Goal: Task Accomplishment & Management: Manage account settings

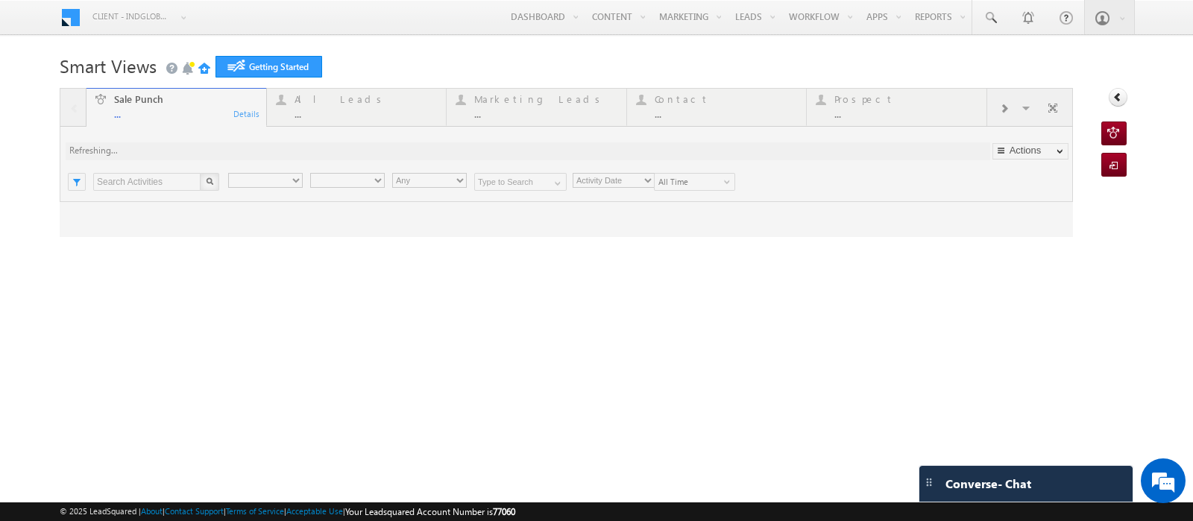
type input "Any Owner"
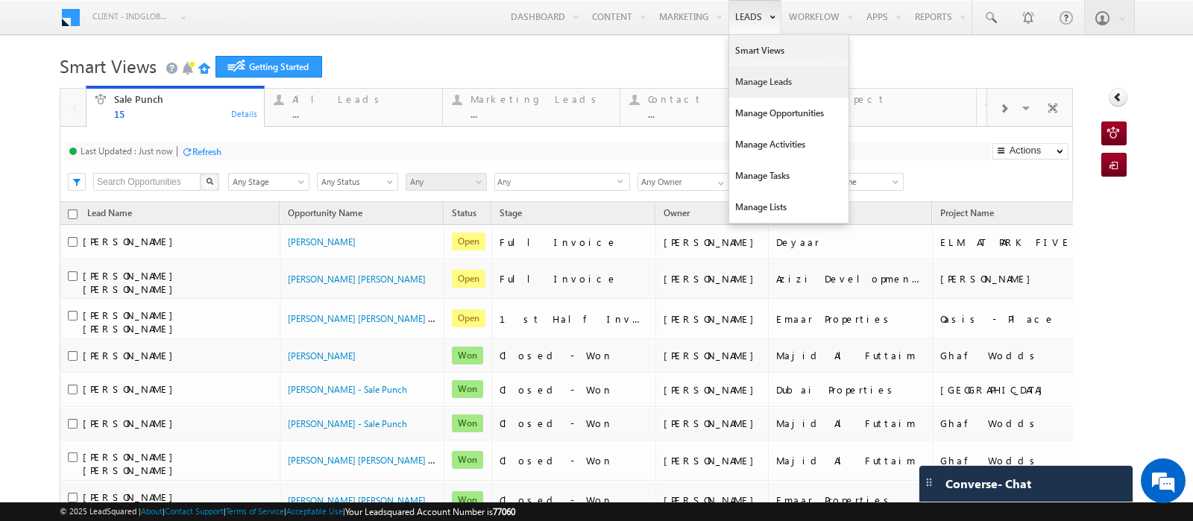
click at [730, 86] on link "Manage Leads" at bounding box center [788, 81] width 119 height 31
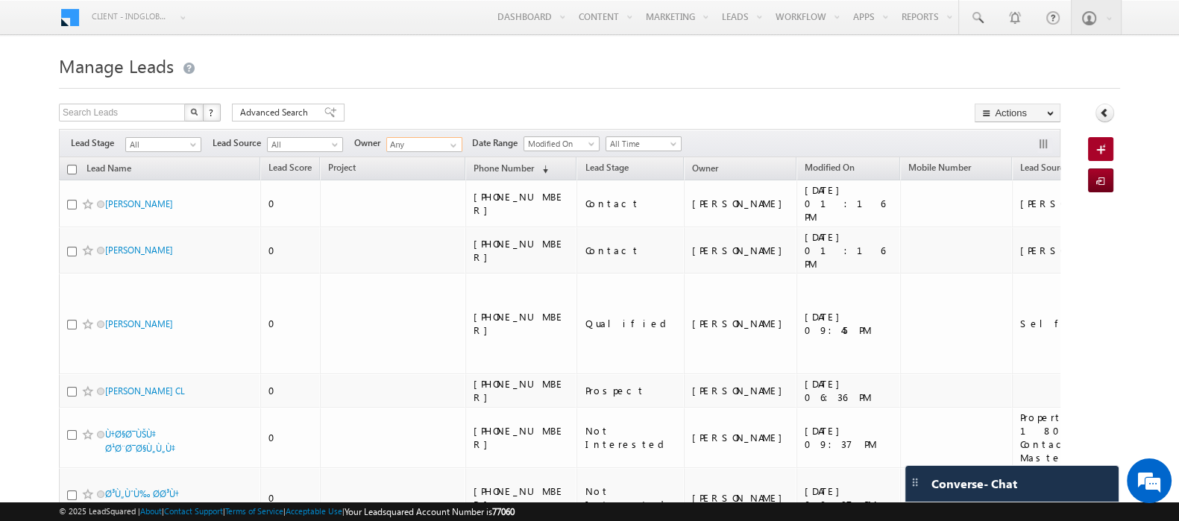
click at [438, 143] on input "Any" at bounding box center [424, 144] width 76 height 15
click at [444, 168] on span "priya.kumra@indglobal.ae" at bounding box center [459, 172] width 134 height 11
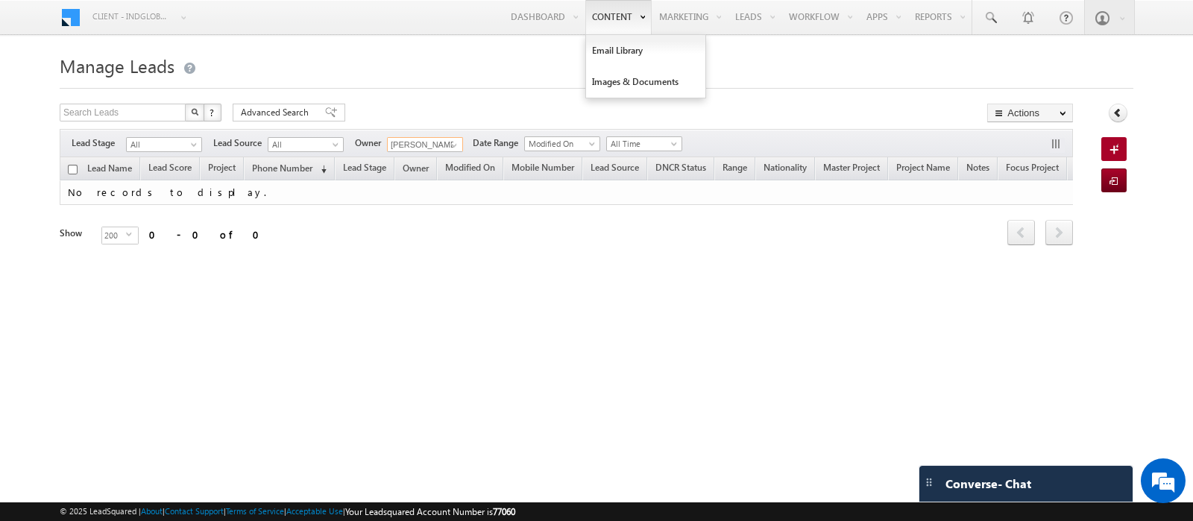
type input "Priya Kumra"
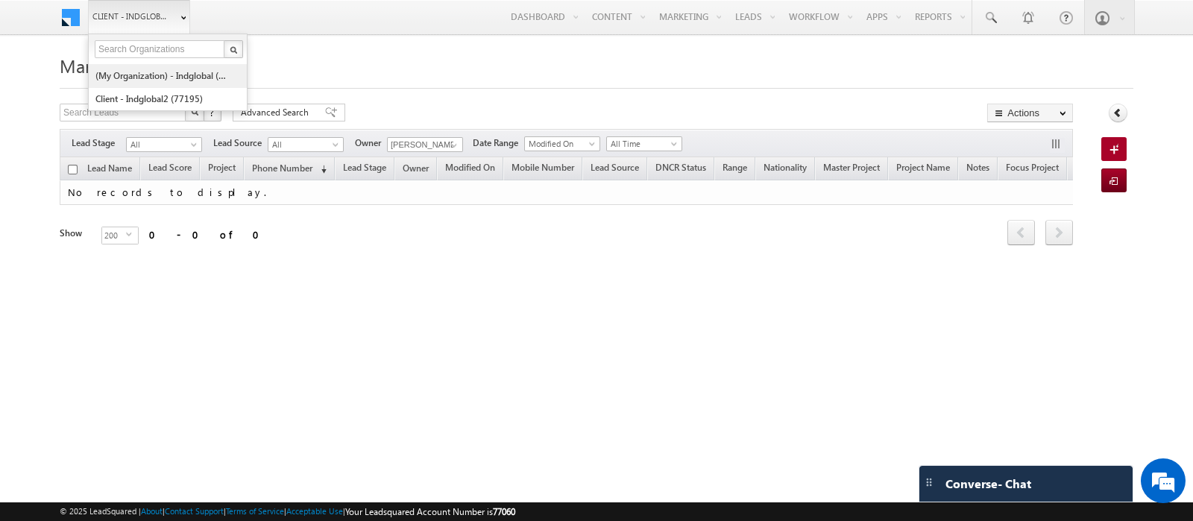
click at [142, 75] on link "(My Organization) - indglobal (48060)" at bounding box center [163, 75] width 136 height 23
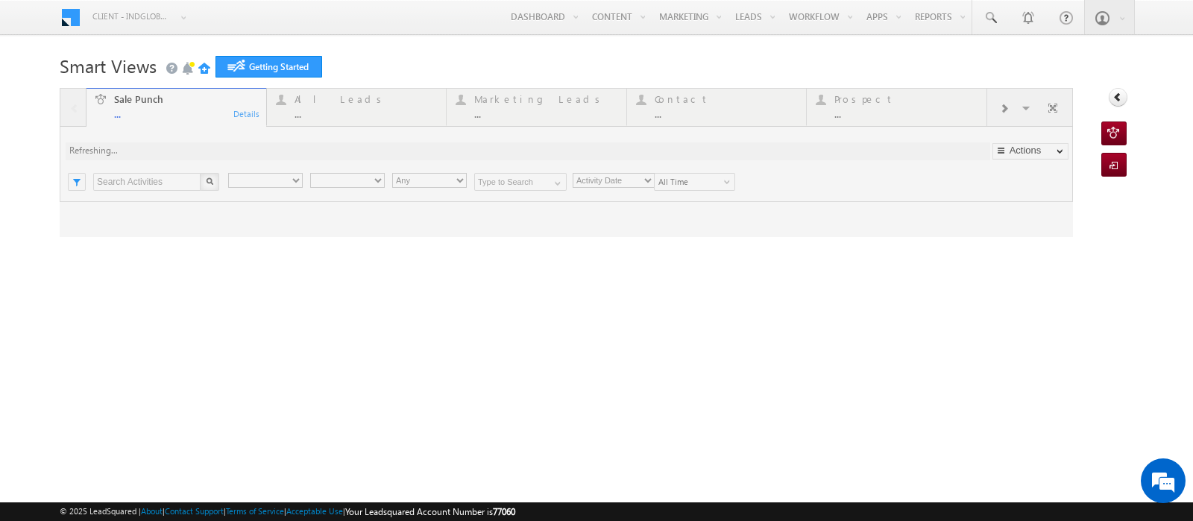
type input "Any Owner"
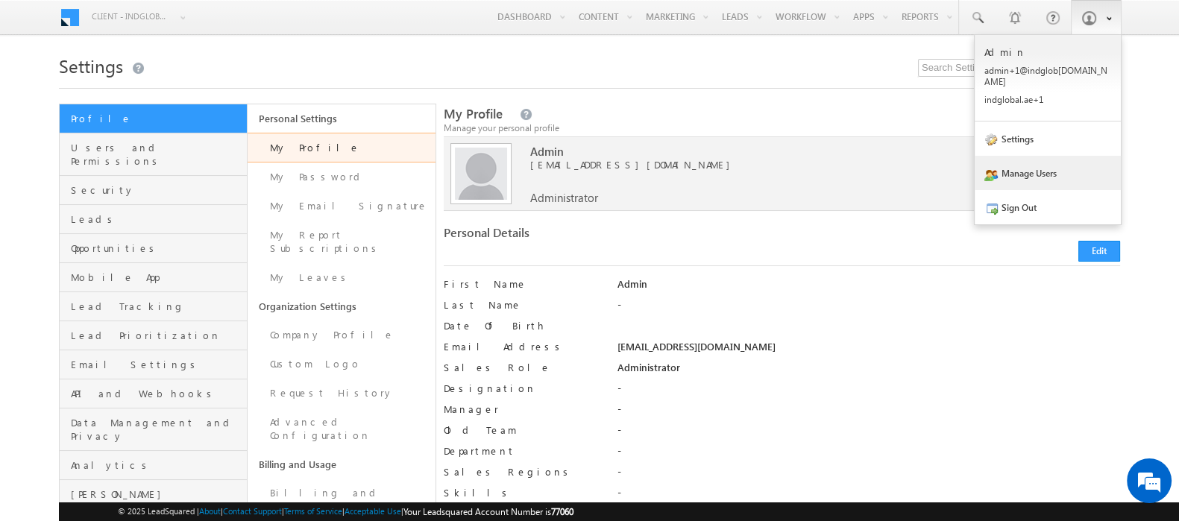
click at [1039, 163] on link "Manage Users" at bounding box center [1048, 173] width 146 height 34
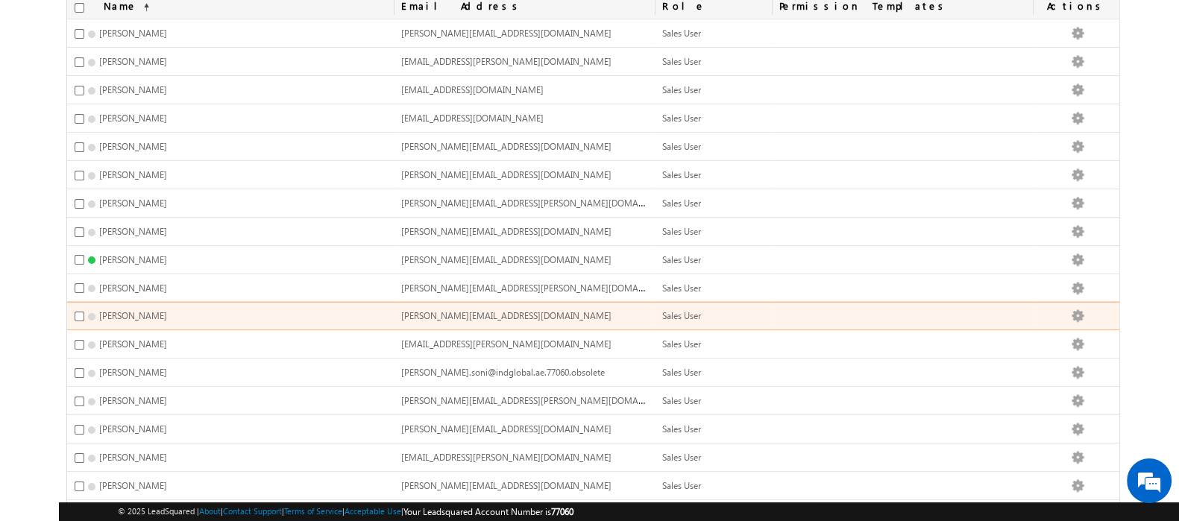
scroll to position [466, 0]
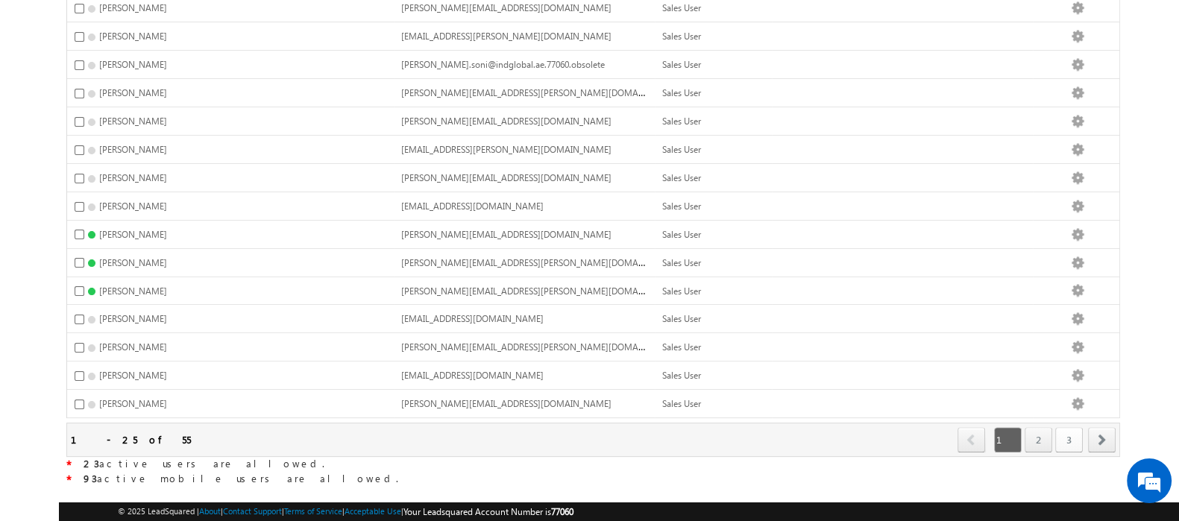
click at [1070, 427] on link "3" at bounding box center [1069, 439] width 28 height 25
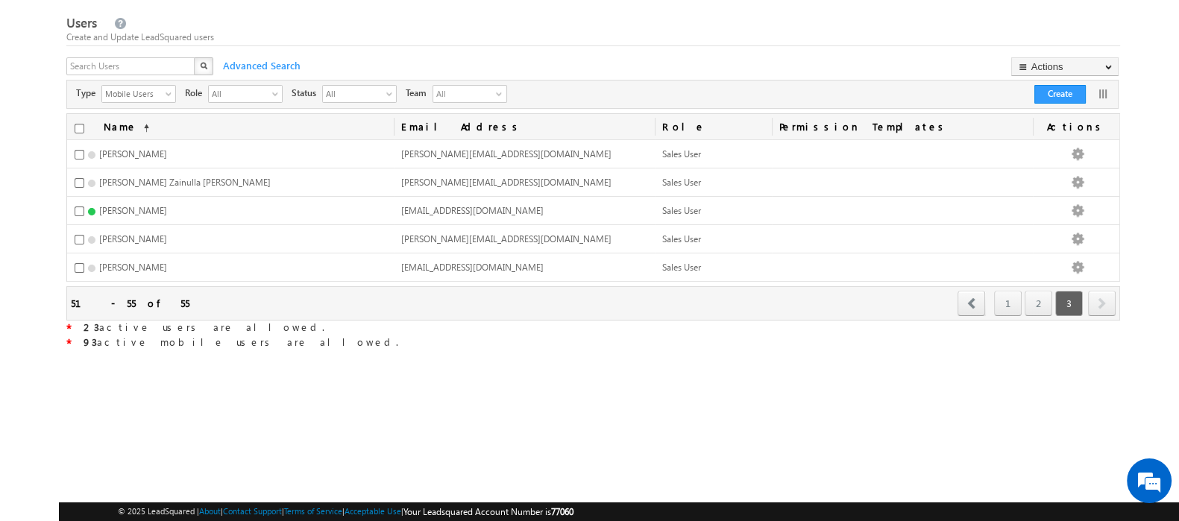
scroll to position [37, 0]
click at [1040, 301] on link "2" at bounding box center [1039, 304] width 28 height 25
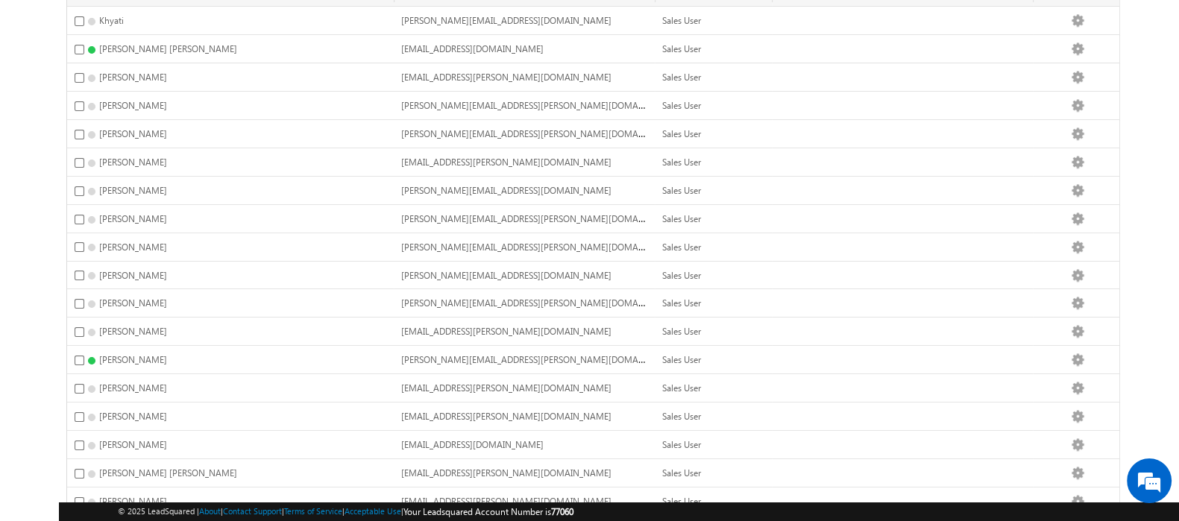
scroll to position [0, 0]
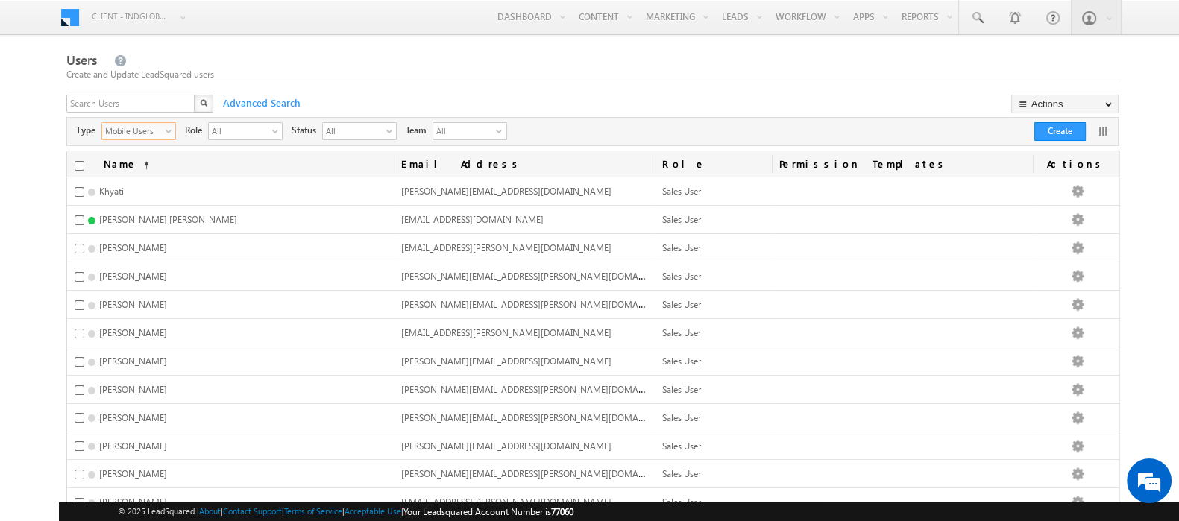
click at [167, 132] on span "select" at bounding box center [172, 131] width 12 height 8
click at [157, 148] on li "All" at bounding box center [137, 148] width 73 height 15
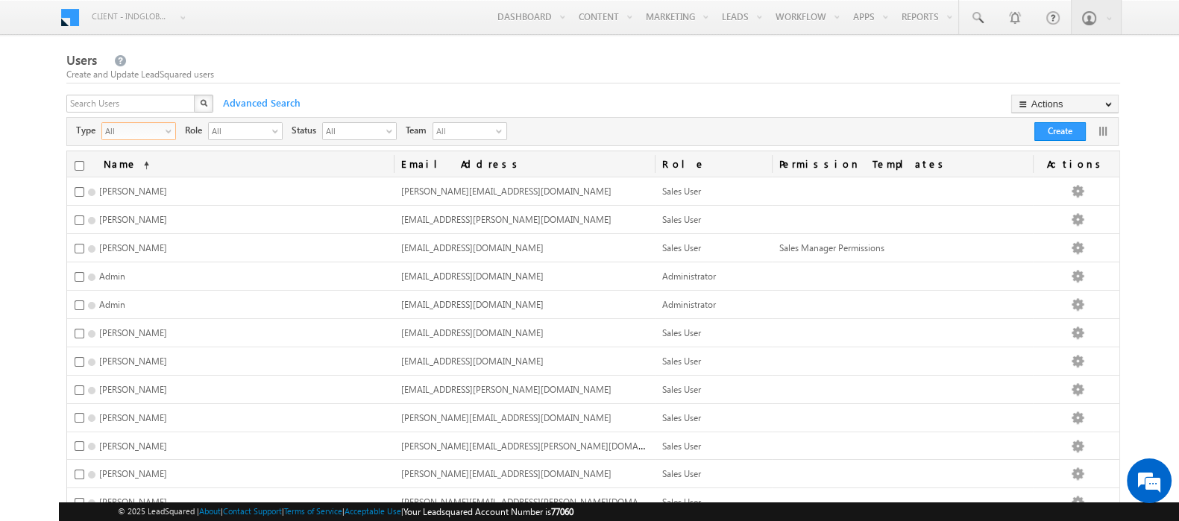
scroll to position [466, 0]
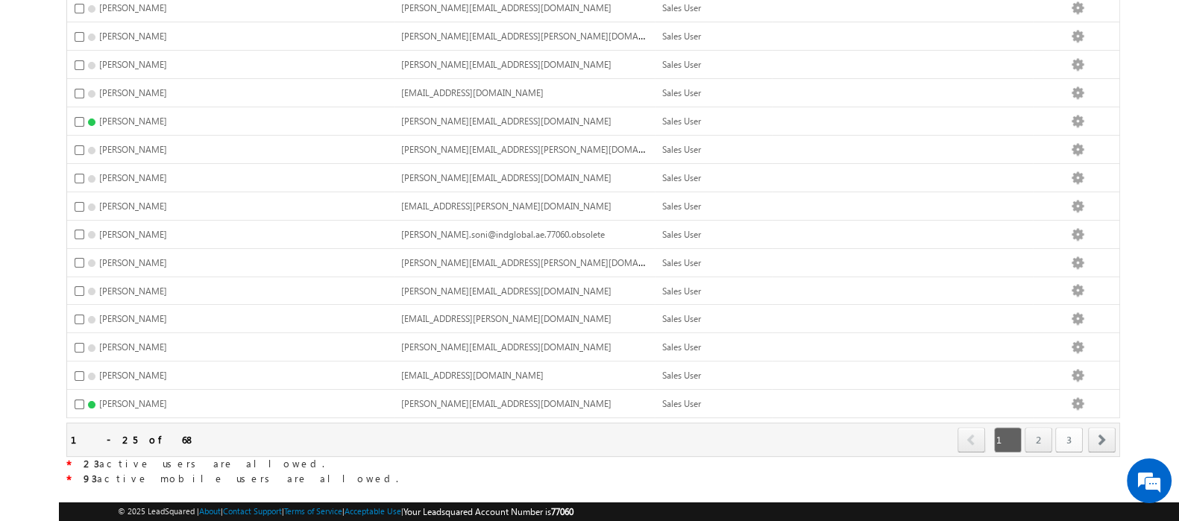
click at [1067, 427] on link "3" at bounding box center [1069, 439] width 28 height 25
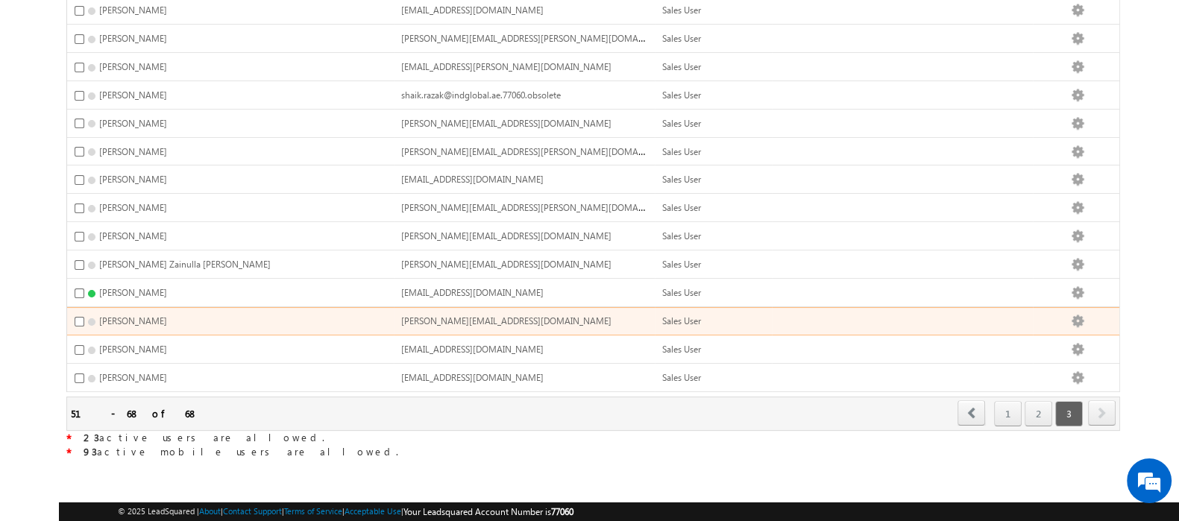
scroll to position [275, 0]
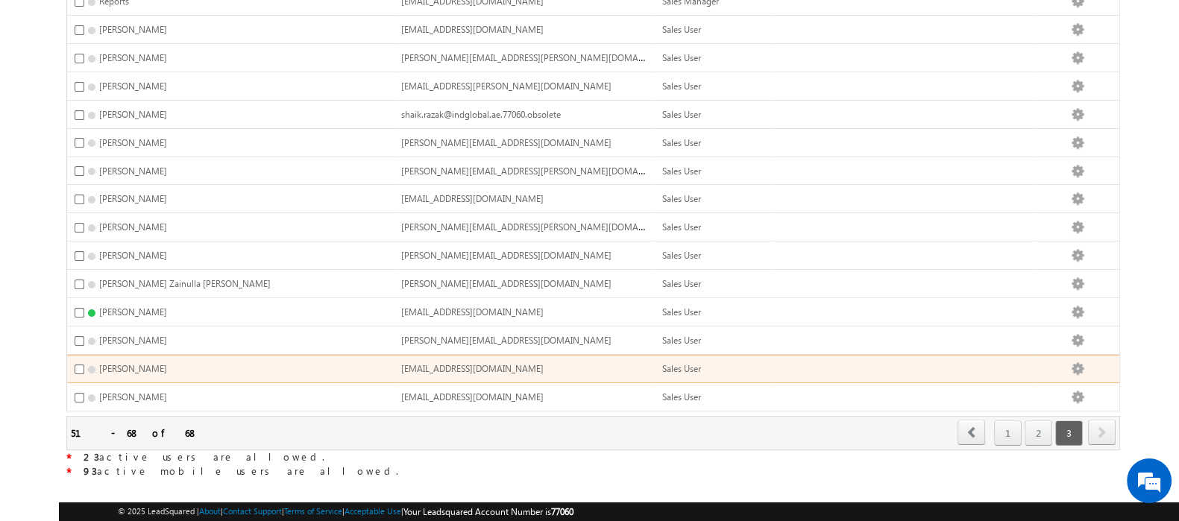
click at [120, 363] on span "Yash Rajput" at bounding box center [133, 368] width 68 height 11
click at [716, 362] on div "Sales User" at bounding box center [706, 368] width 89 height 13
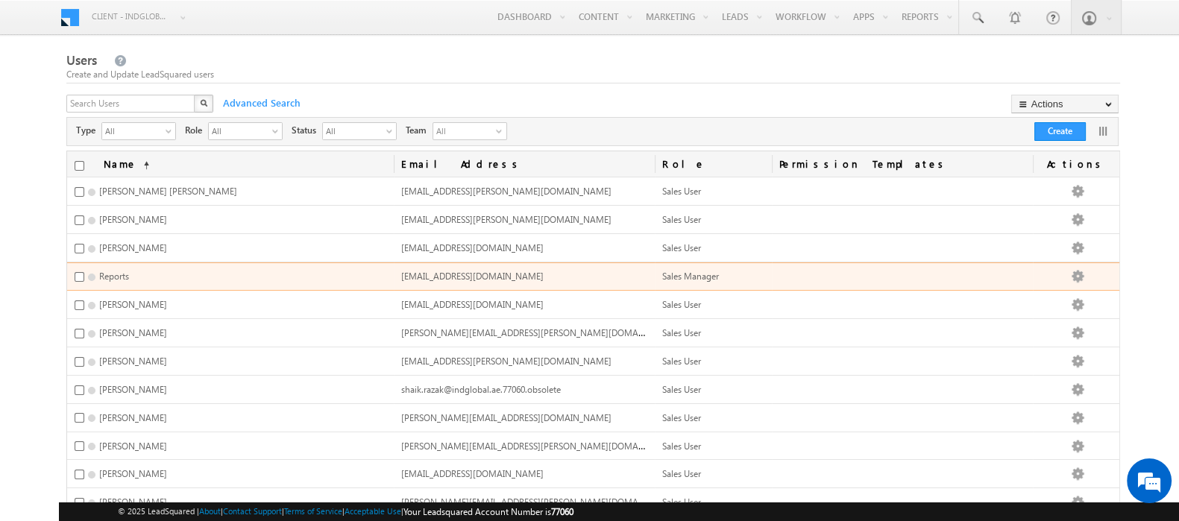
click at [485, 271] on span "reports+1@indglobal.ae" at bounding box center [472, 276] width 142 height 11
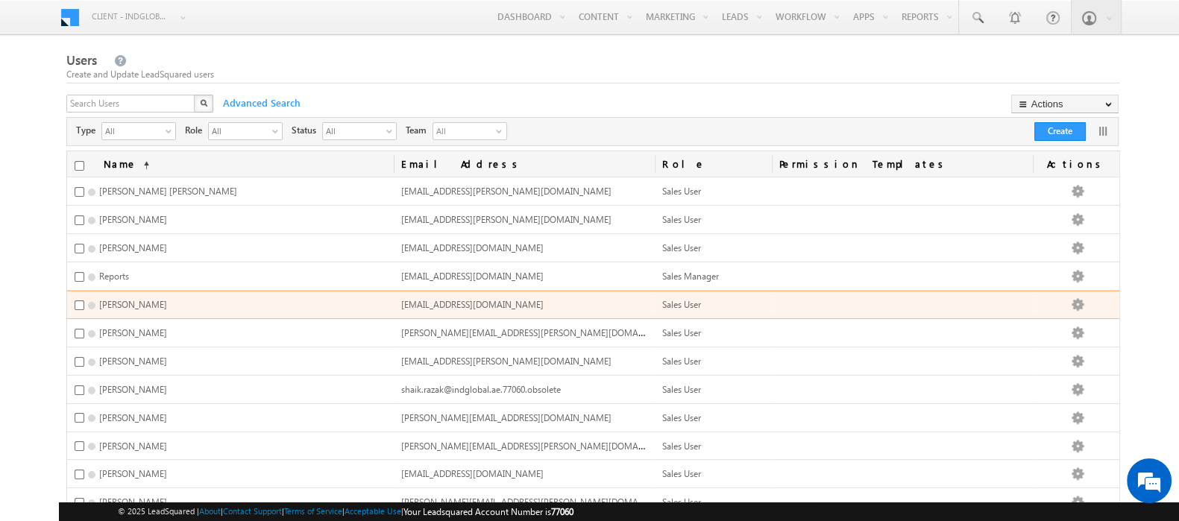
scroll to position [275, 0]
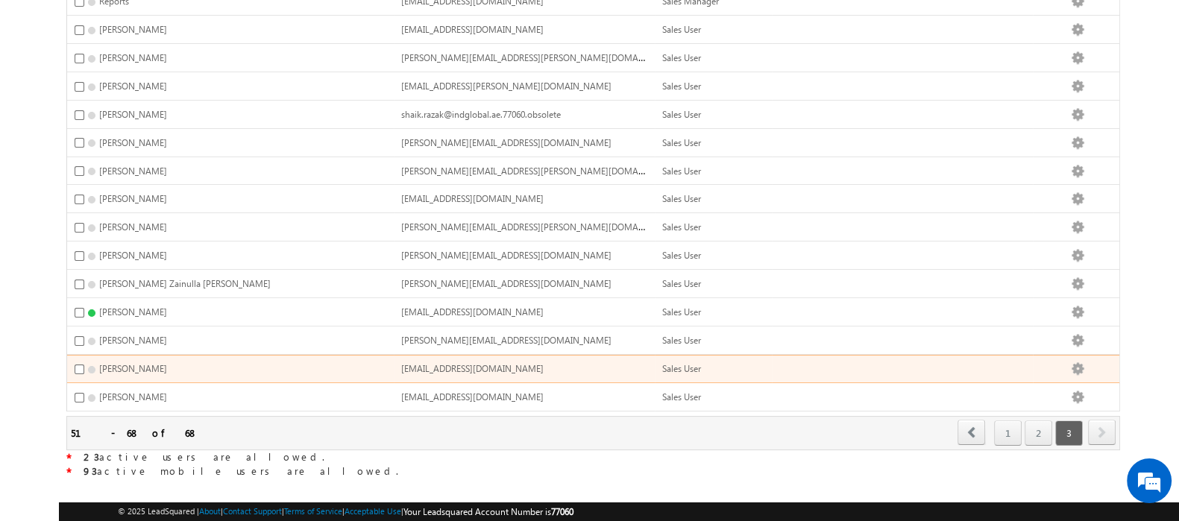
click at [116, 363] on span "Yash Rajput" at bounding box center [133, 368] width 68 height 11
click at [78, 365] on input "checkbox" at bounding box center [80, 370] width 10 height 10
checkbox input "true"
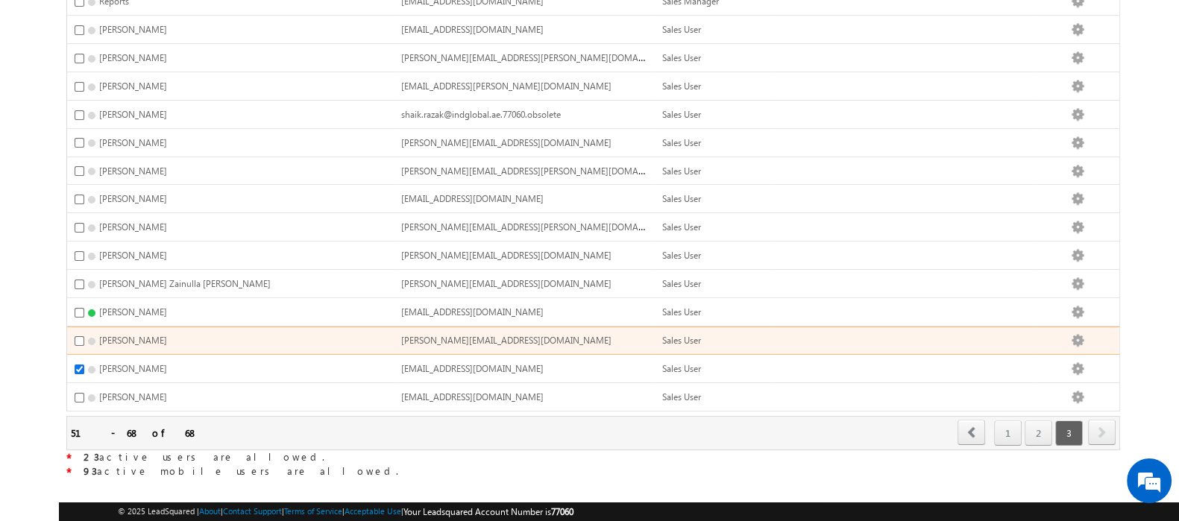
scroll to position [0, 0]
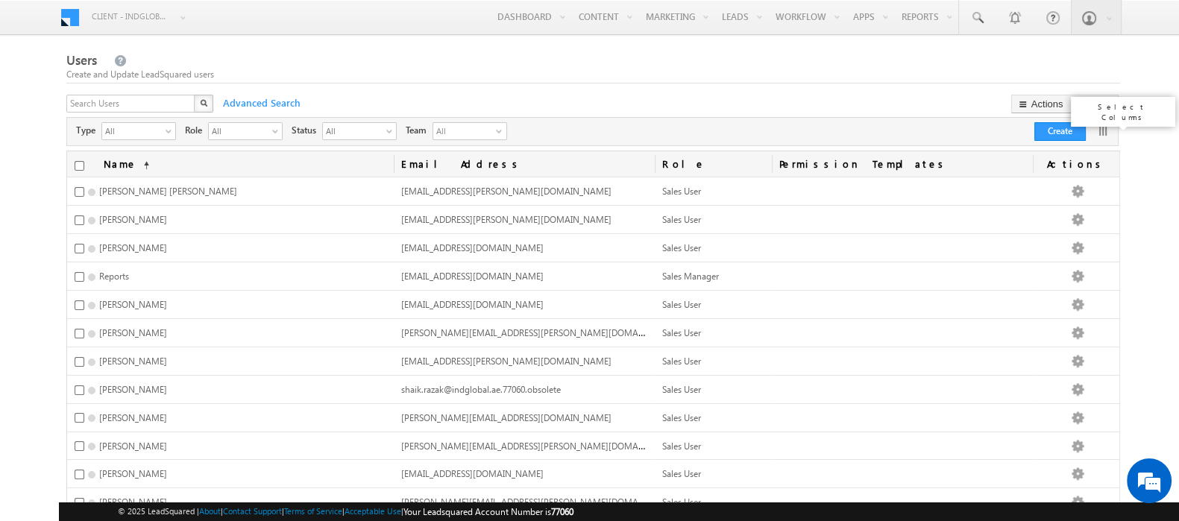
click at [1101, 131] on link at bounding box center [1102, 131] width 15 height 15
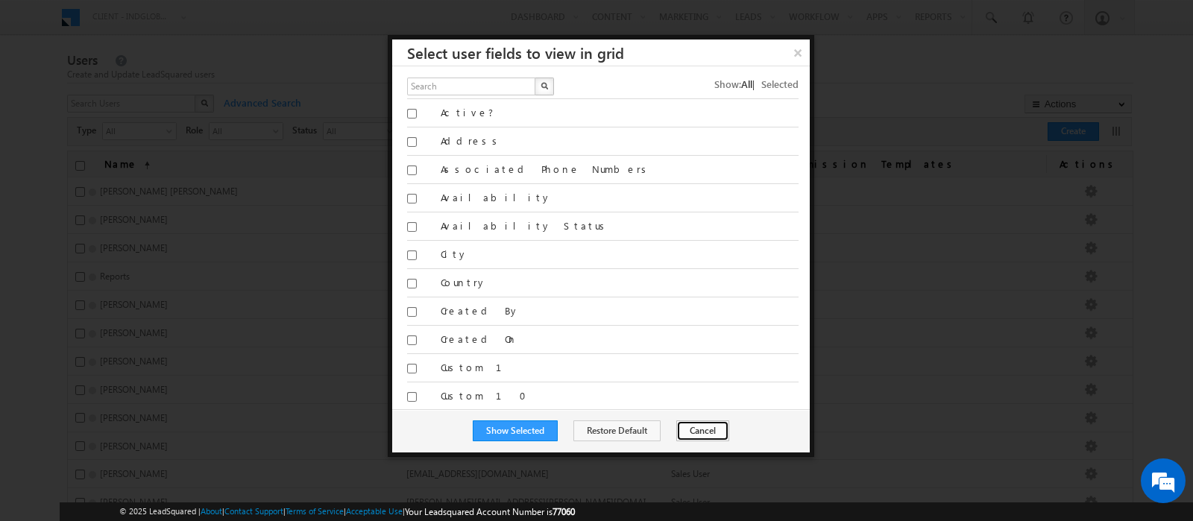
click at [686, 430] on button "Cancel" at bounding box center [702, 431] width 53 height 21
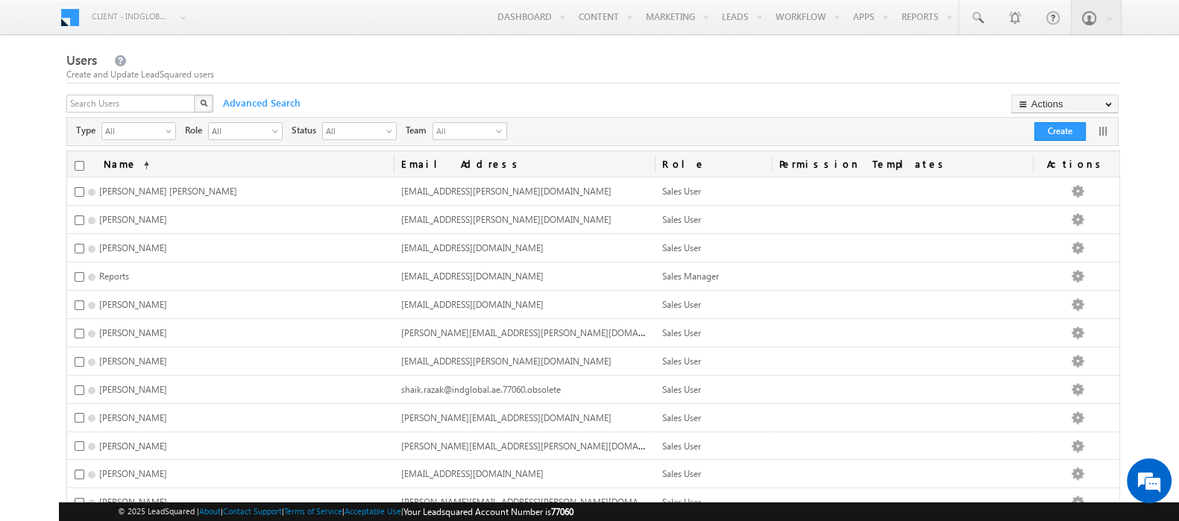
scroll to position [275, 0]
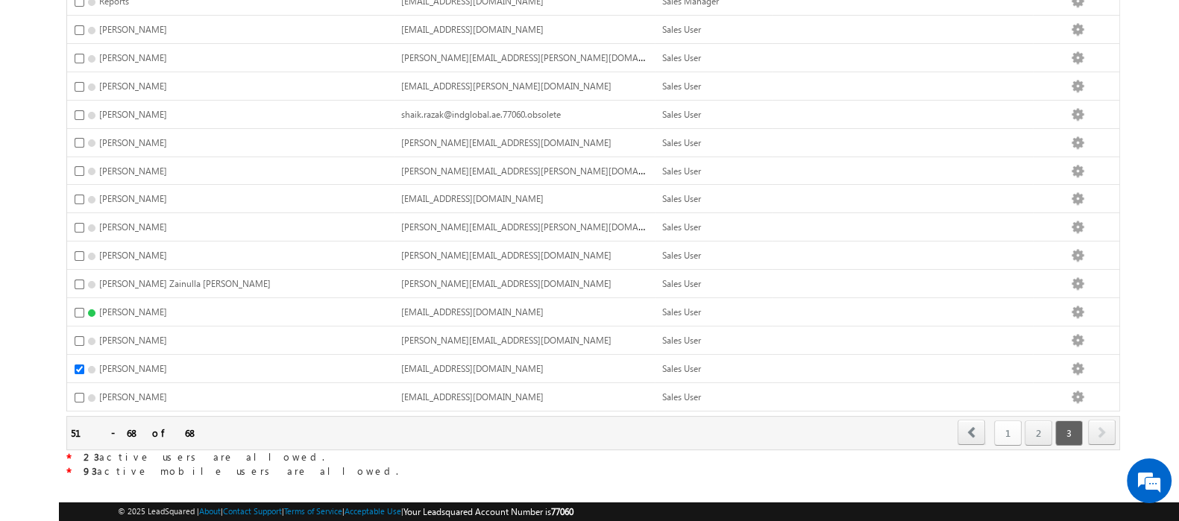
click at [1007, 421] on link "1" at bounding box center [1008, 433] width 28 height 25
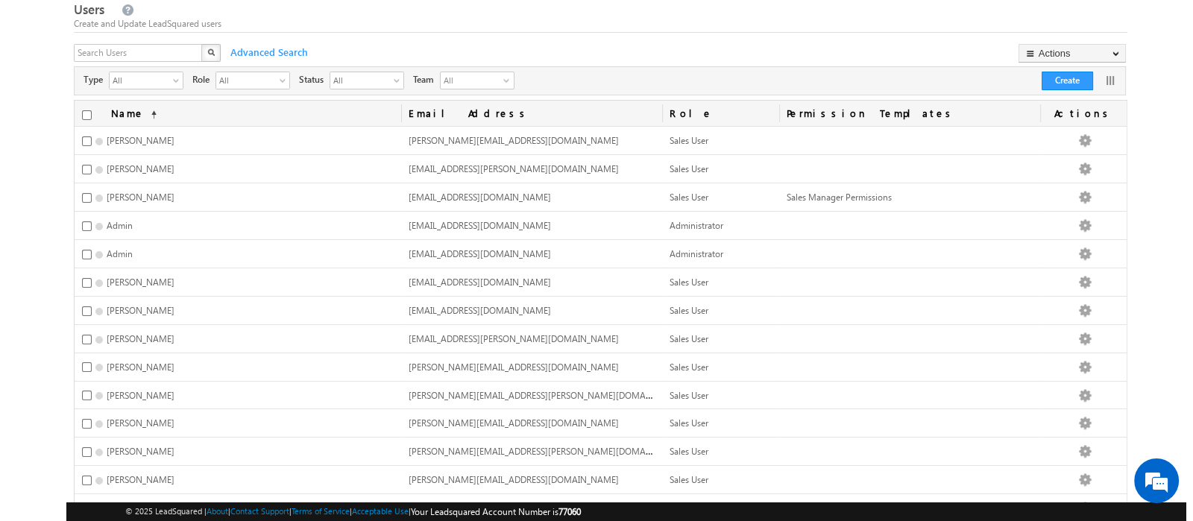
scroll to position [267, 0]
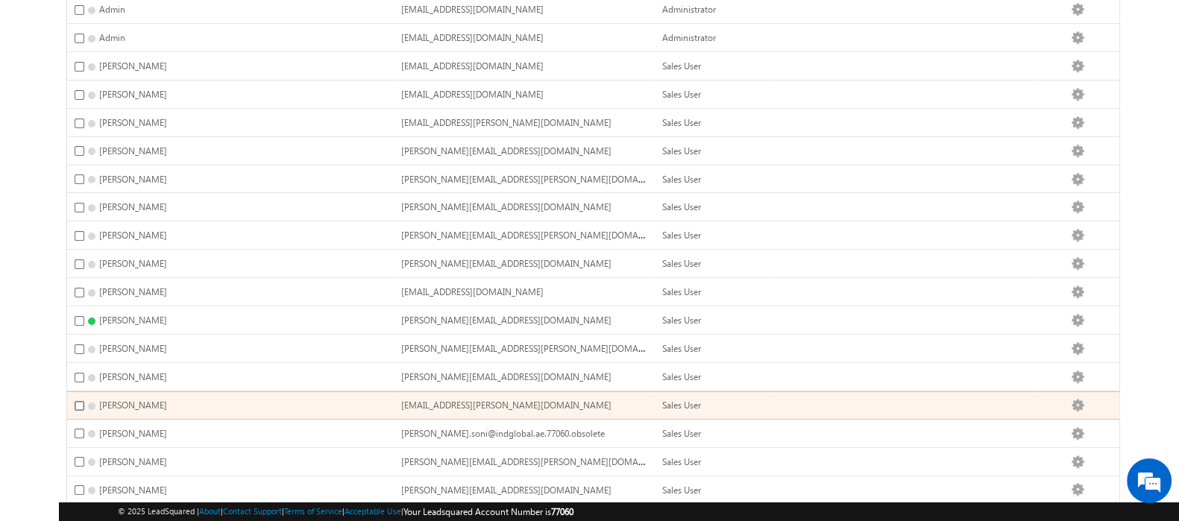
click at [78, 401] on input "checkbox" at bounding box center [80, 406] width 10 height 10
checkbox input "true"
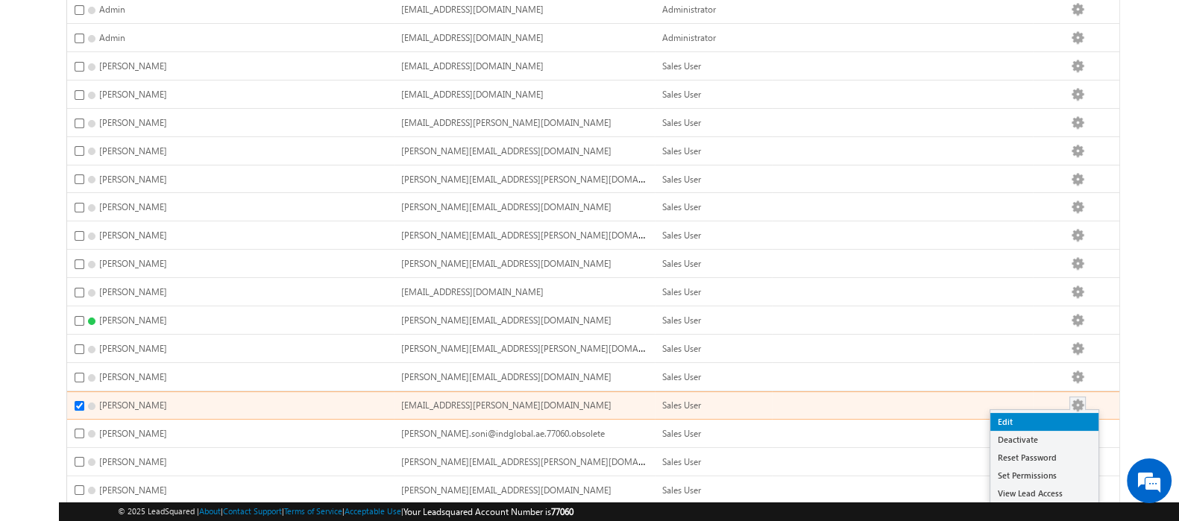
click at [1048, 413] on link "Edit" at bounding box center [1044, 422] width 108 height 18
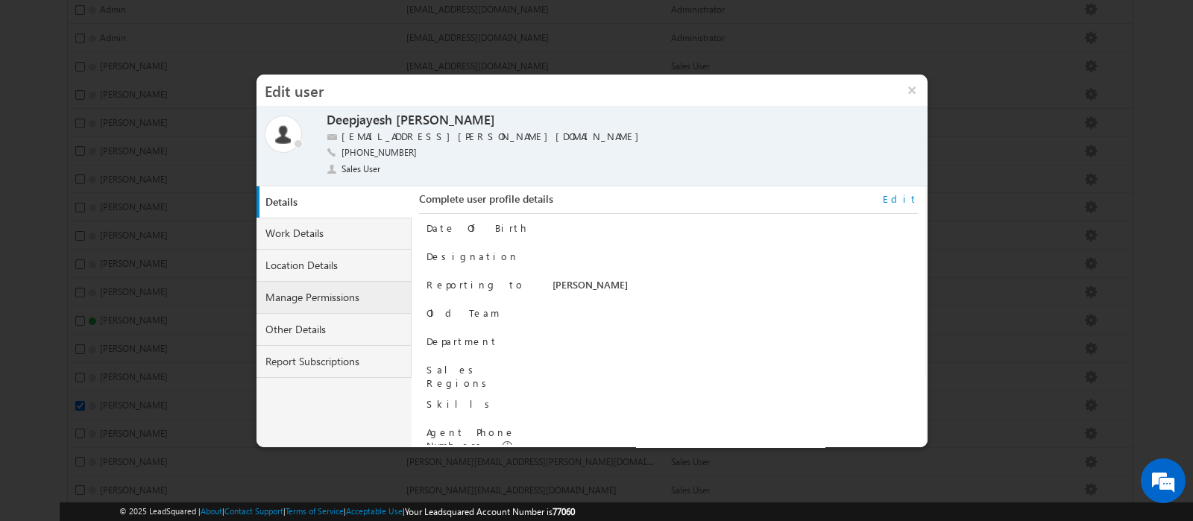
click at [335, 286] on link "Manage Permissions" at bounding box center [334, 298] width 155 height 32
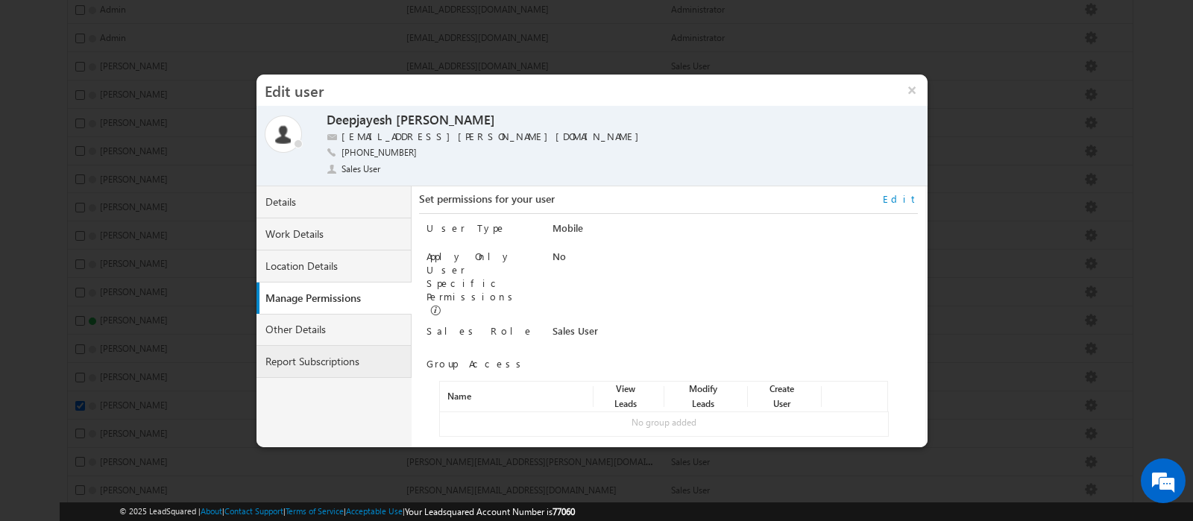
click at [334, 363] on link "Report Subscriptions" at bounding box center [334, 362] width 155 height 32
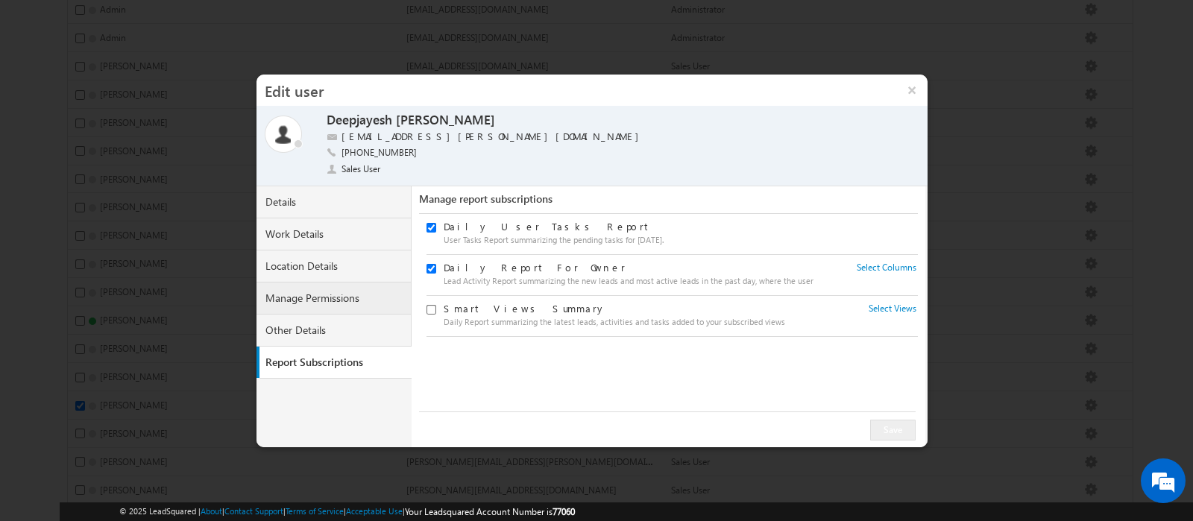
click at [315, 309] on link "Manage Permissions" at bounding box center [334, 299] width 155 height 32
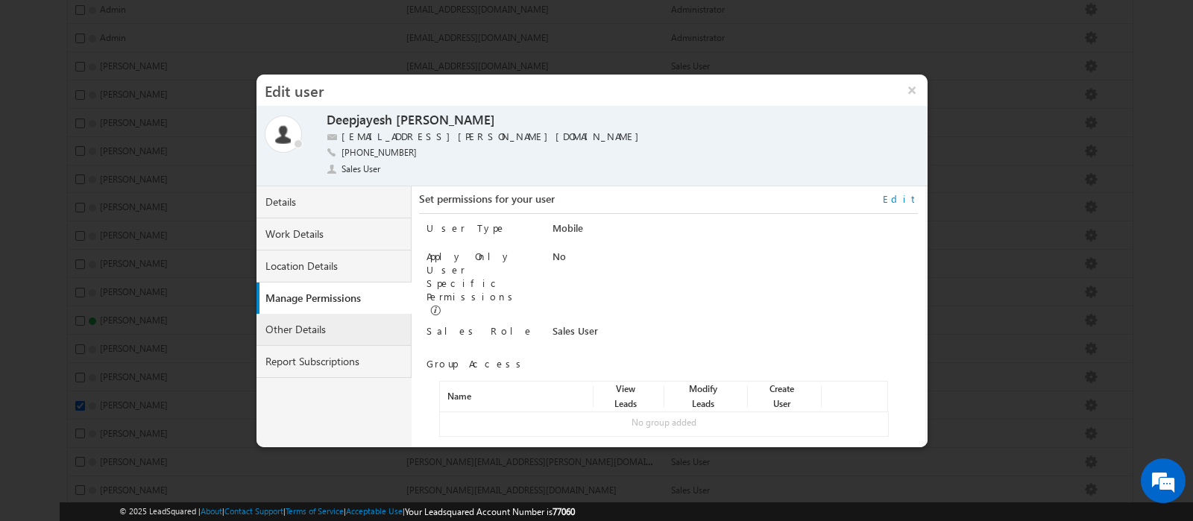
click at [313, 330] on link "Other Details" at bounding box center [334, 330] width 155 height 32
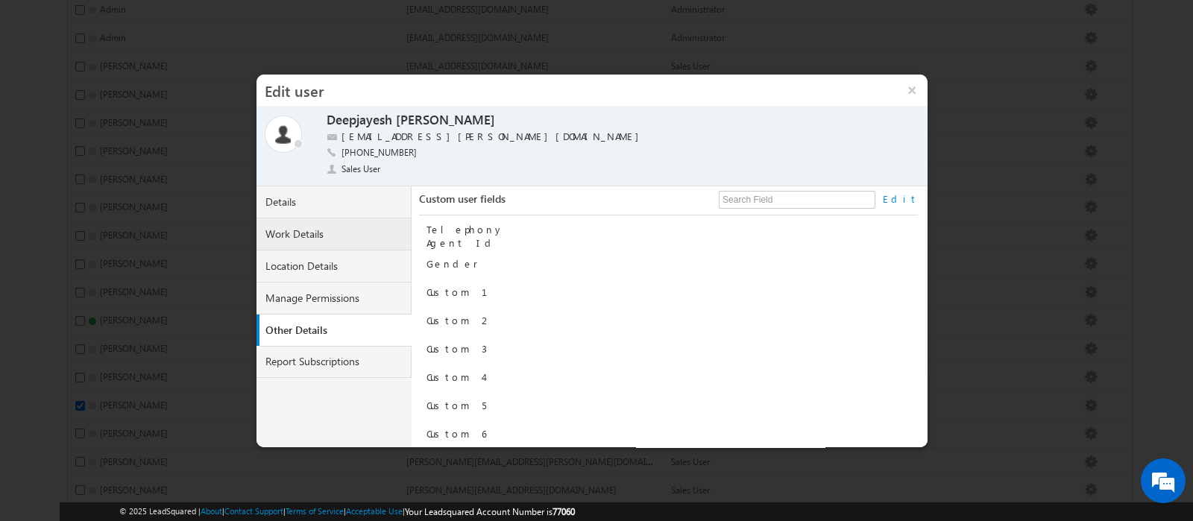
click at [298, 225] on link "Work Details" at bounding box center [334, 234] width 155 height 32
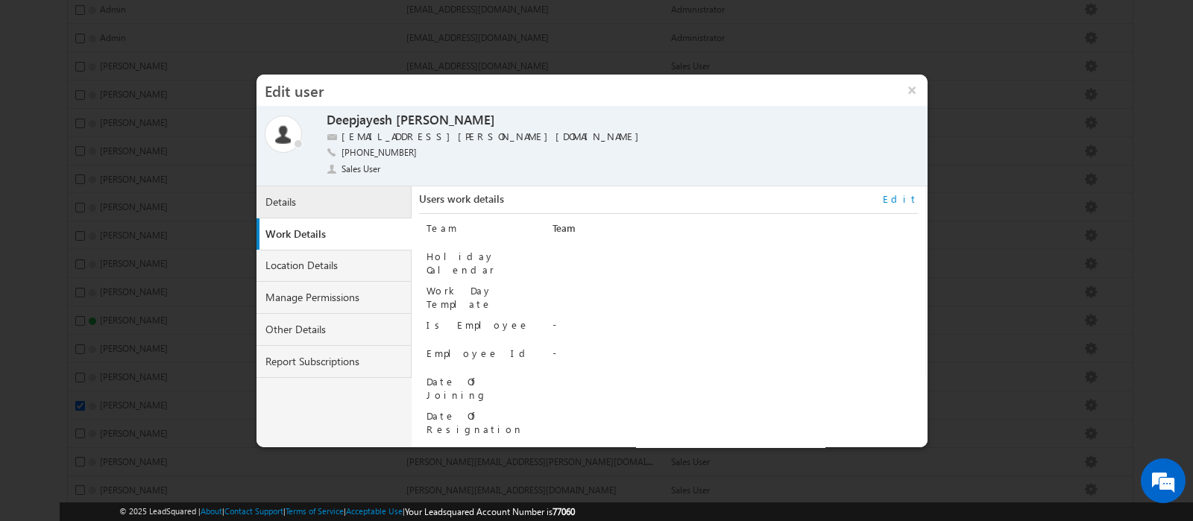
click at [294, 198] on link "Details" at bounding box center [334, 202] width 155 height 32
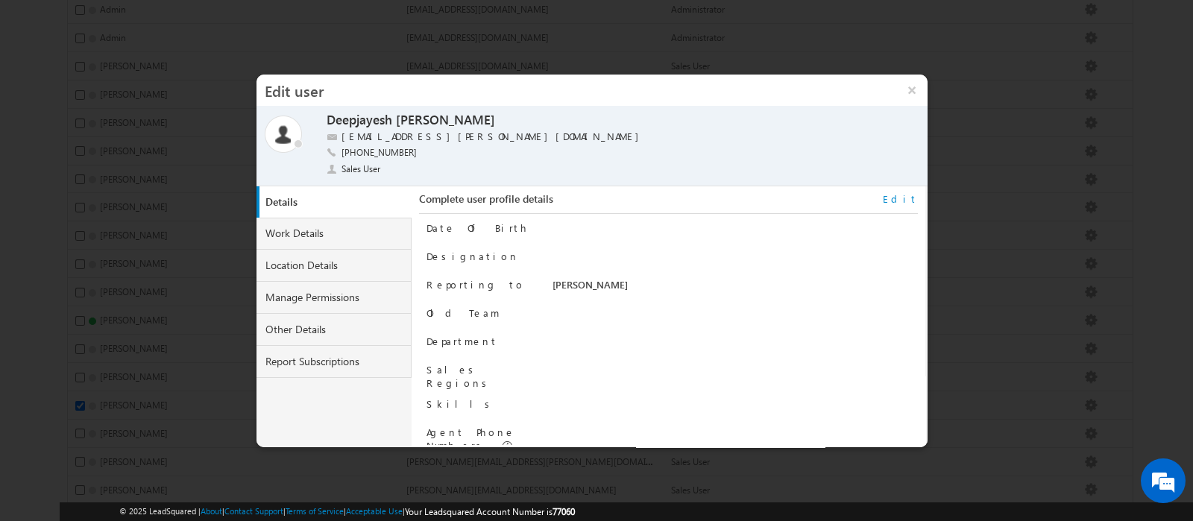
click at [587, 281] on div "Yash Rajput" at bounding box center [735, 288] width 365 height 21
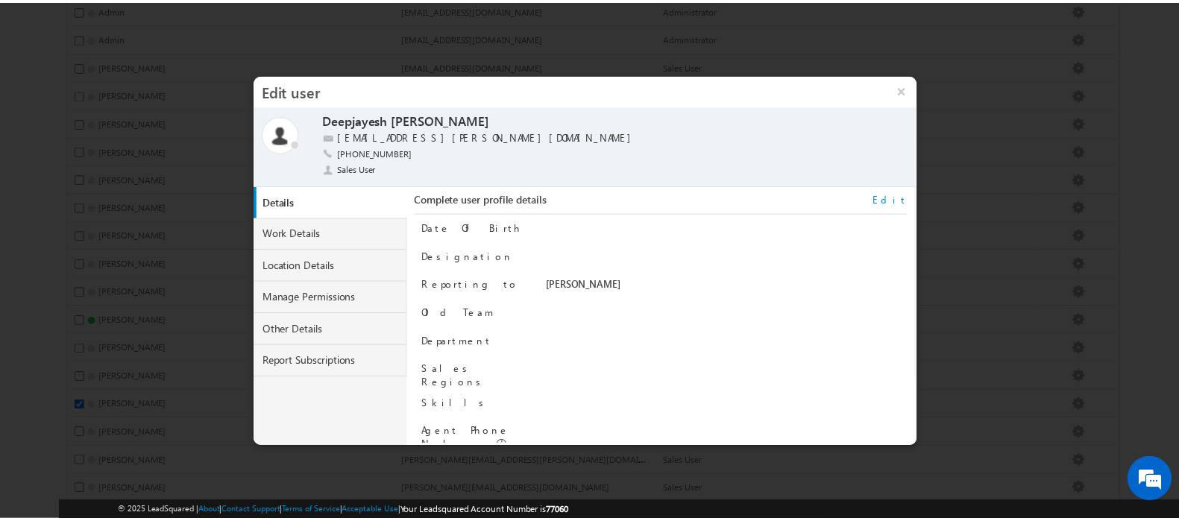
scroll to position [151, 0]
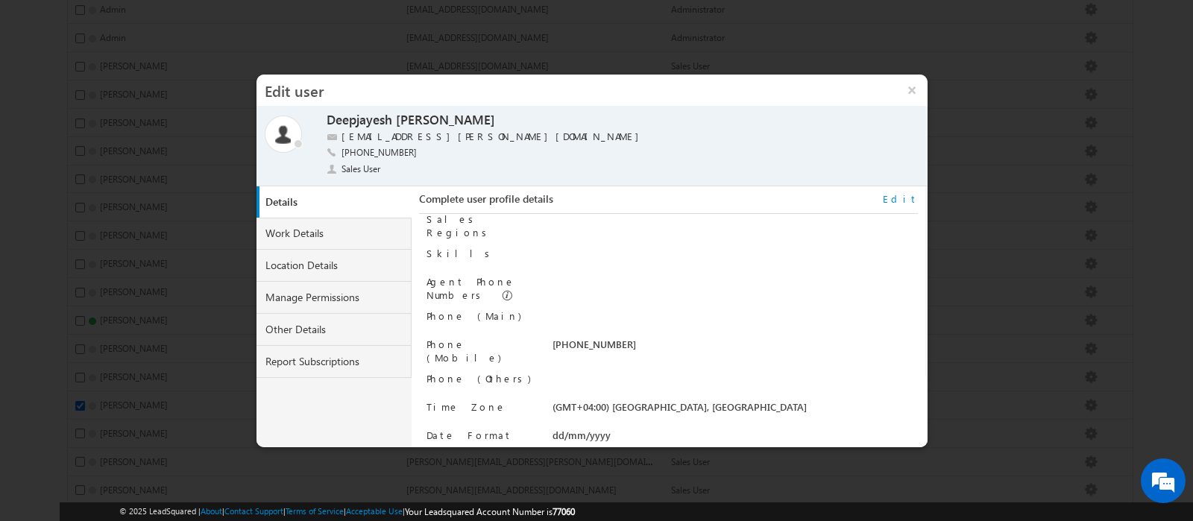
click at [1059, 158] on div at bounding box center [596, 260] width 1193 height 521
click at [908, 91] on button "×" at bounding box center [912, 90] width 32 height 31
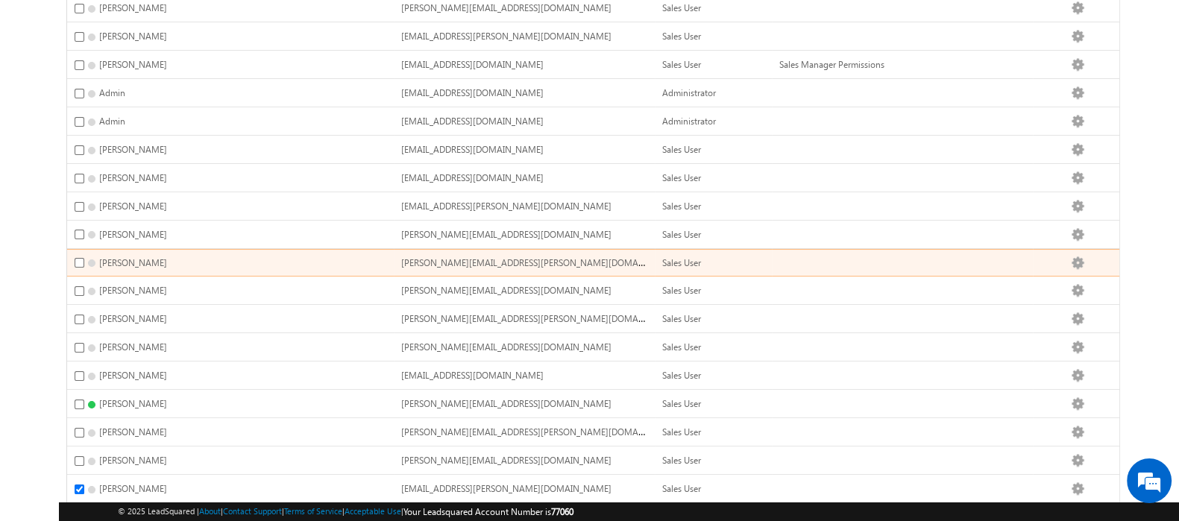
scroll to position [0, 0]
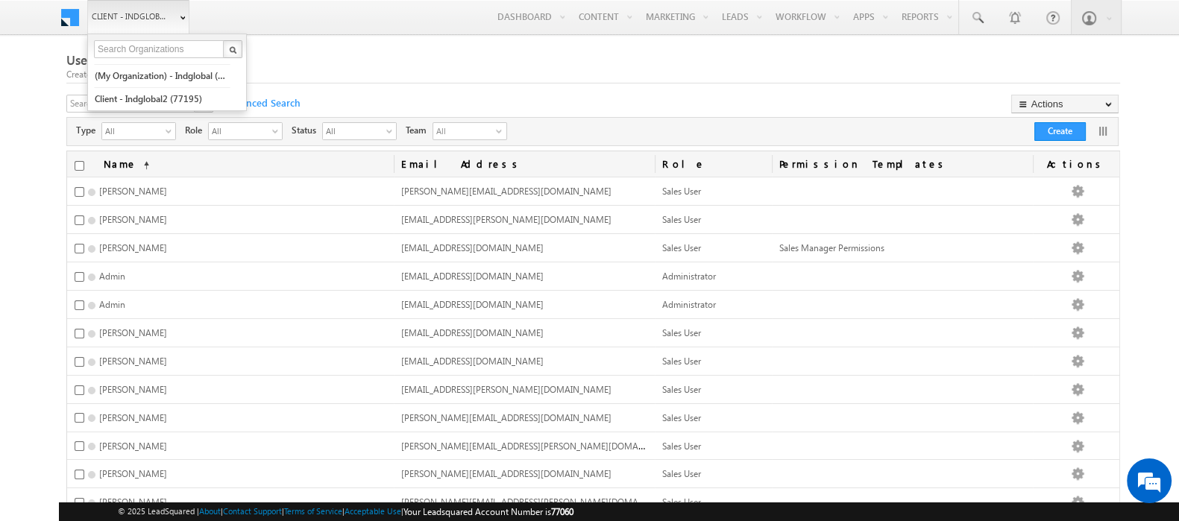
click at [157, 3] on link "Client - indglobal1 (77060)" at bounding box center [138, 17] width 102 height 34
click at [170, 77] on link "(My Organization) - indglobal (48060)" at bounding box center [162, 75] width 136 height 23
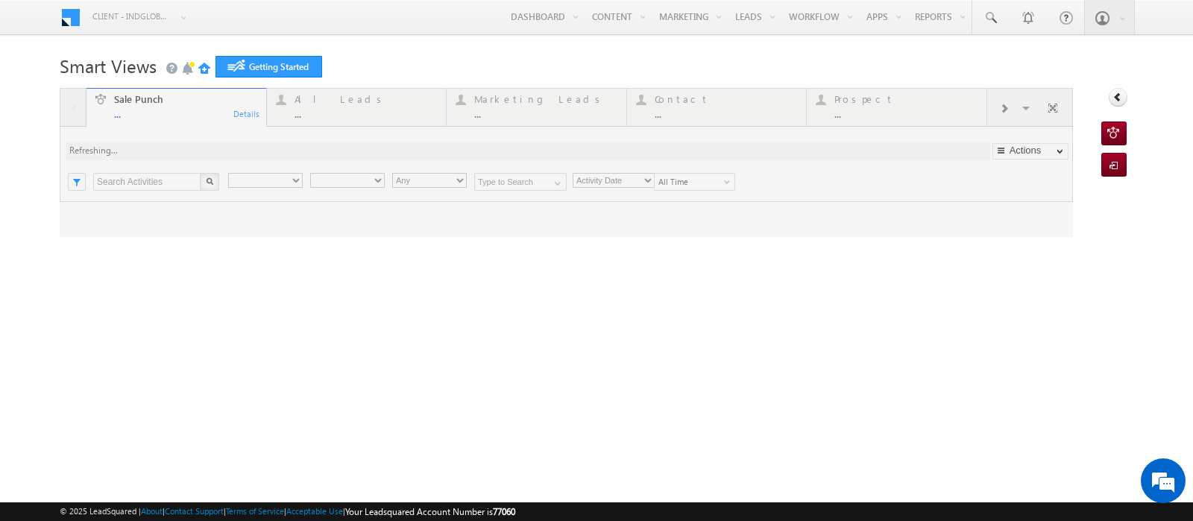
type input "Any Owner"
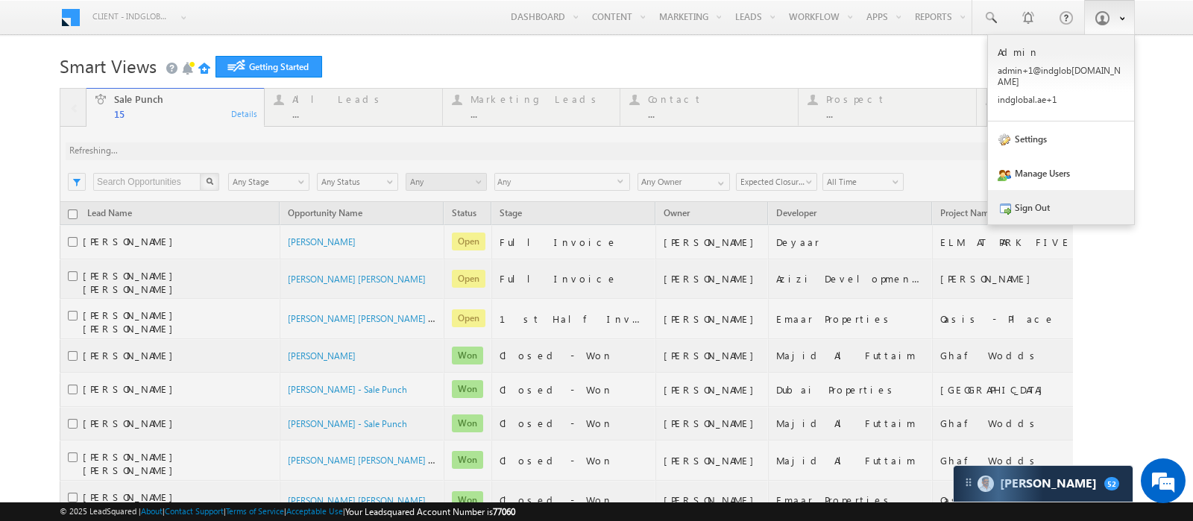
click at [1018, 198] on link "Sign Out" at bounding box center [1061, 207] width 146 height 34
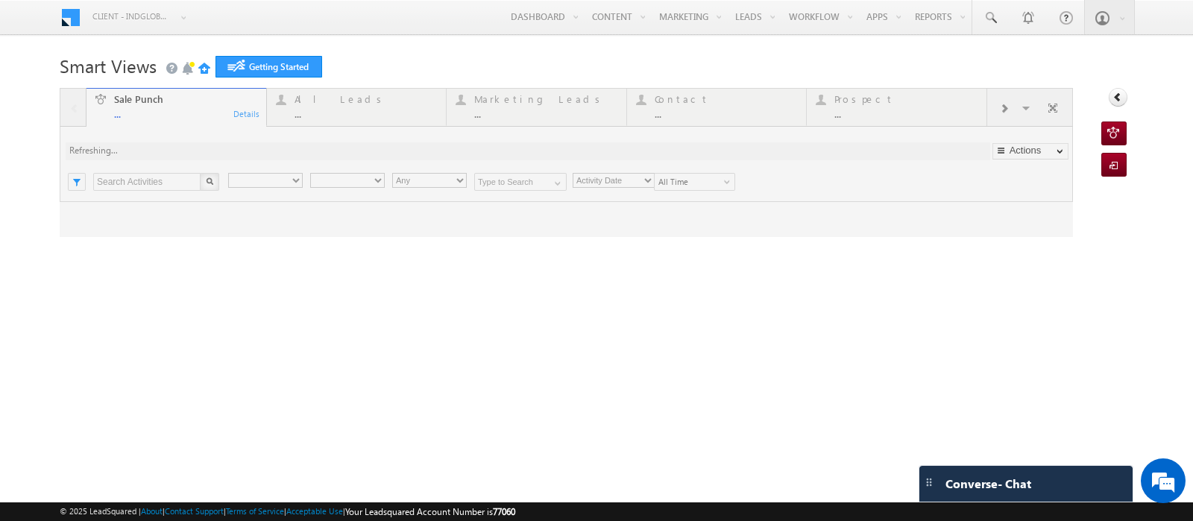
type input "Any Owner"
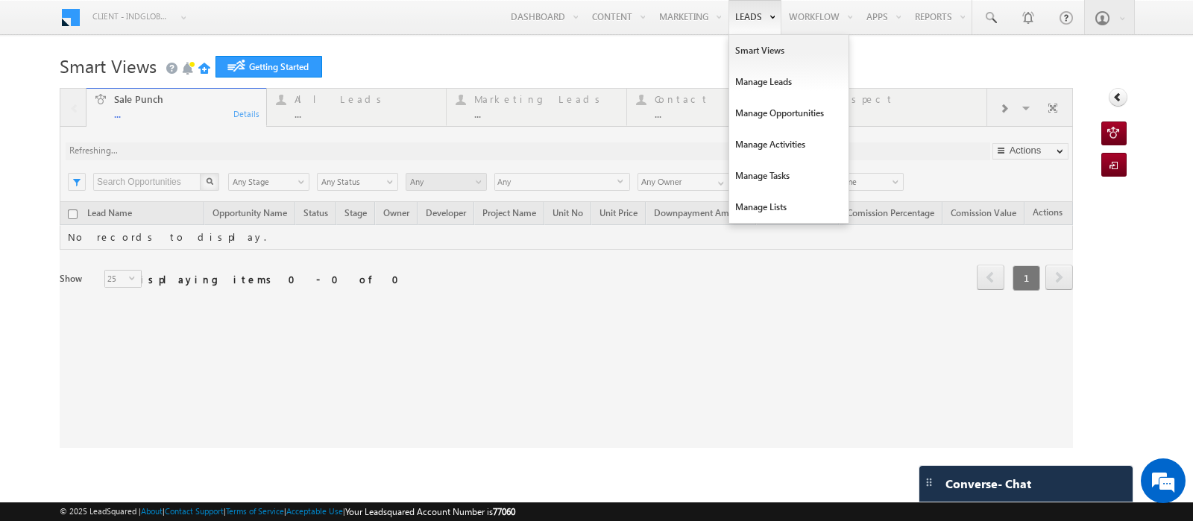
click at [743, 22] on link "Leads" at bounding box center [755, 17] width 53 height 34
click at [740, 17] on link "Leads" at bounding box center [755, 17] width 53 height 34
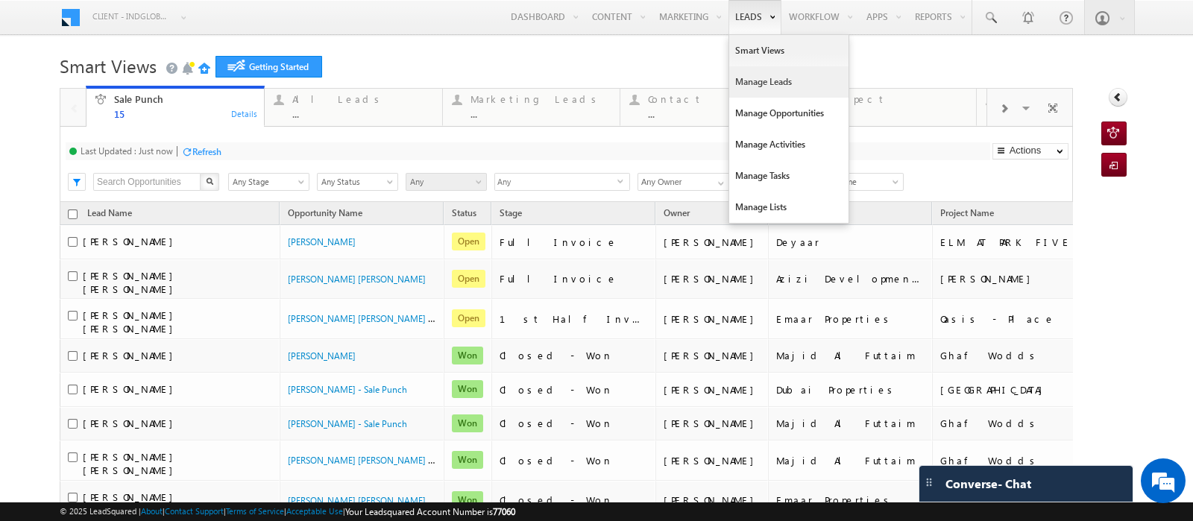
click at [738, 84] on link "Manage Leads" at bounding box center [788, 81] width 119 height 31
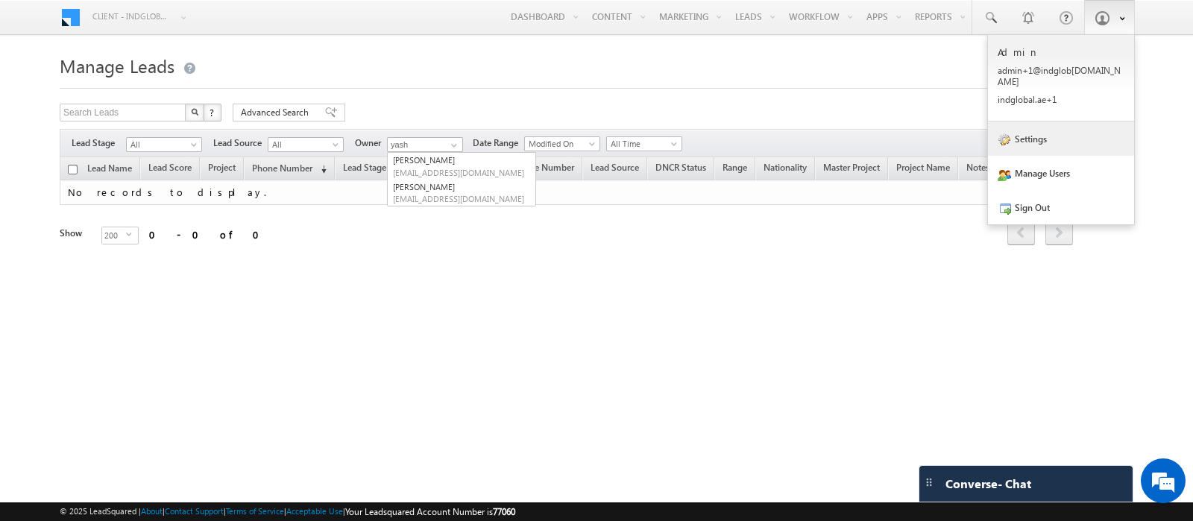
type input "yash"
click at [1025, 139] on link "Settings" at bounding box center [1061, 139] width 146 height 34
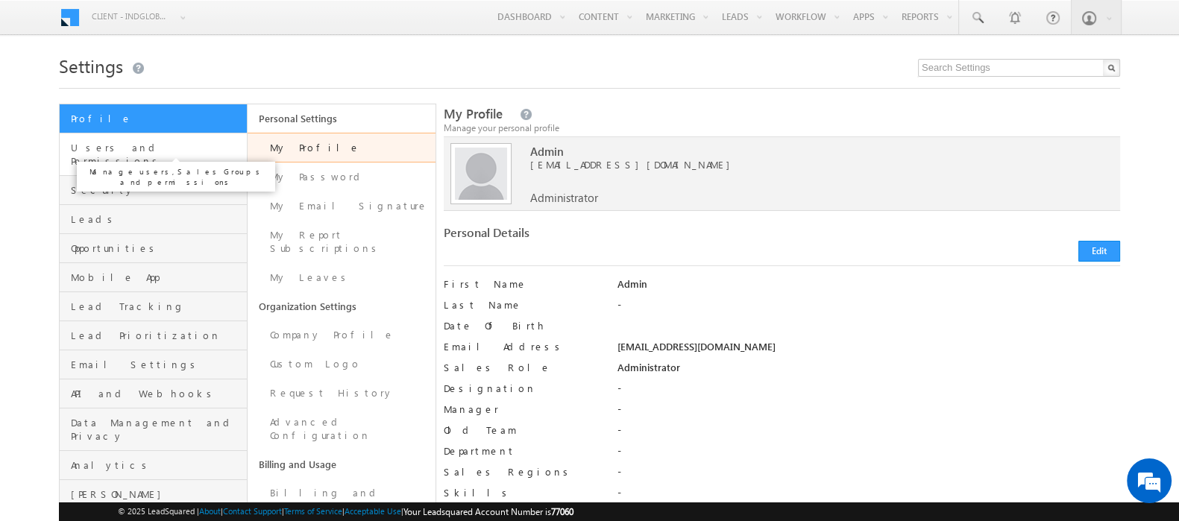
click at [128, 148] on span "Users and Permissions" at bounding box center [157, 154] width 172 height 27
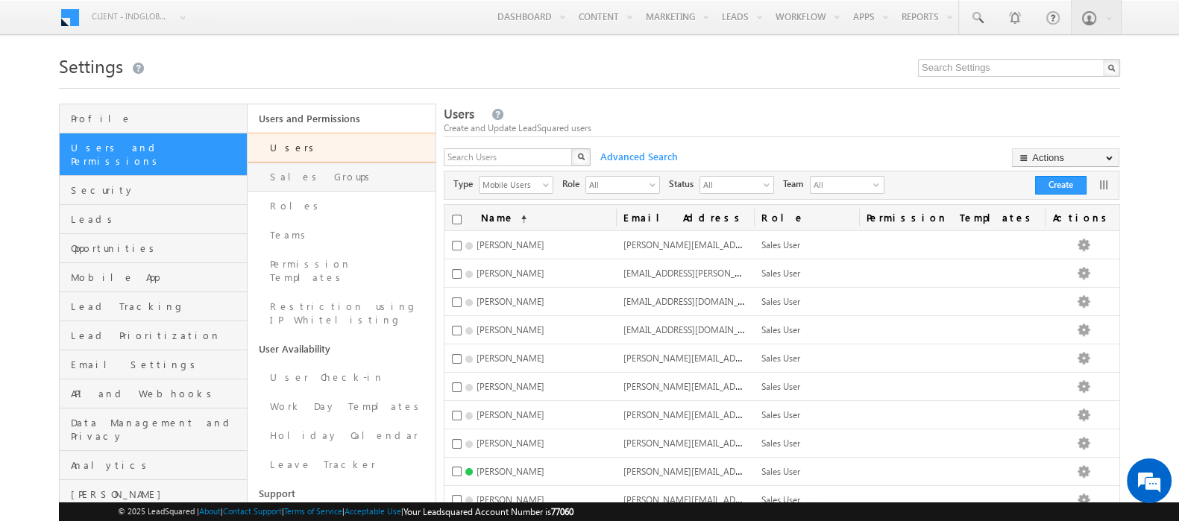
click at [299, 183] on link "Sales Groups" at bounding box center [342, 177] width 188 height 29
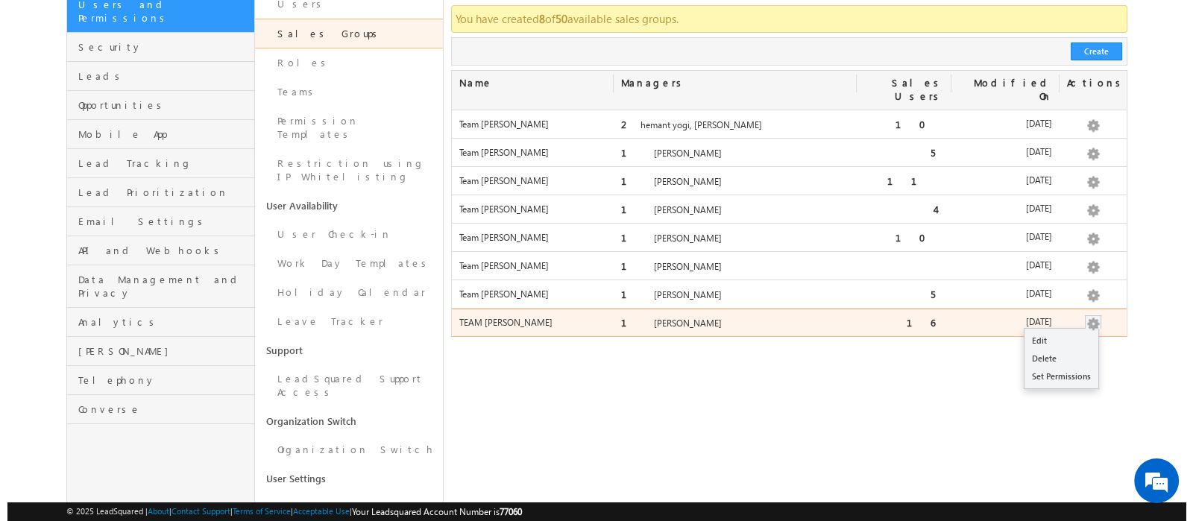
scroll to position [160, 0]
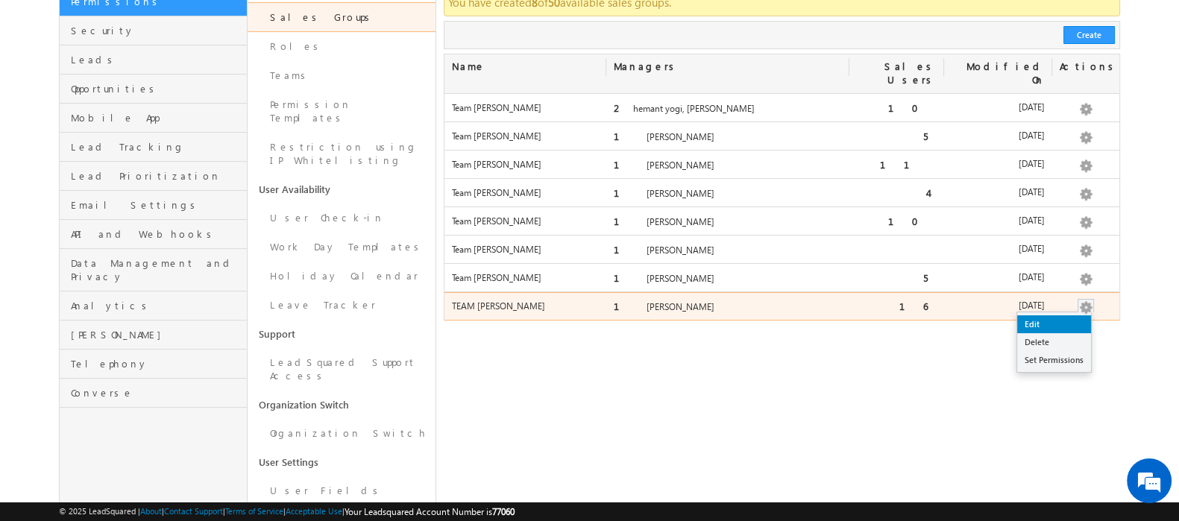
click at [1049, 315] on link "Edit" at bounding box center [1054, 324] width 74 height 18
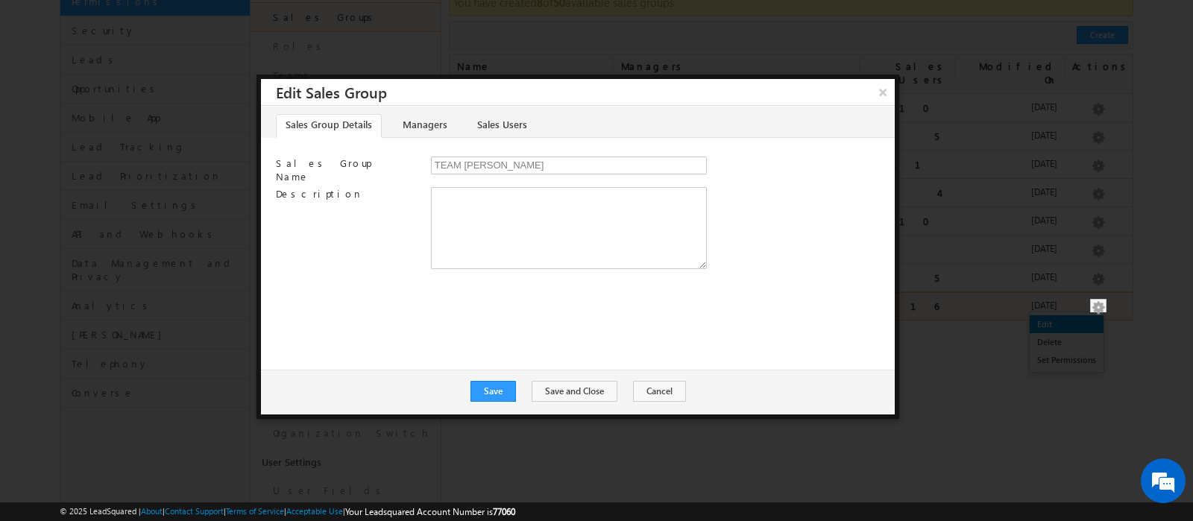
scroll to position [0, 0]
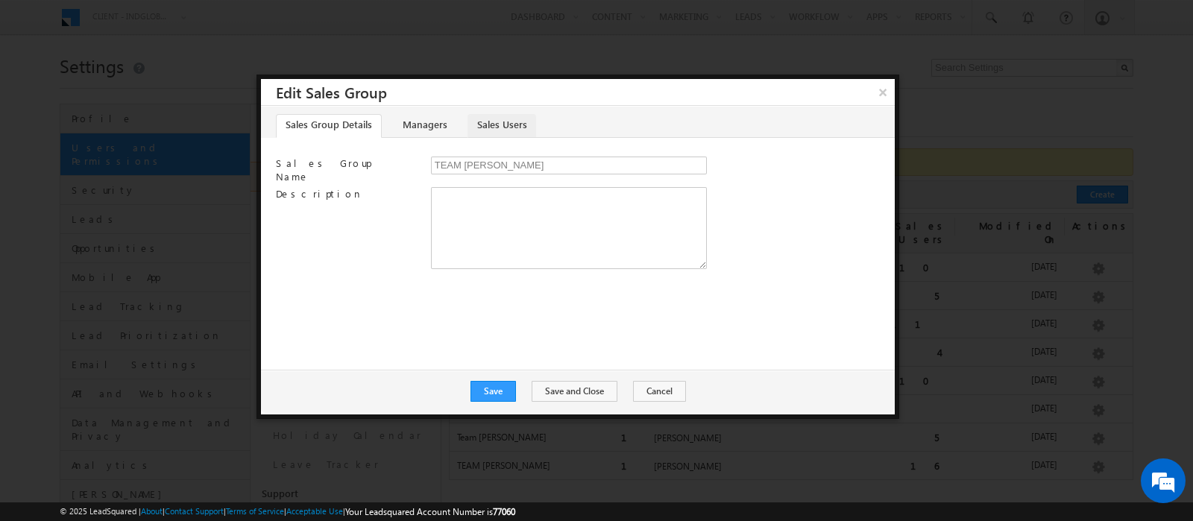
click at [509, 125] on link "Sales Users" at bounding box center [502, 126] width 69 height 24
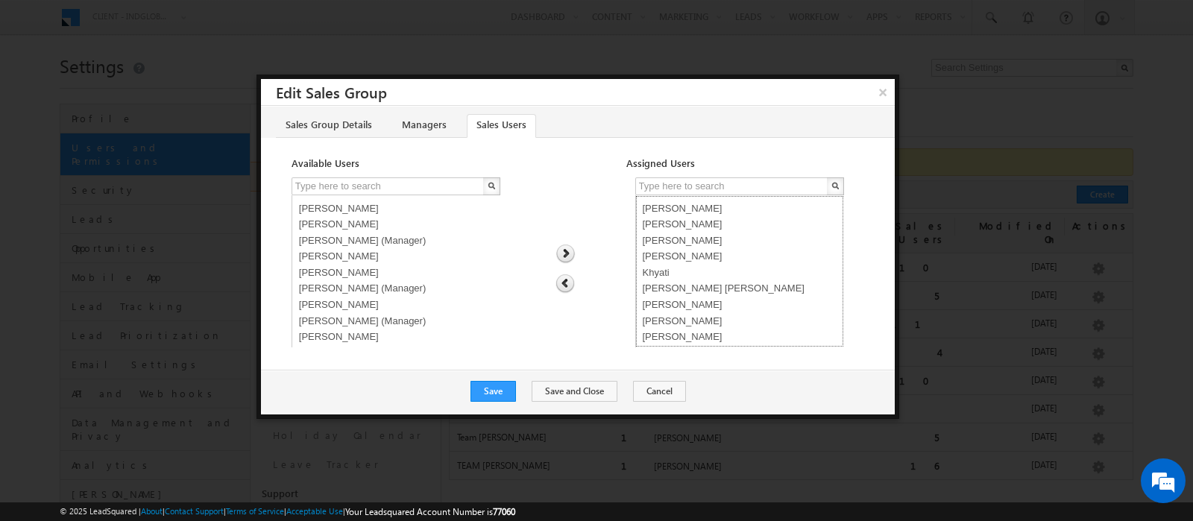
select select "3f13a016-8d51-11f0-8589-125492a0d7ad"
click at [690, 207] on option "[PERSON_NAME]" at bounding box center [739, 206] width 201 height 16
click at [575, 347] on div "Aastha Gujariya Abhishek Dalal Abhishekkumar Singh (Manager) Akash Sinha Akshay…" at bounding box center [578, 265] width 604 height 177
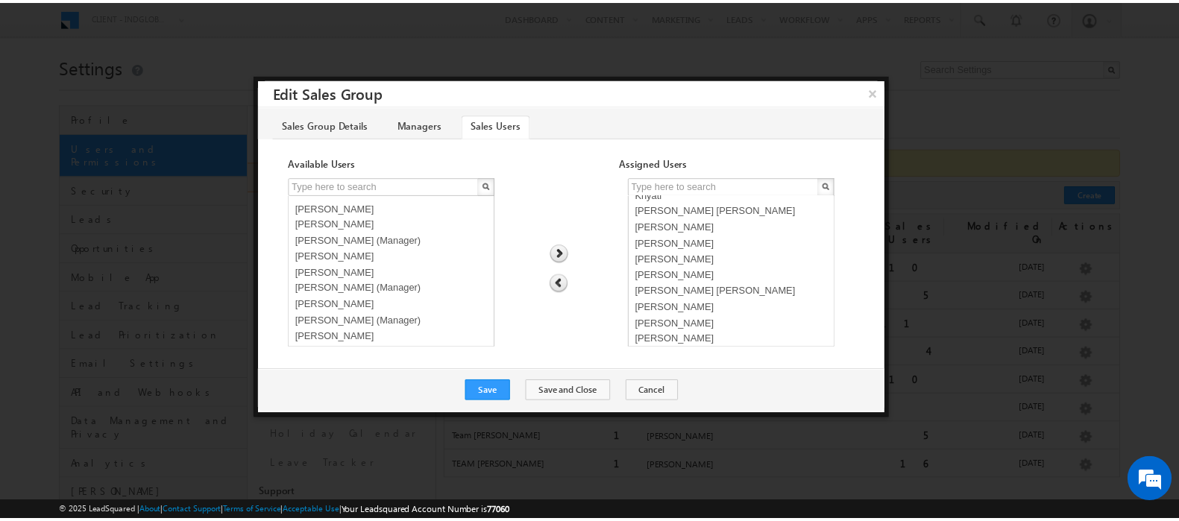
scroll to position [112, 0]
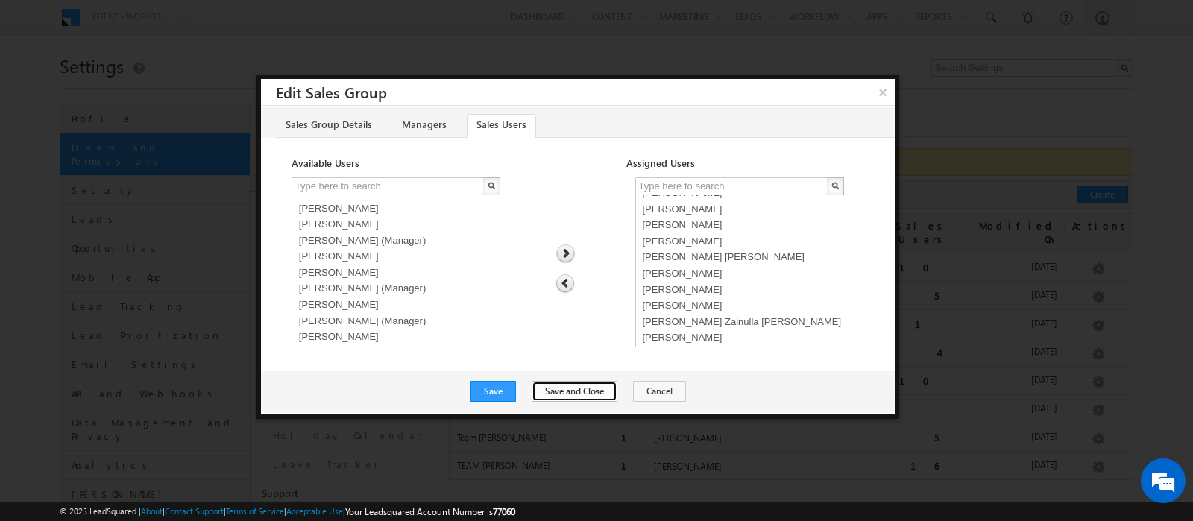
click at [566, 387] on button "Save and Close" at bounding box center [575, 391] width 86 height 21
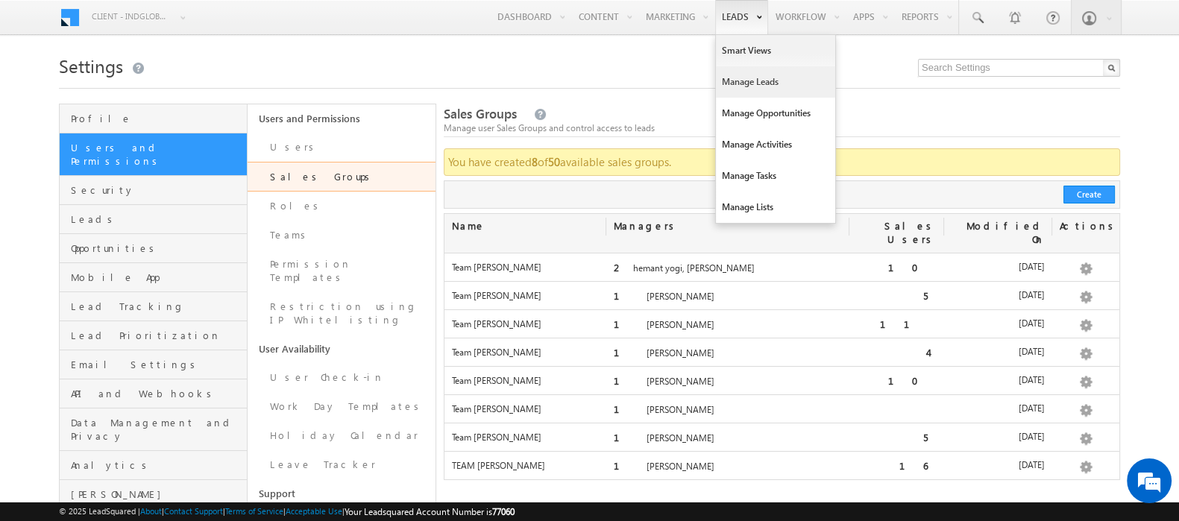
click at [737, 93] on link "Manage Leads" at bounding box center [775, 81] width 119 height 31
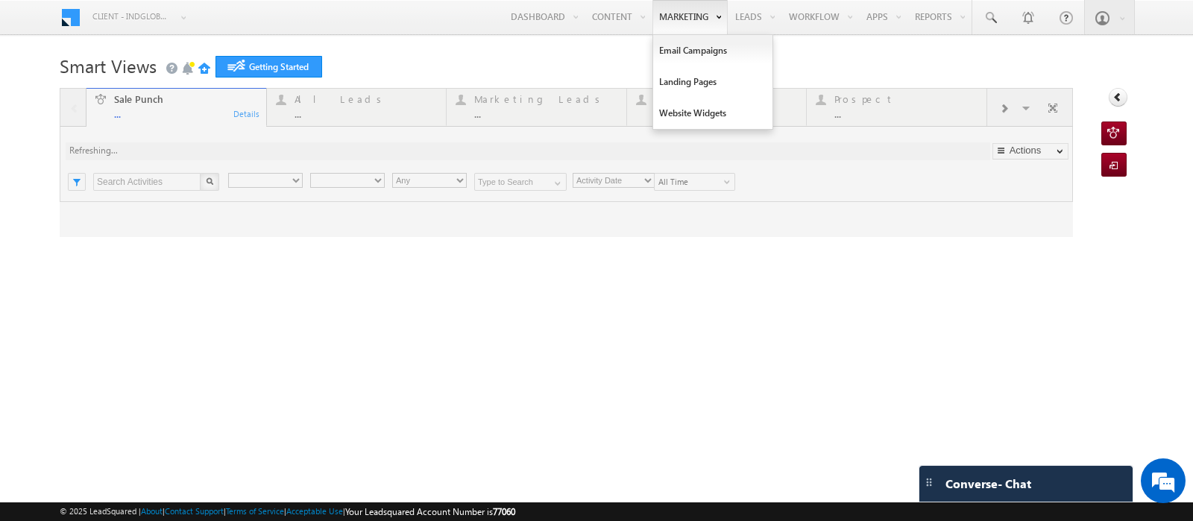
type input "Any Owner"
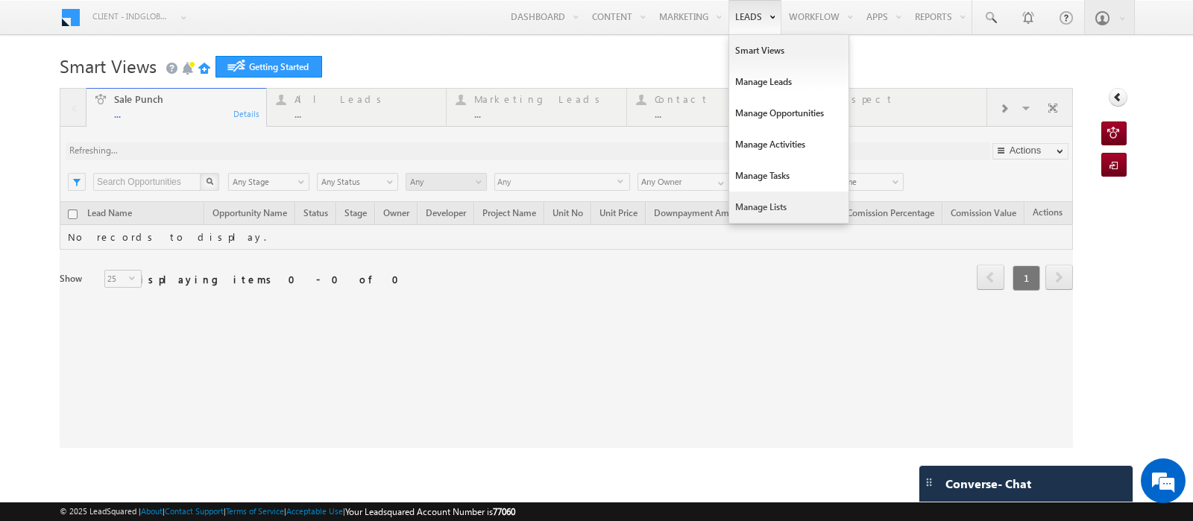
click at [744, 213] on link "Manage Lists" at bounding box center [788, 207] width 119 height 31
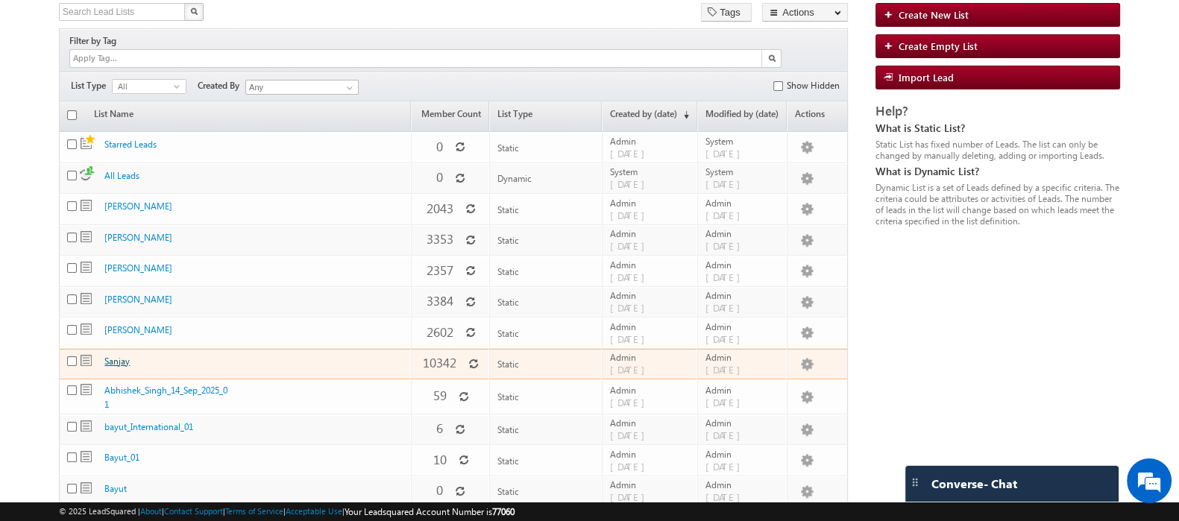
click at [122, 356] on link "Sanjay" at bounding box center [116, 361] width 25 height 11
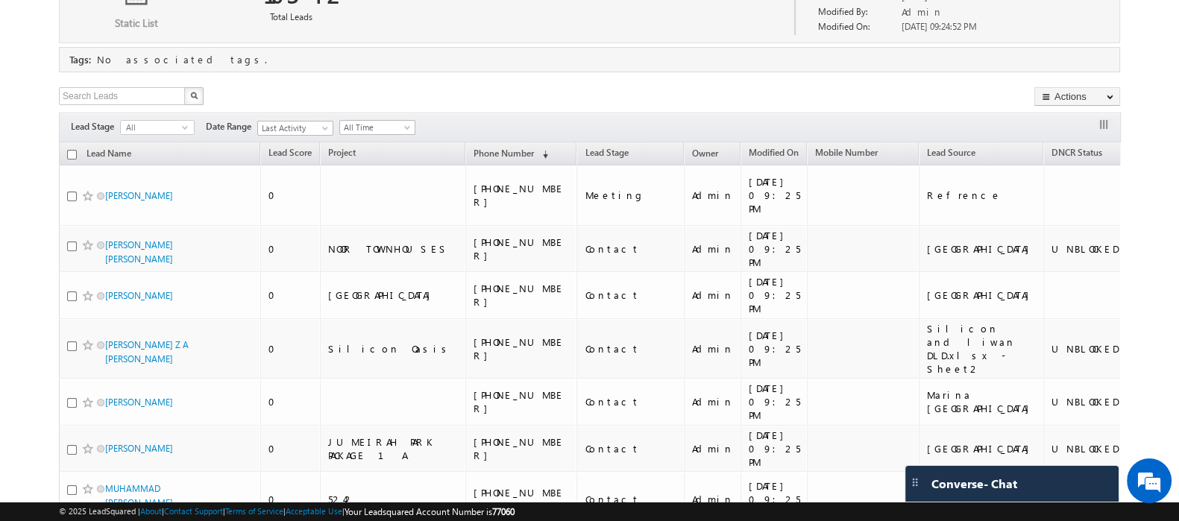
scroll to position [177, 0]
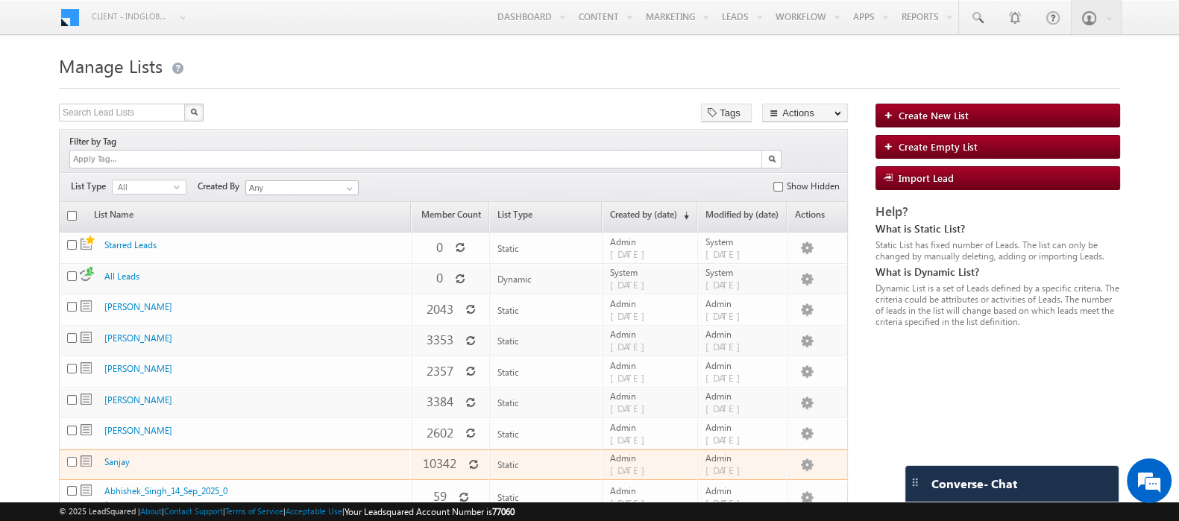
click at [72, 457] on input "checkbox" at bounding box center [72, 462] width 10 height 10
checkbox input "true"
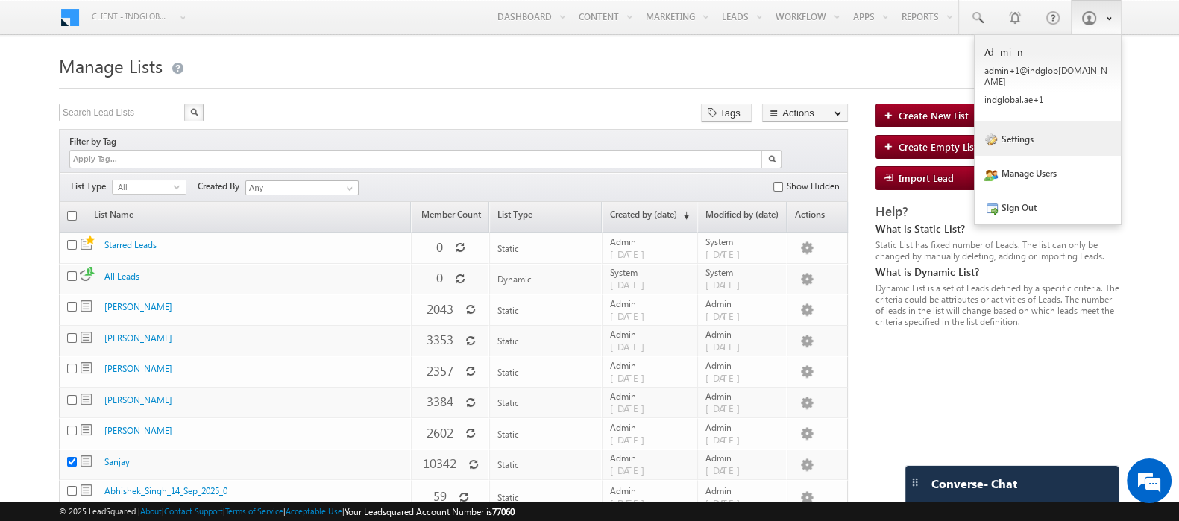
click at [1010, 127] on link "Settings" at bounding box center [1048, 139] width 146 height 34
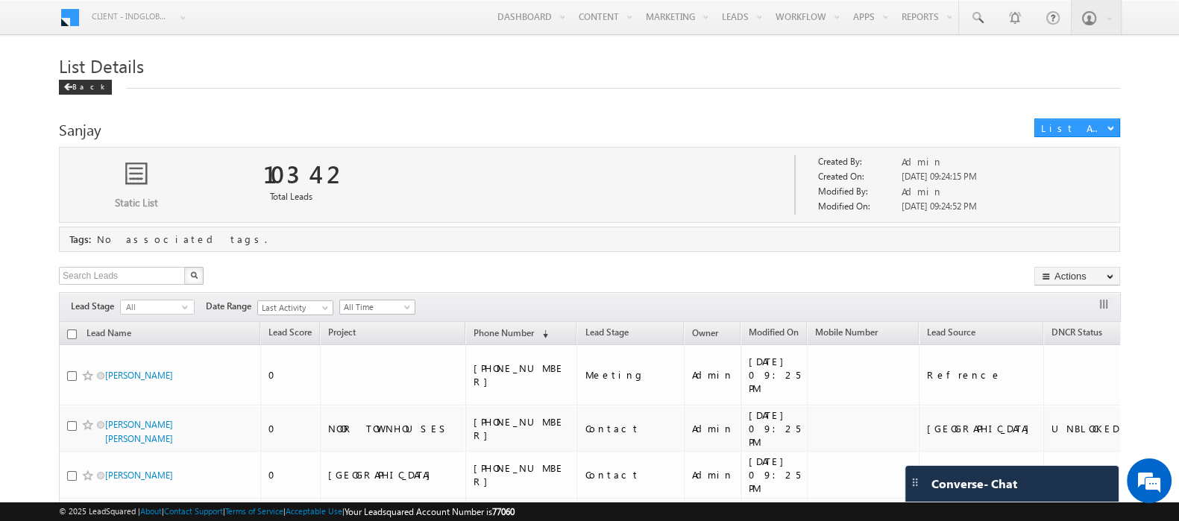
click at [69, 333] on input "checkbox" at bounding box center [72, 335] width 10 height 10
checkbox input "true"
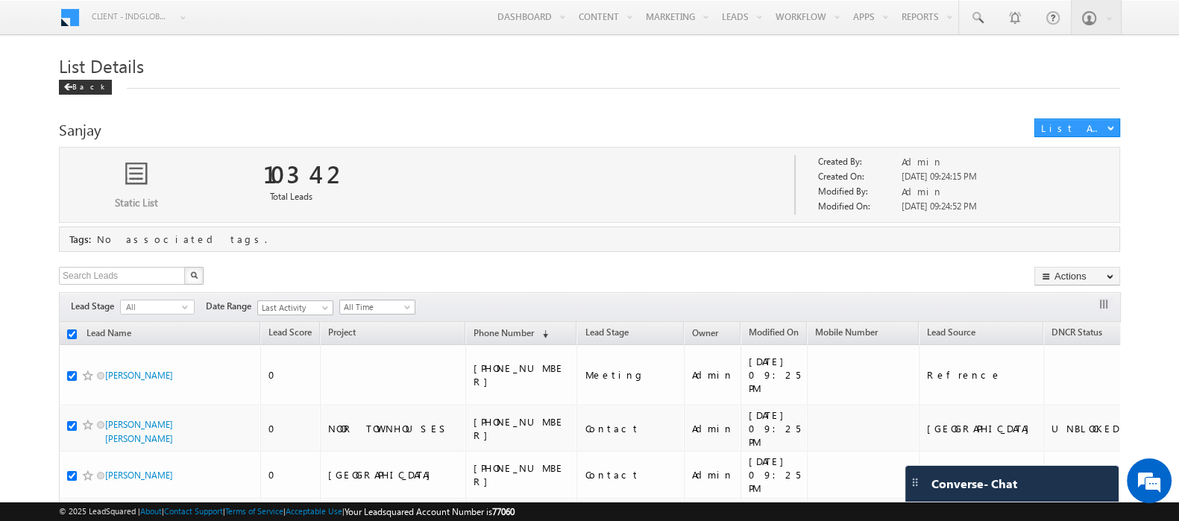
checkbox input "true"
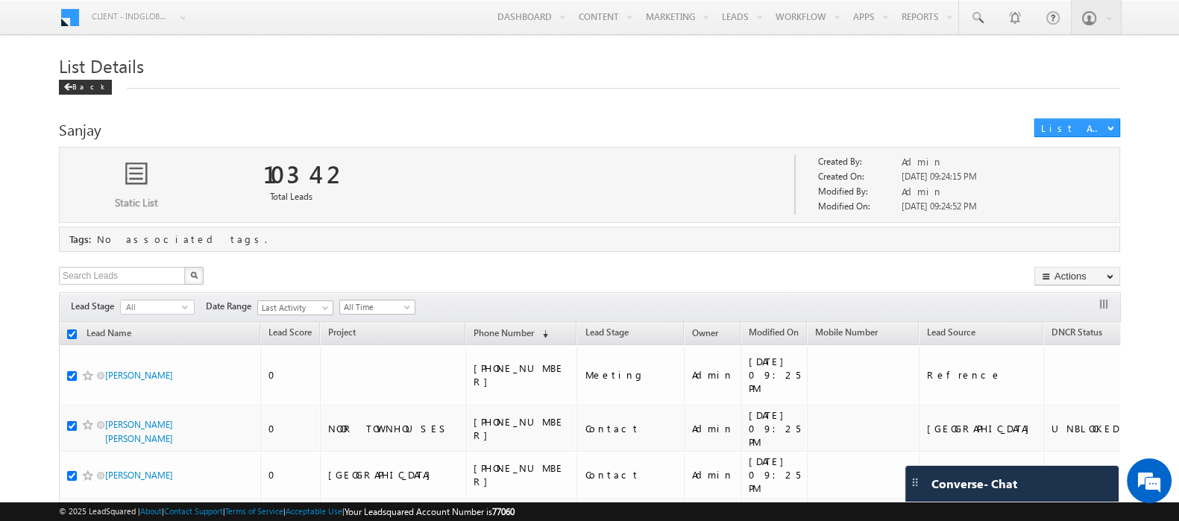
checkbox input "true"
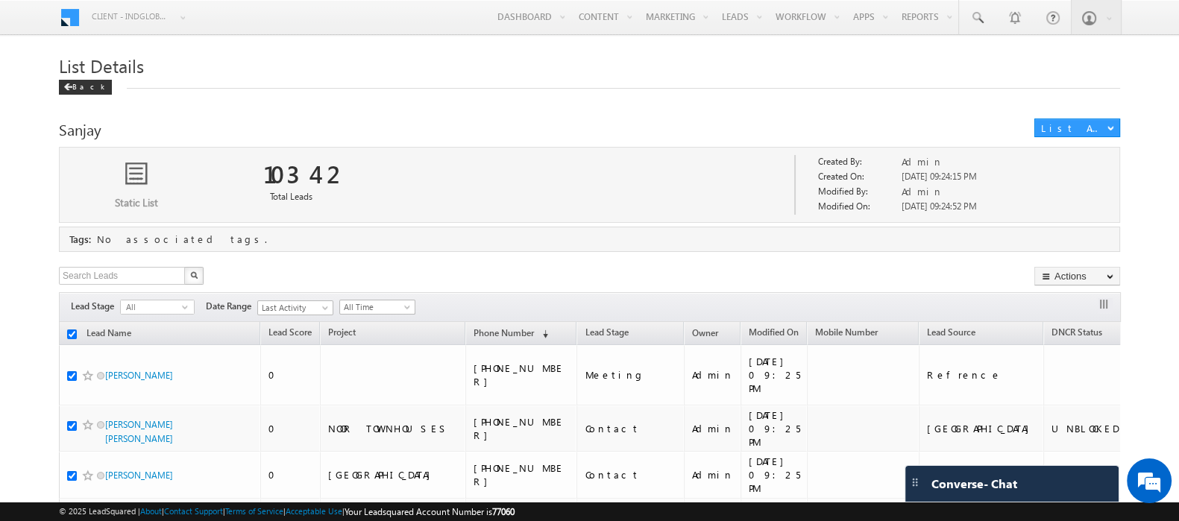
checkbox input "true"
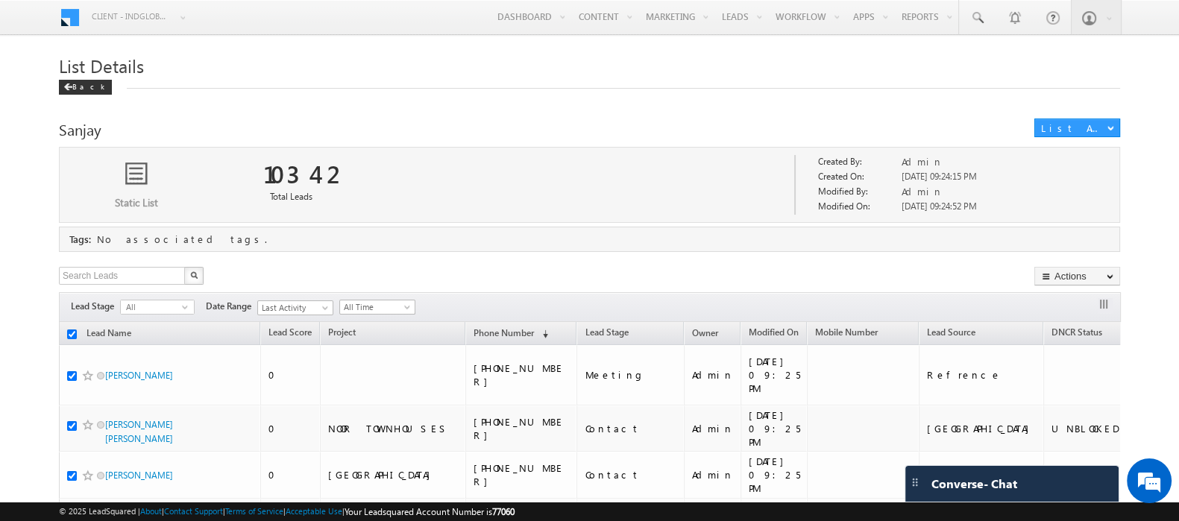
checkbox input "true"
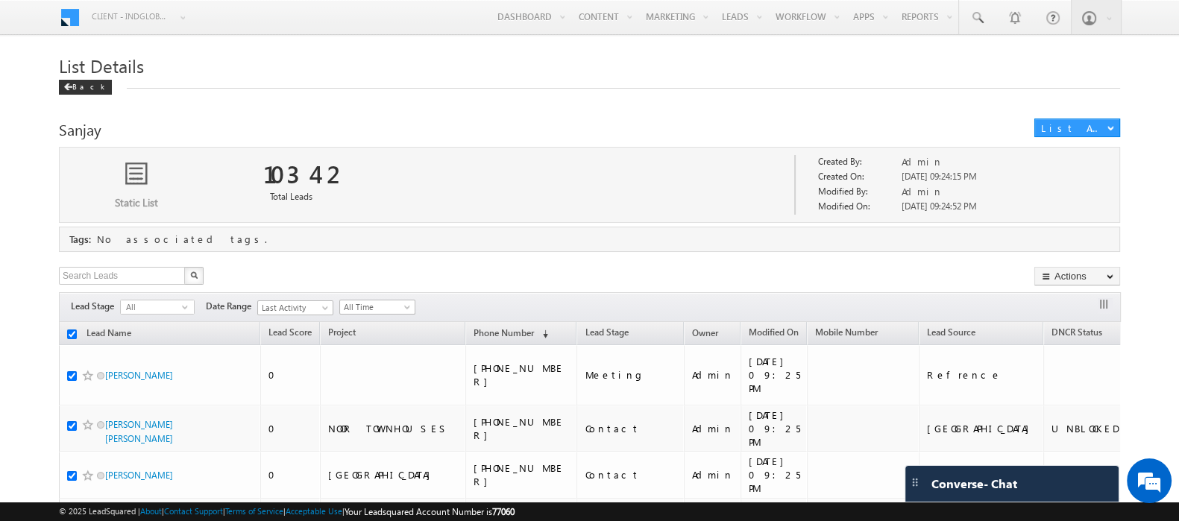
checkbox input "true"
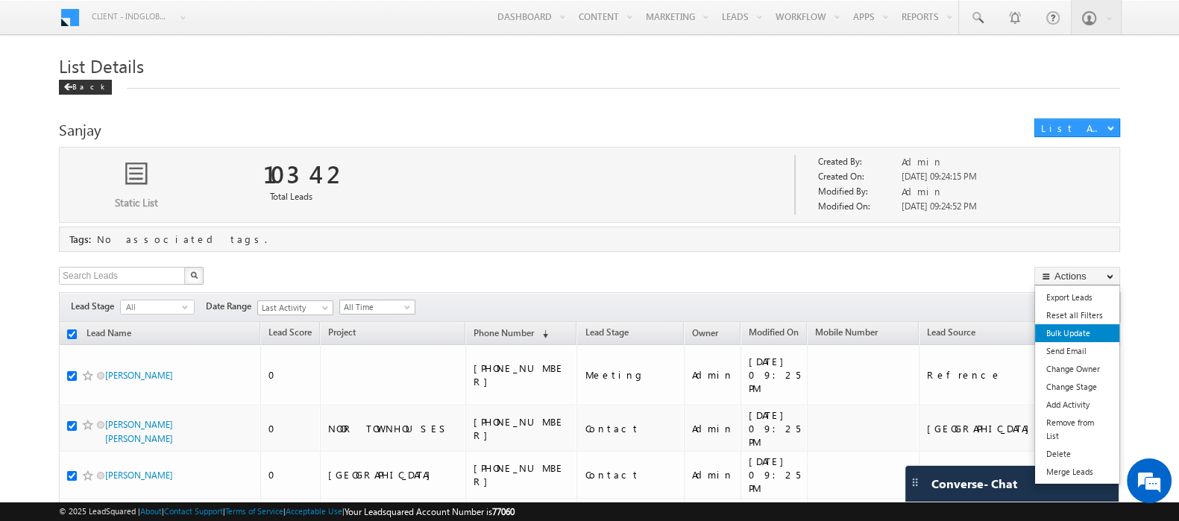
click at [1063, 336] on link "Bulk Update" at bounding box center [1077, 333] width 84 height 18
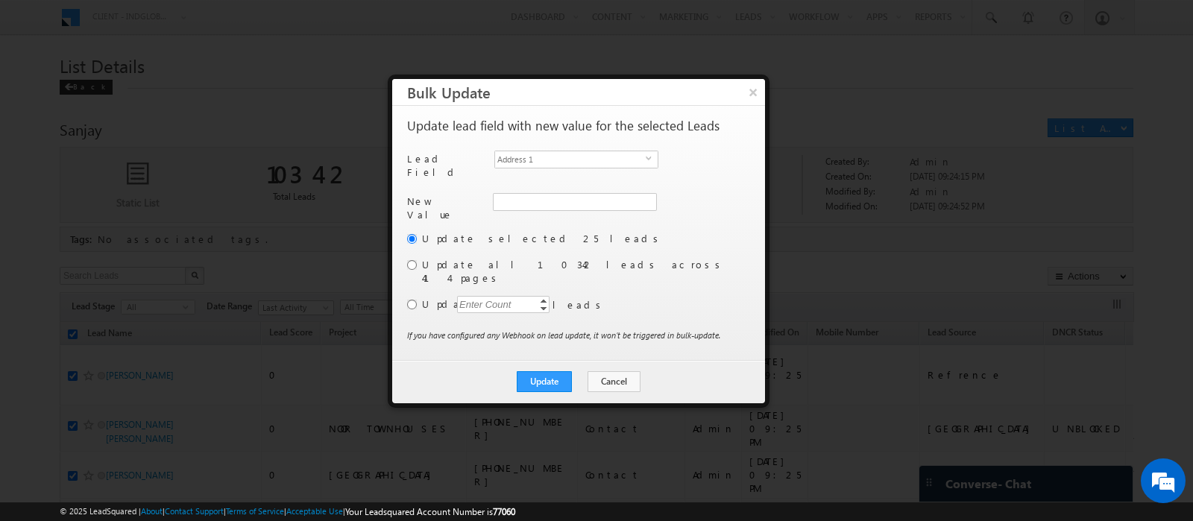
click at [571, 148] on div "Another user is the owner of this account. Update lead field with new value for…" at bounding box center [577, 234] width 340 height 230
click at [574, 166] on span "Address 1" at bounding box center [570, 159] width 151 height 16
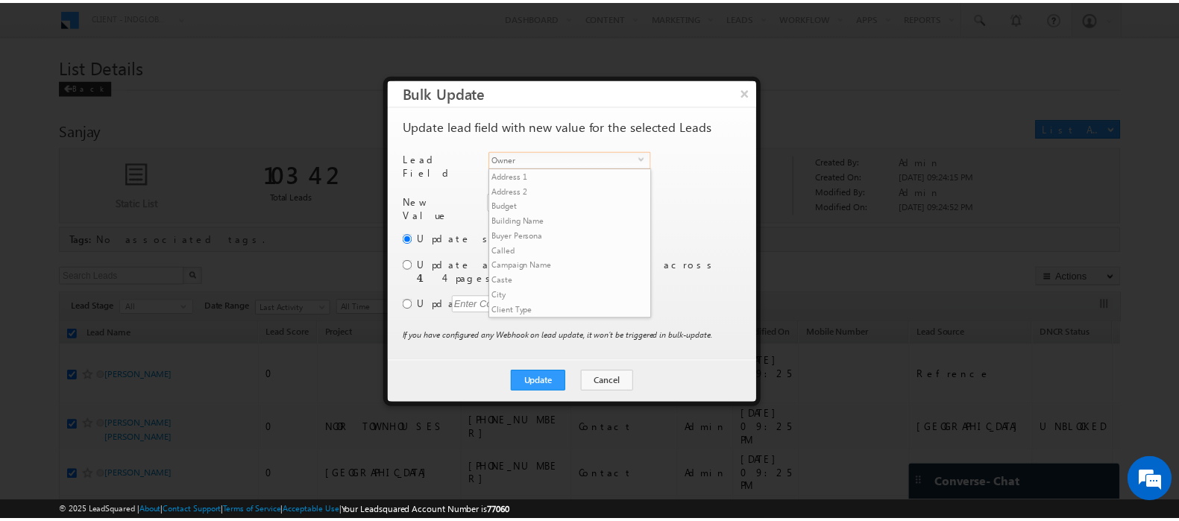
scroll to position [581, 0]
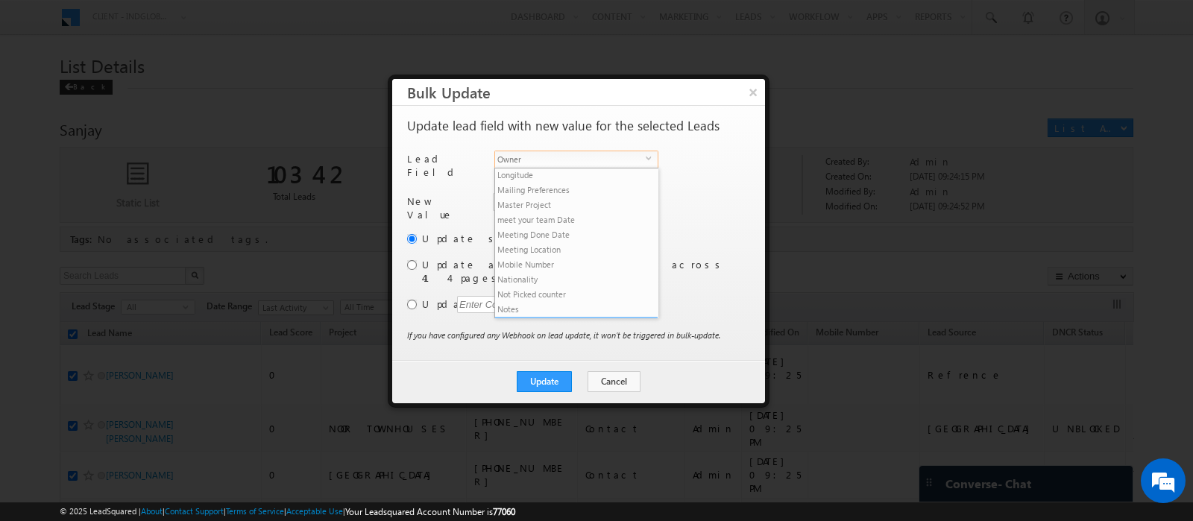
click at [539, 317] on li "Owner" at bounding box center [576, 324] width 163 height 15
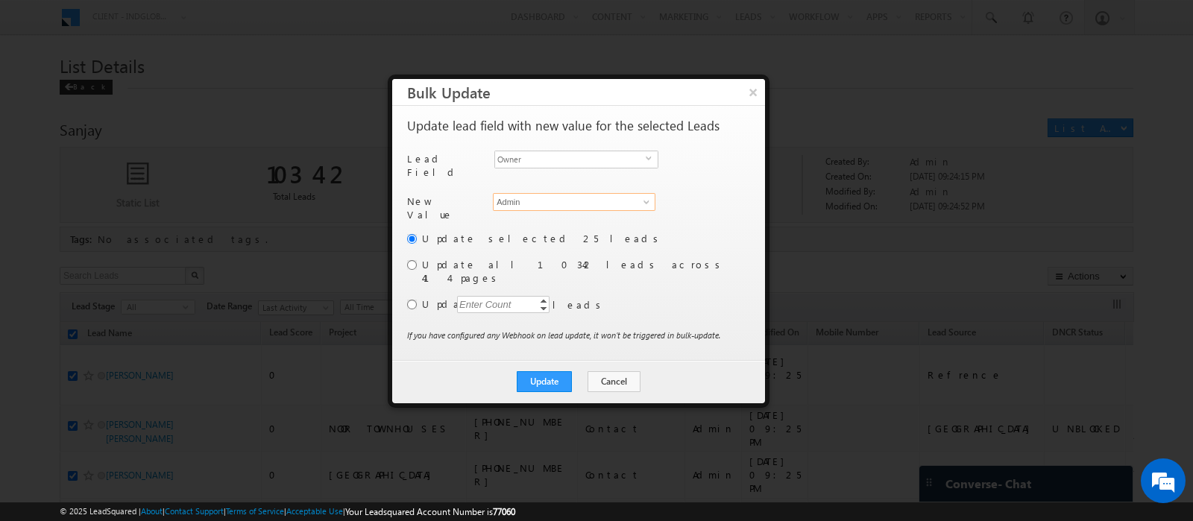
click at [532, 199] on input "Admin" at bounding box center [574, 202] width 163 height 18
click at [533, 225] on span "sanjay.rajpurohit@indglobal.ae" at bounding box center [566, 230] width 134 height 11
type input "Sanjay Rajpurohit"
click at [411, 260] on input "radio" at bounding box center [412, 265] width 10 height 10
radio input "true"
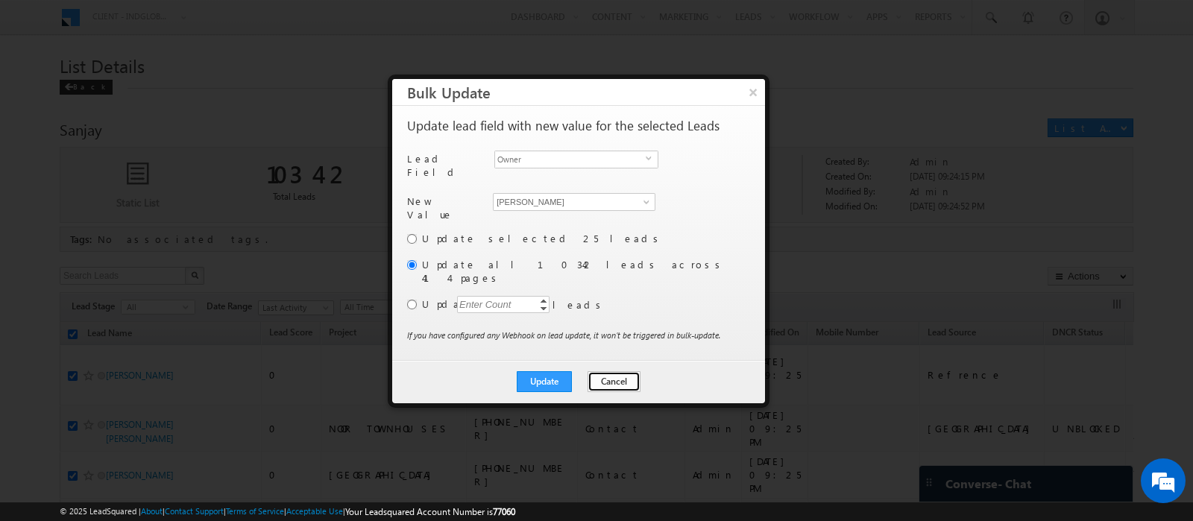
click at [609, 371] on button "Cancel" at bounding box center [614, 381] width 53 height 21
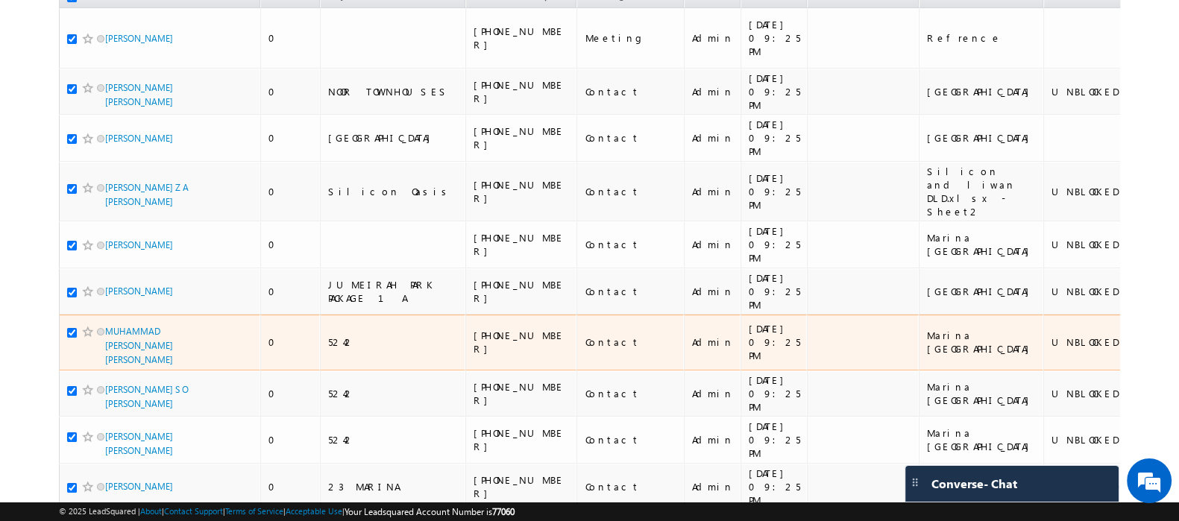
scroll to position [0, 0]
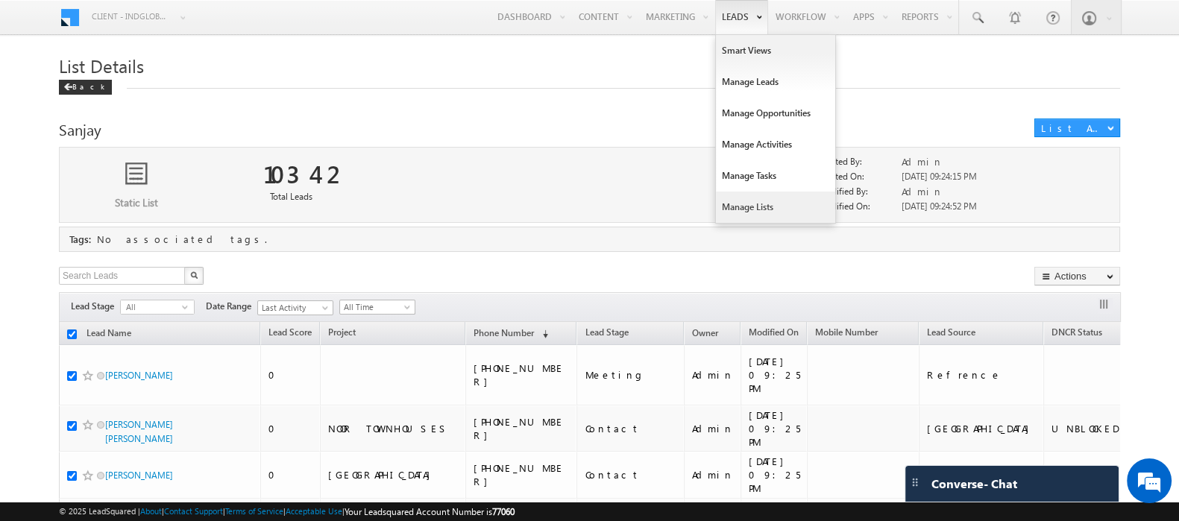
click at [734, 217] on link "Manage Lists" at bounding box center [775, 207] width 119 height 31
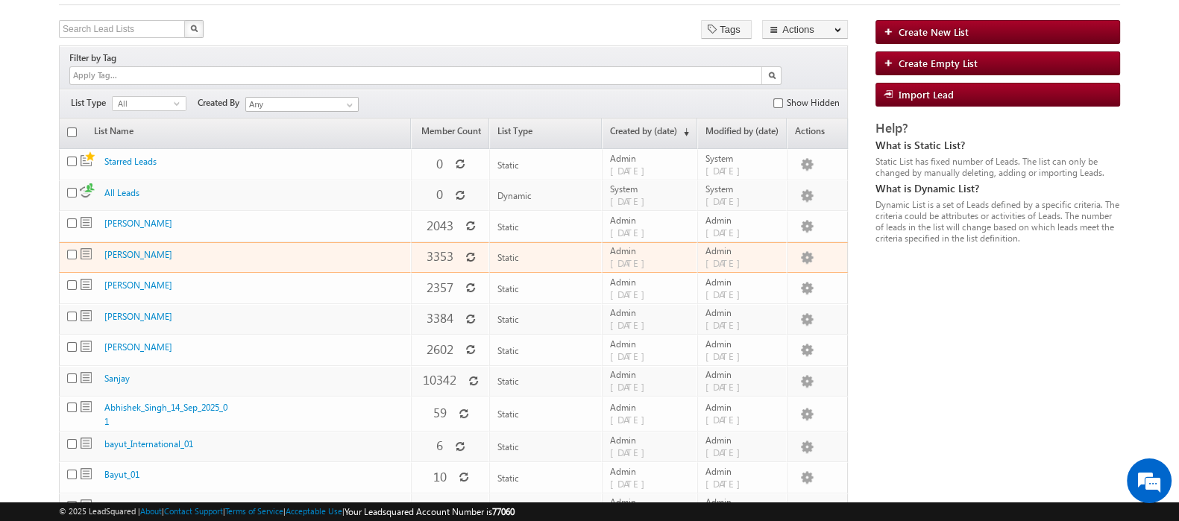
scroll to position [90, 0]
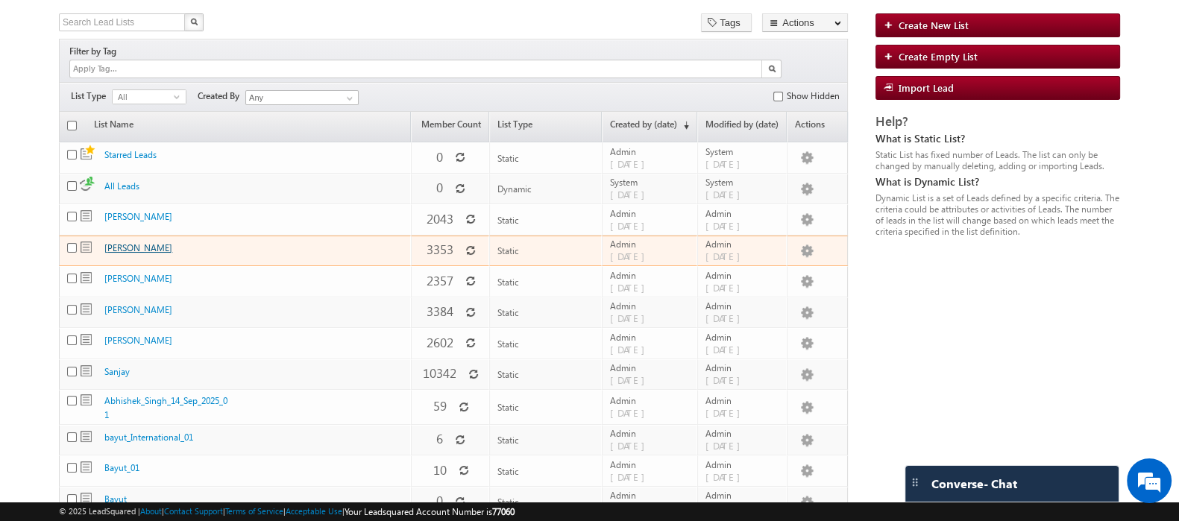
click at [122, 242] on link "[PERSON_NAME]" at bounding box center [138, 247] width 68 height 11
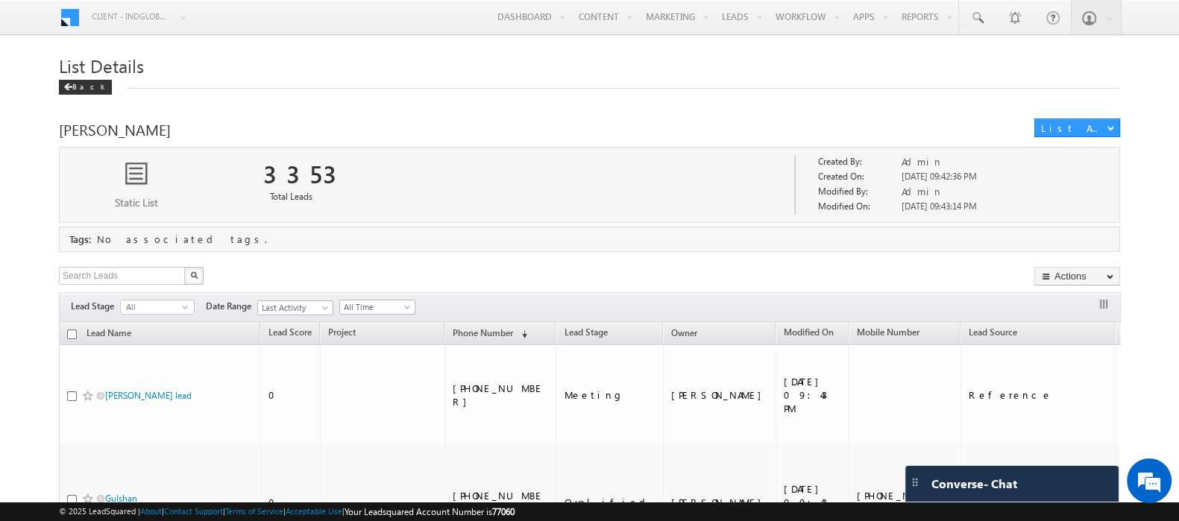
scroll to position [1, 0]
click at [71, 331] on input "checkbox" at bounding box center [72, 333] width 10 height 10
checkbox input "true"
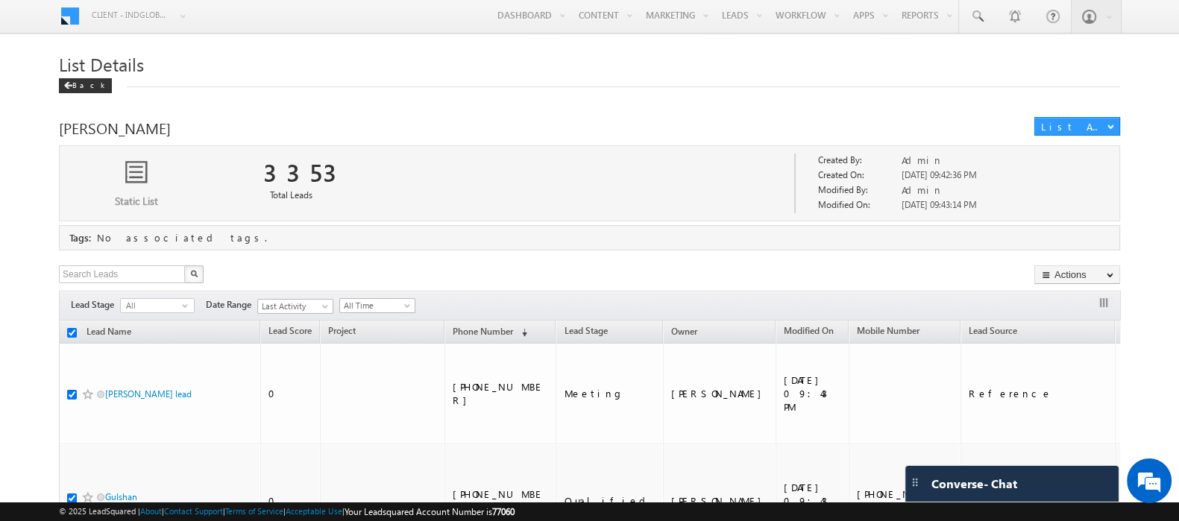
checkbox input "true"
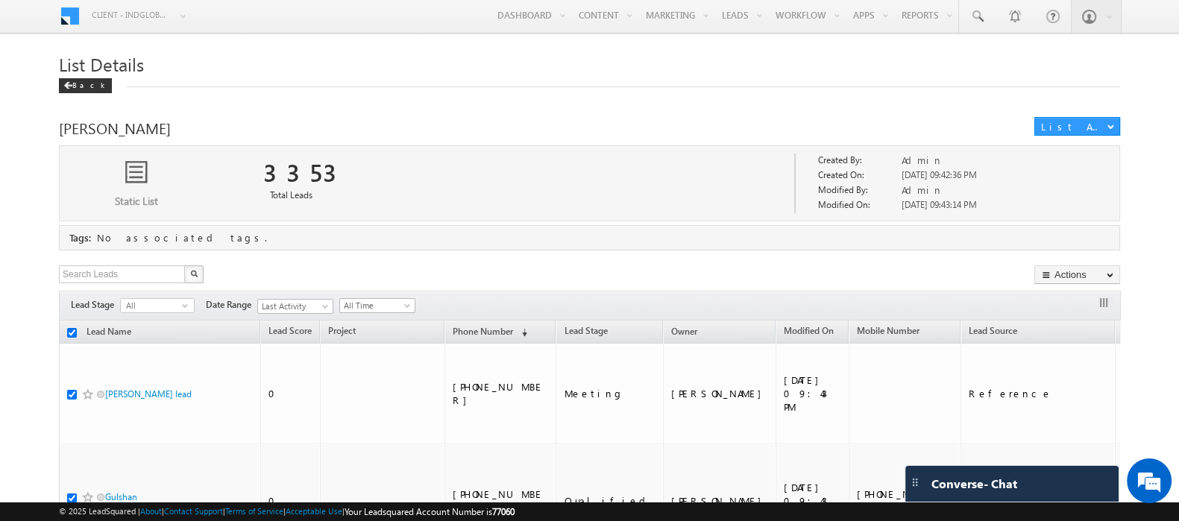
checkbox input "true"
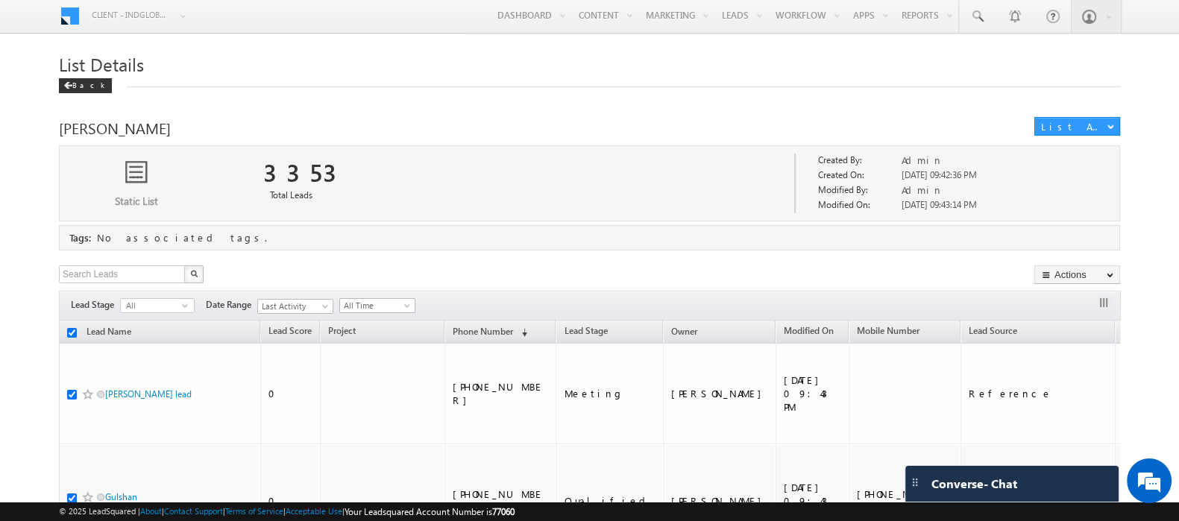
checkbox input "true"
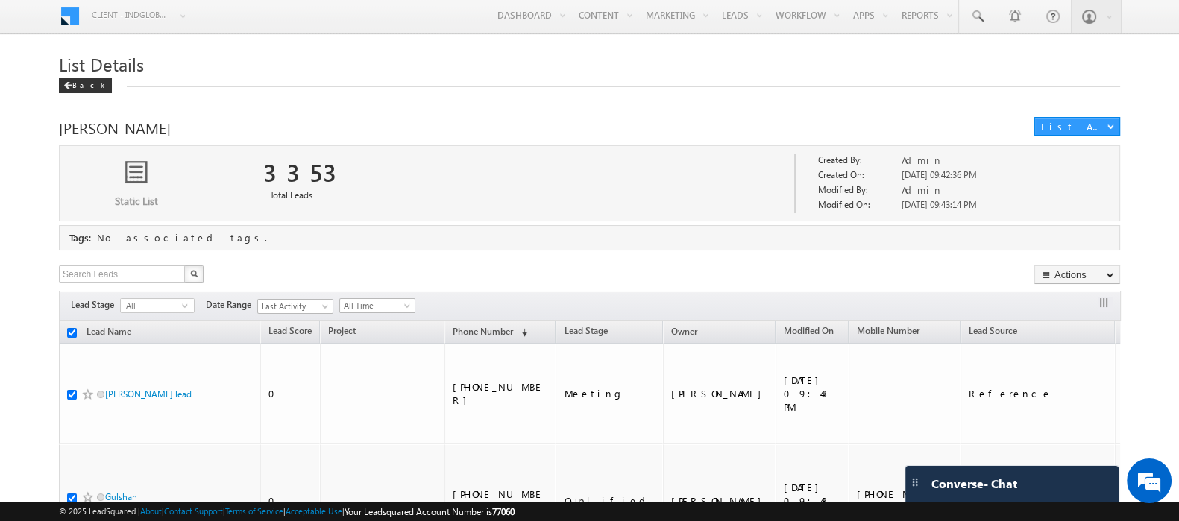
checkbox input "true"
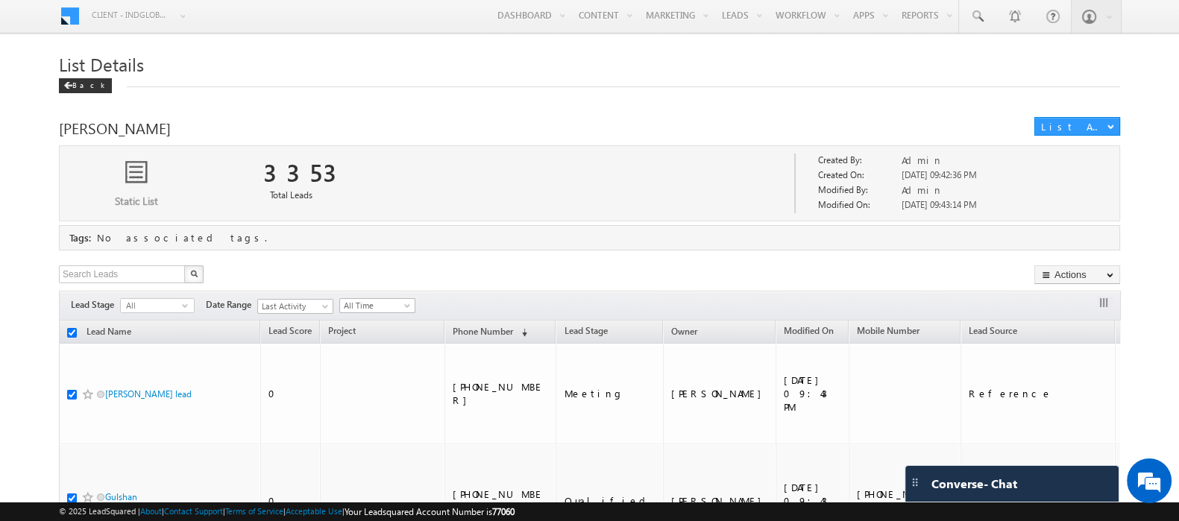
checkbox input "true"
click at [1107, 307] on button "button" at bounding box center [1105, 304] width 15 height 15
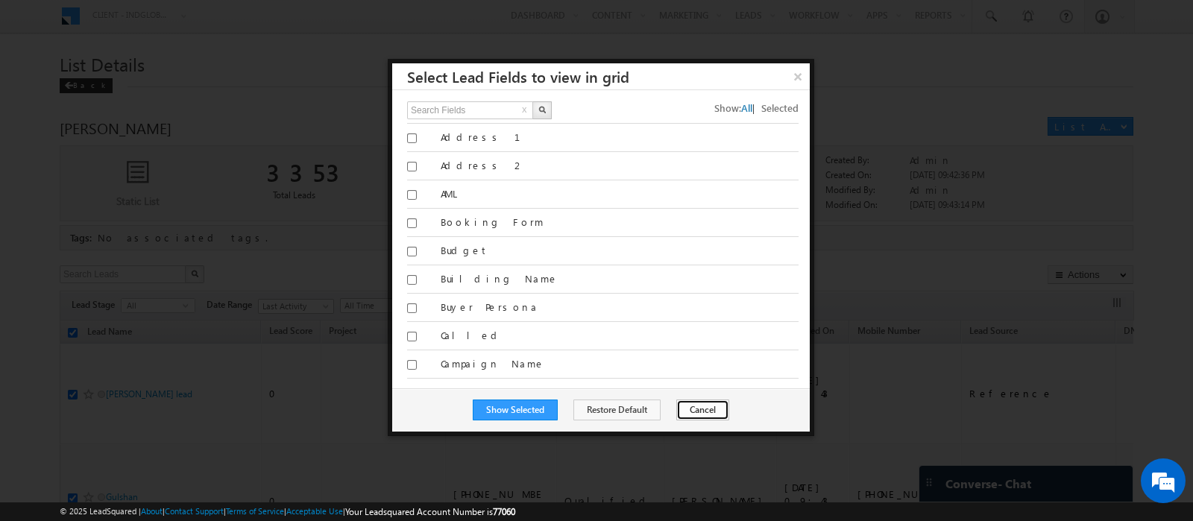
click at [695, 418] on button "Cancel" at bounding box center [702, 410] width 53 height 21
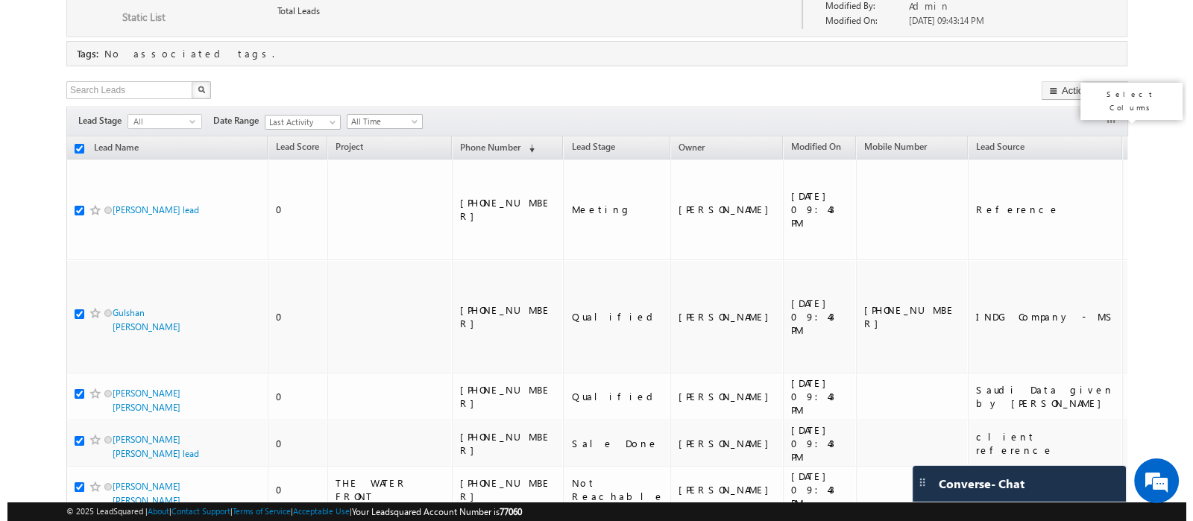
scroll to position [0, 0]
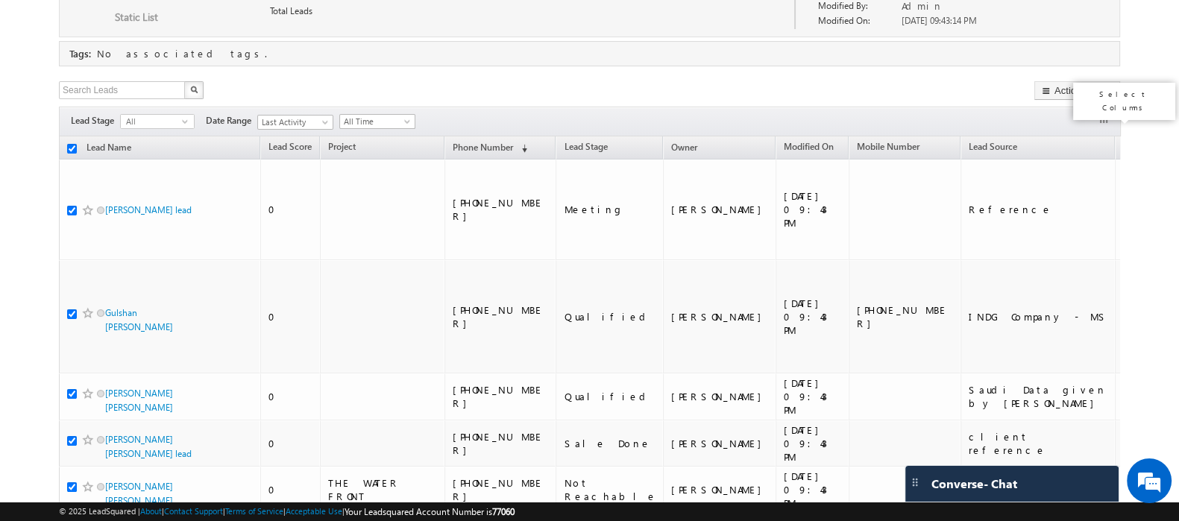
click at [1104, 118] on button "button" at bounding box center [1105, 120] width 15 height 15
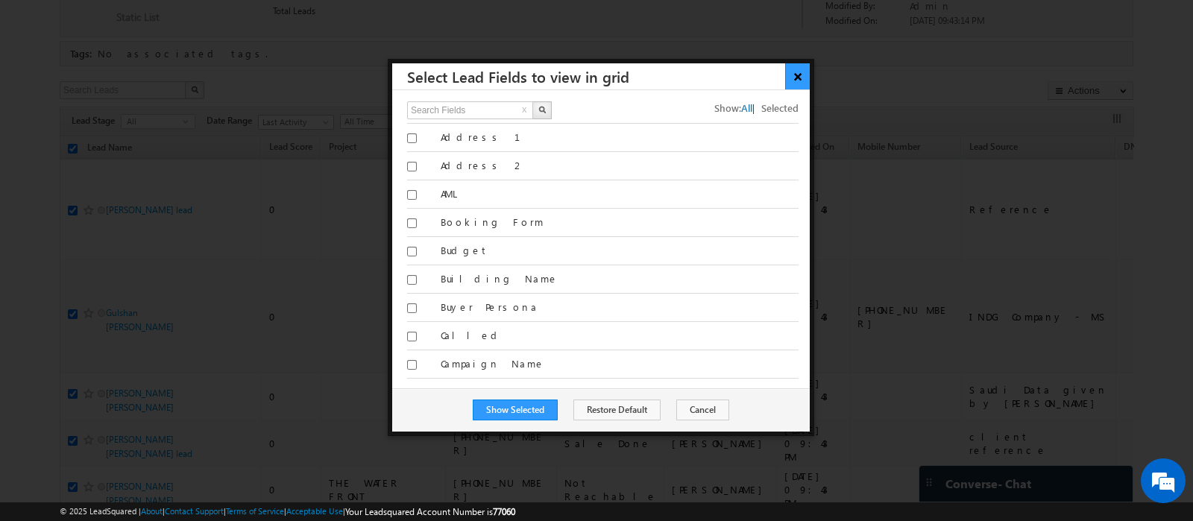
click at [799, 81] on button "×" at bounding box center [797, 76] width 25 height 26
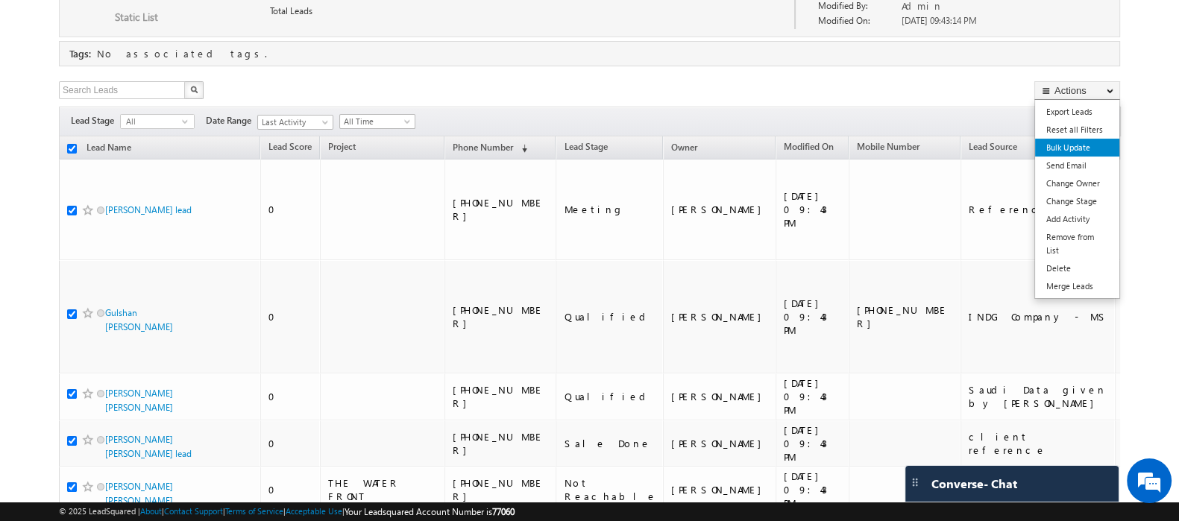
click at [1084, 149] on link "Bulk Update" at bounding box center [1077, 148] width 84 height 18
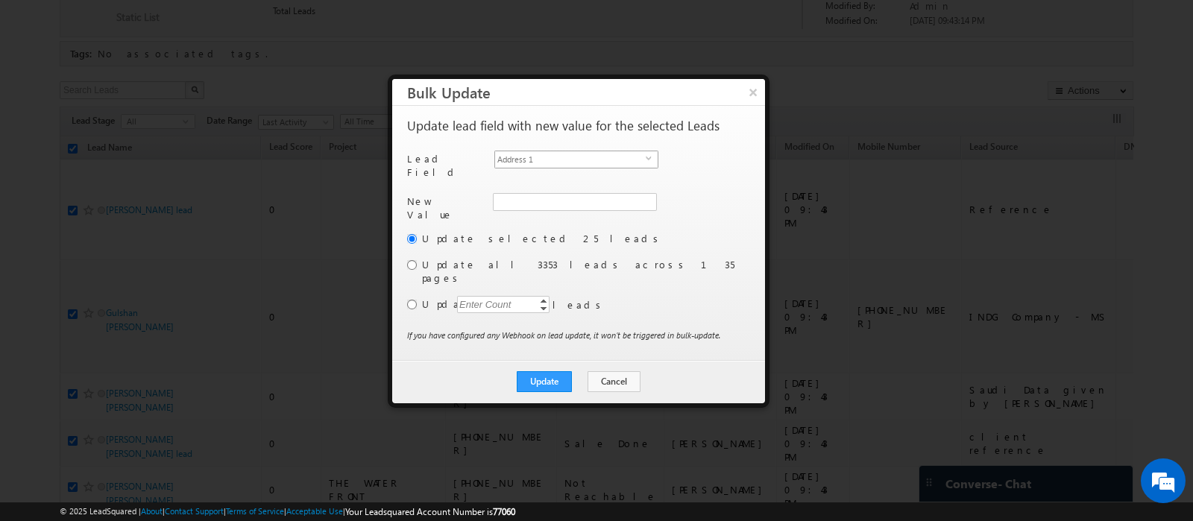
click at [550, 155] on span "Address 1" at bounding box center [570, 159] width 151 height 16
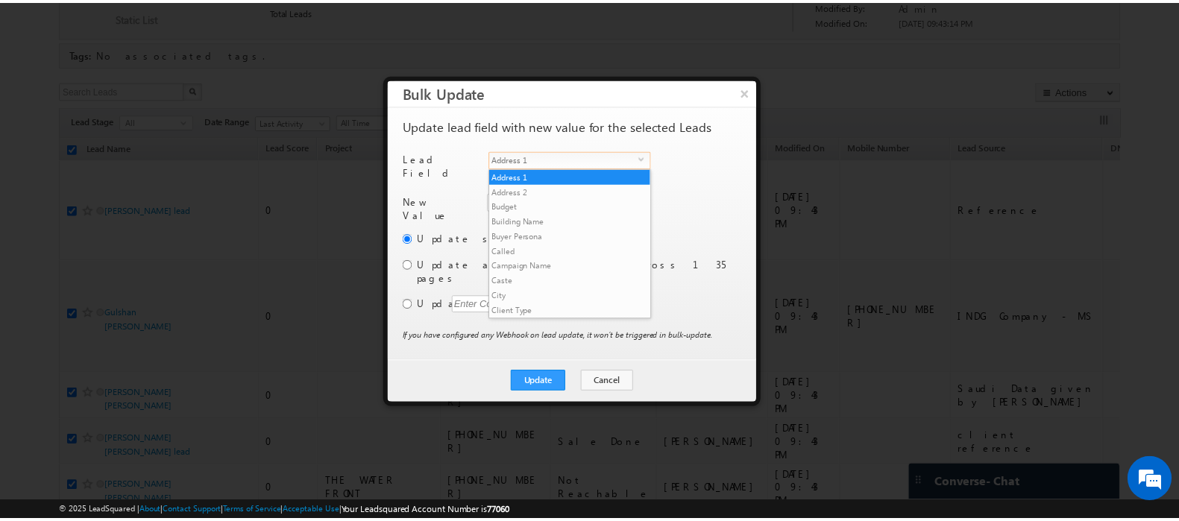
scroll to position [581, 0]
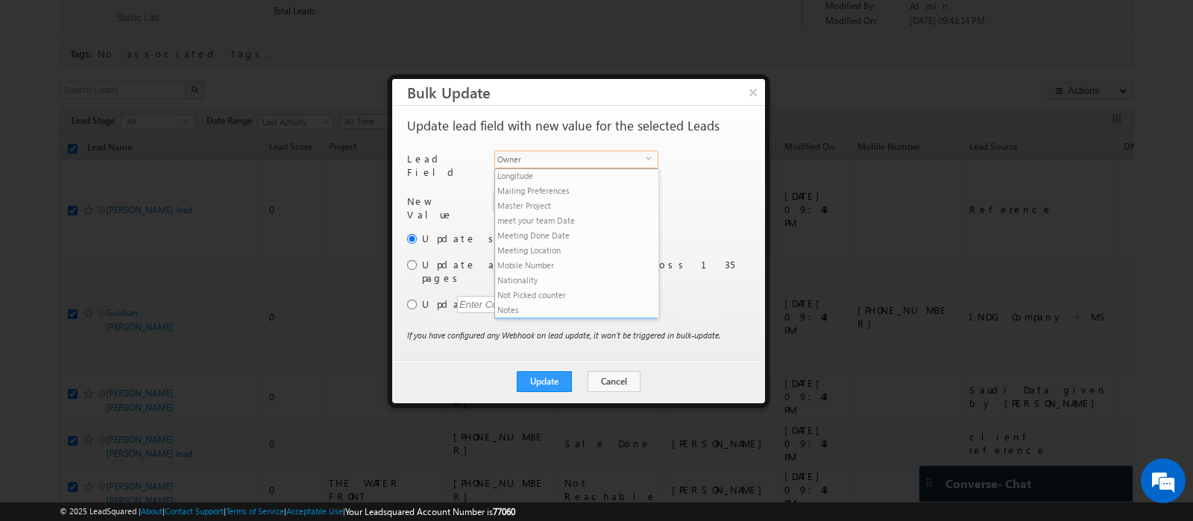
click at [535, 318] on li "Owner" at bounding box center [576, 325] width 163 height 15
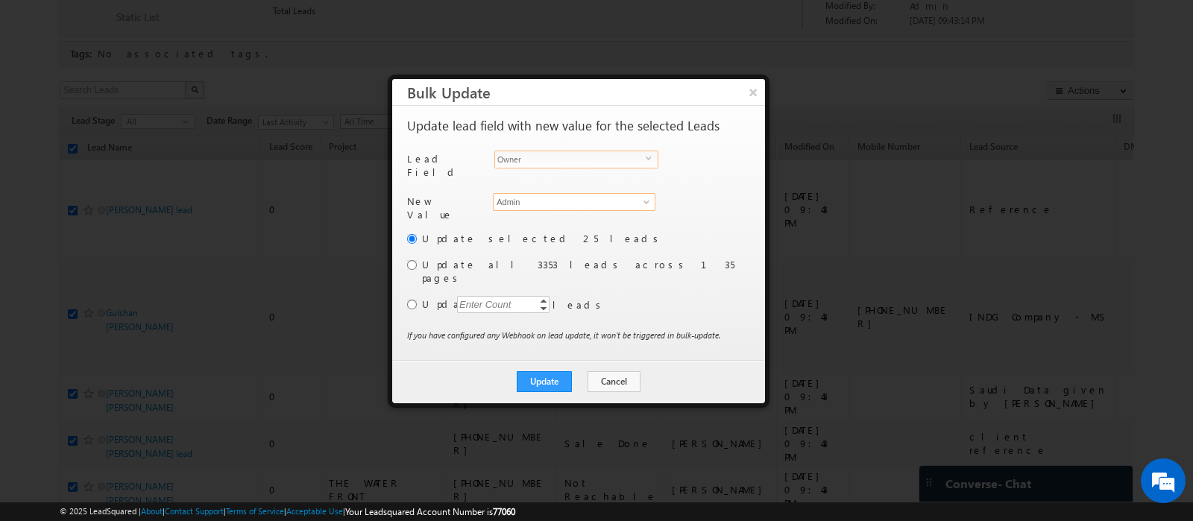
click at [528, 203] on input "Admin" at bounding box center [574, 202] width 163 height 18
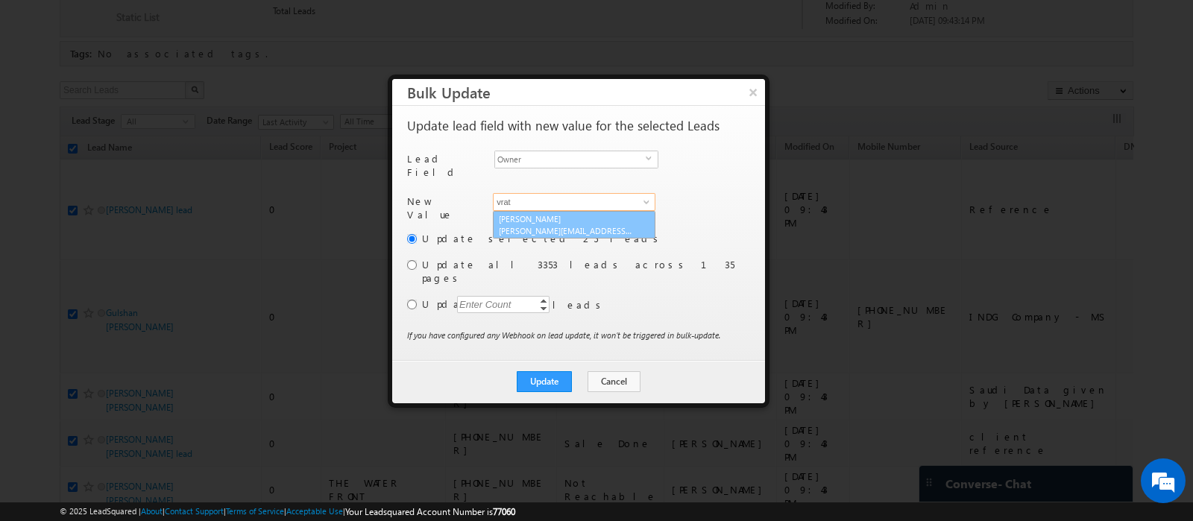
click at [530, 225] on span "vratika.soni@indglobal.ae" at bounding box center [566, 230] width 134 height 11
type input "Vratika Soni"
click at [412, 260] on input "radio" at bounding box center [412, 265] width 10 height 10
radio input "true"
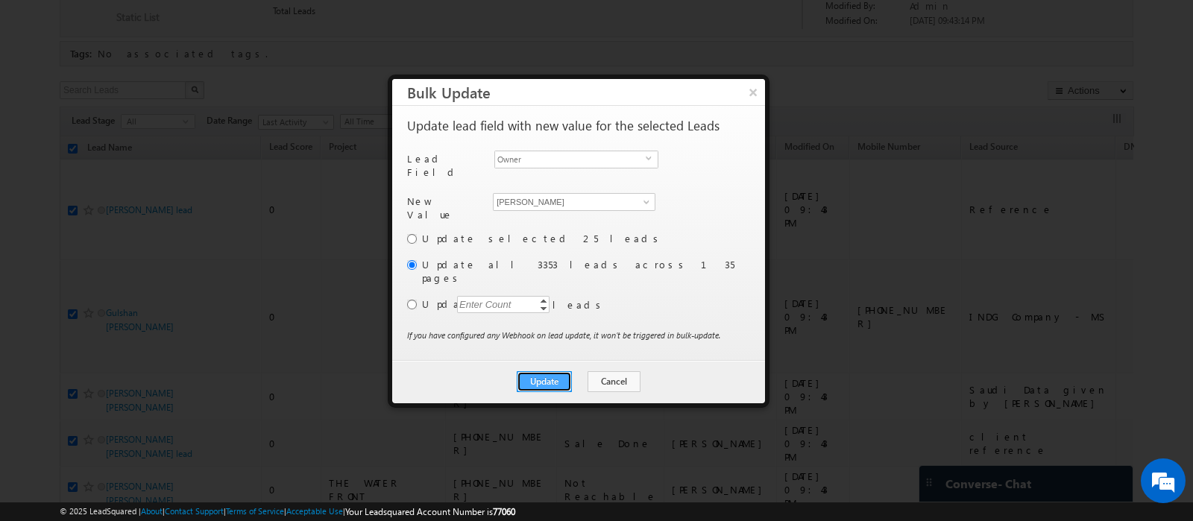
click at [546, 371] on button "Update" at bounding box center [544, 381] width 55 height 21
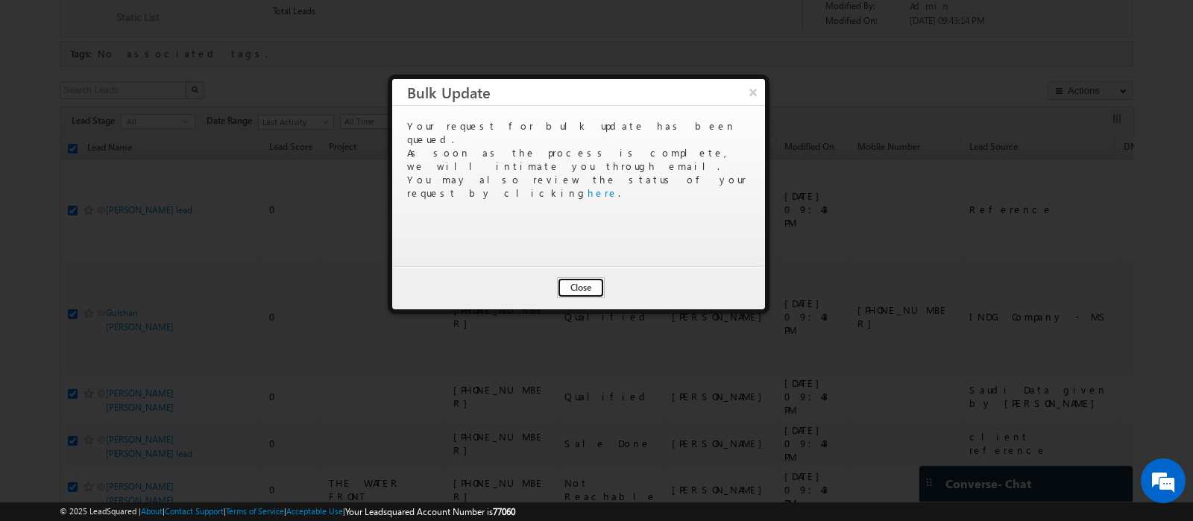
click at [585, 286] on button "Close" at bounding box center [581, 287] width 48 height 21
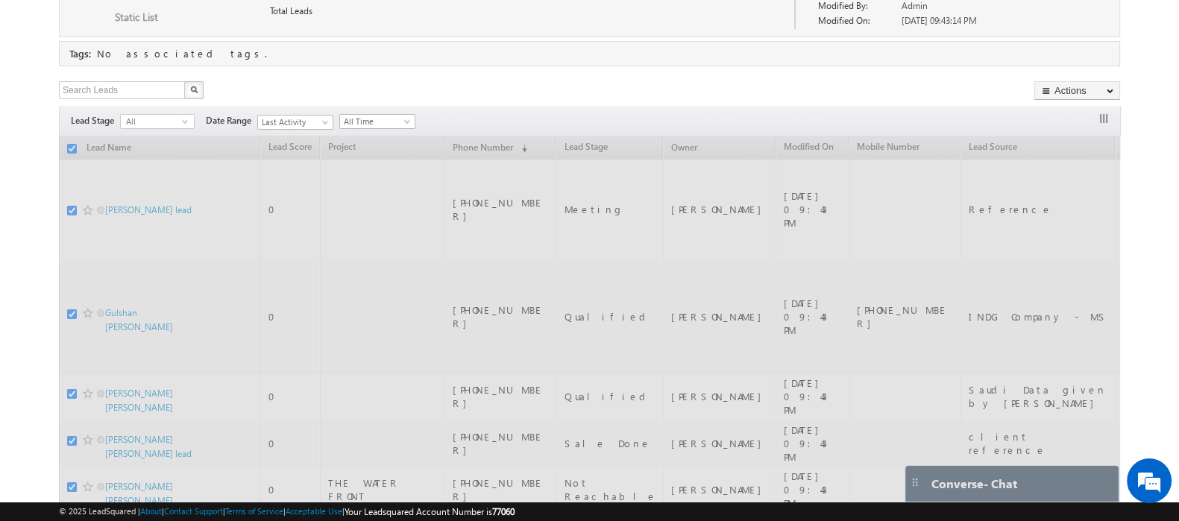
checkbox input "false"
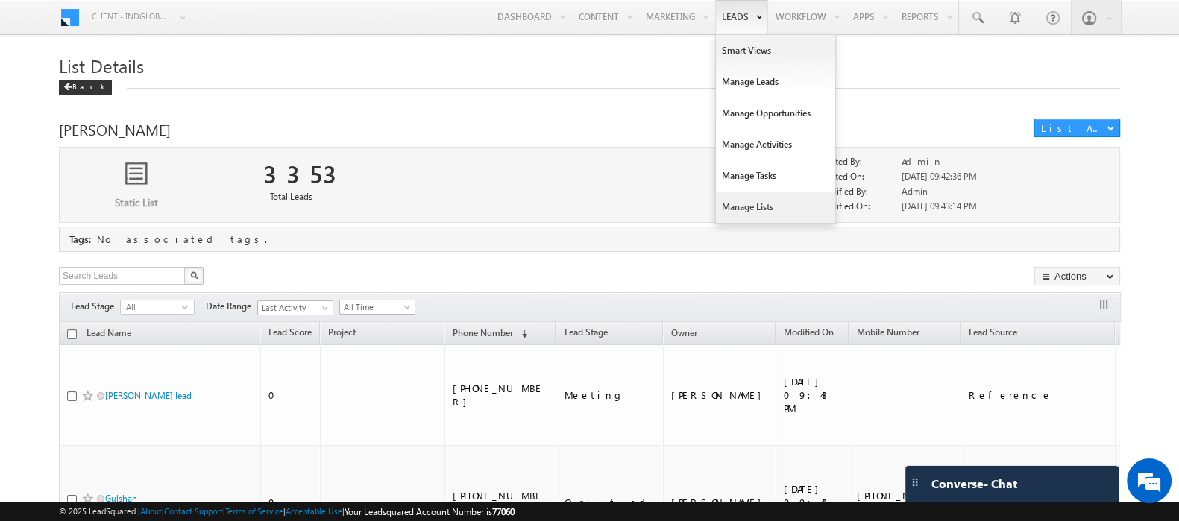
click at [737, 213] on link "Manage Lists" at bounding box center [775, 207] width 119 height 31
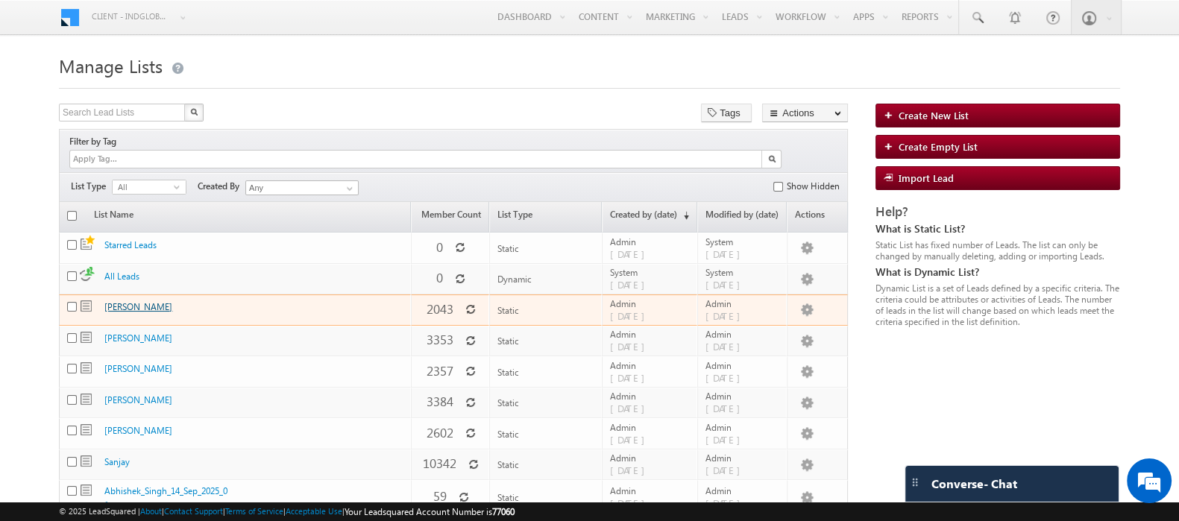
scroll to position [63, 0]
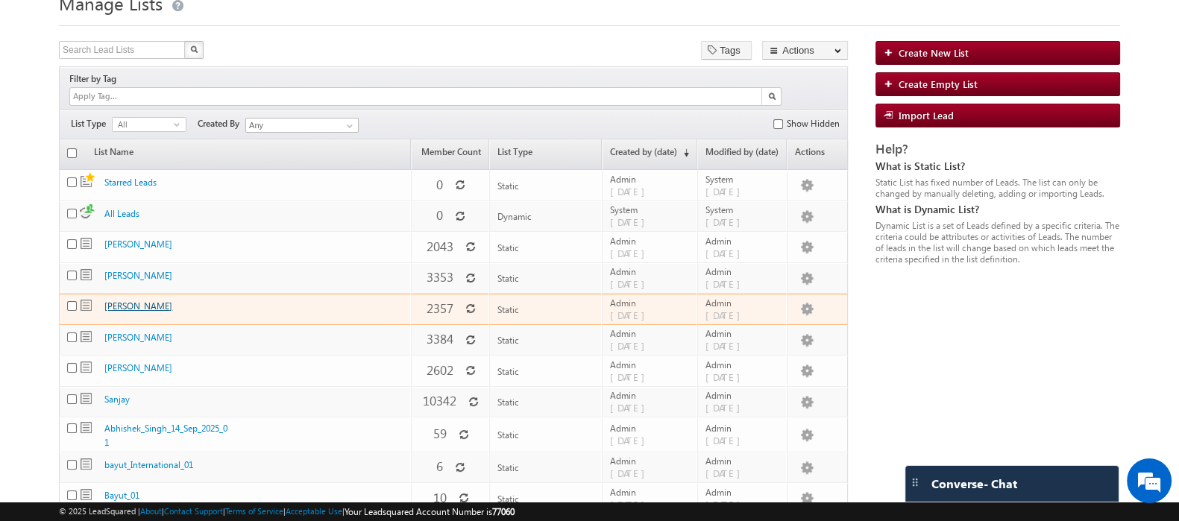
click at [162, 301] on link "[PERSON_NAME]" at bounding box center [138, 306] width 68 height 11
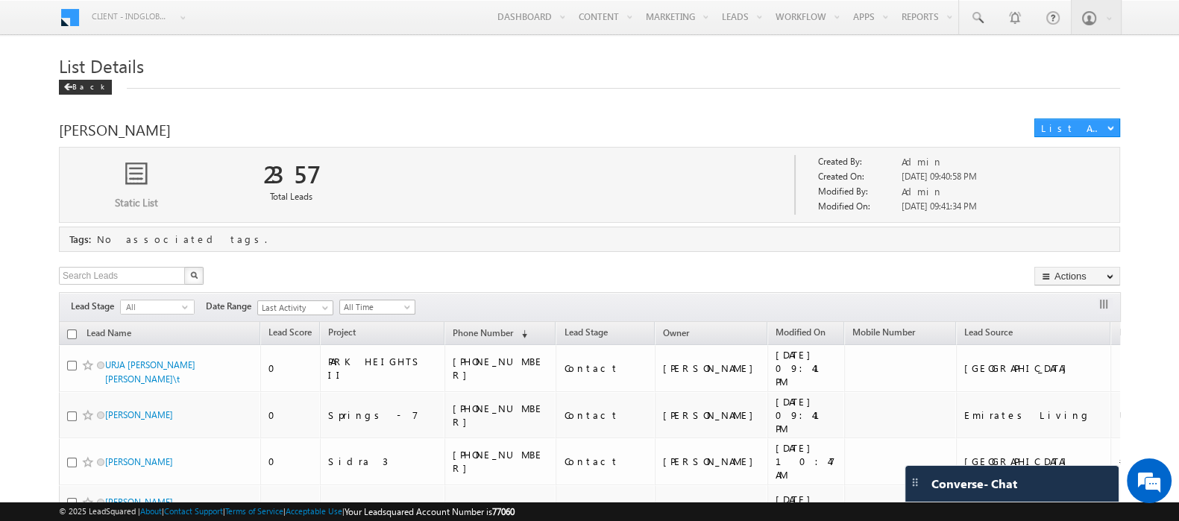
click at [73, 335] on input "checkbox" at bounding box center [72, 335] width 10 height 10
checkbox input "true"
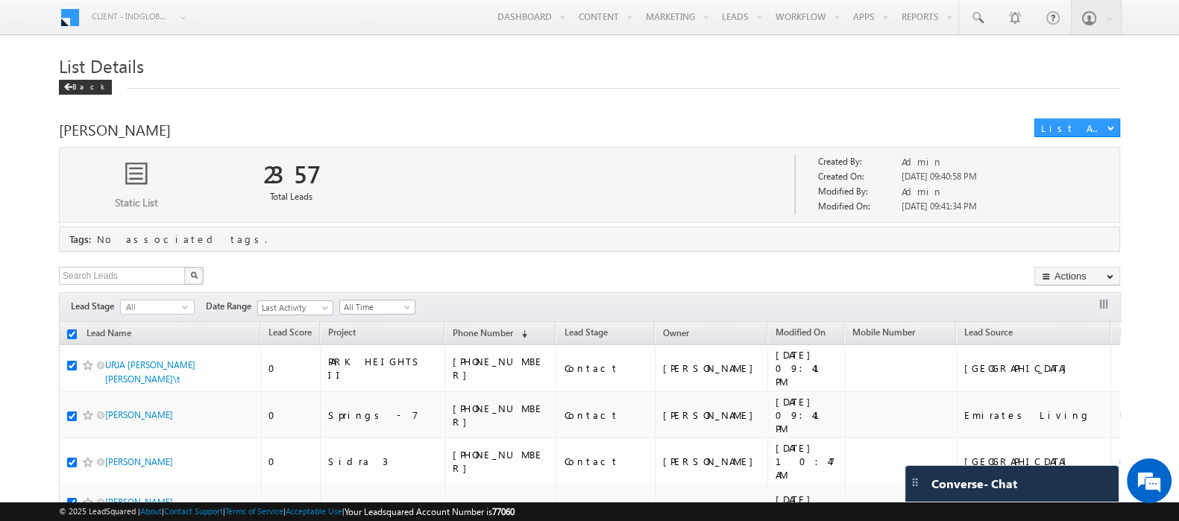
checkbox input "true"
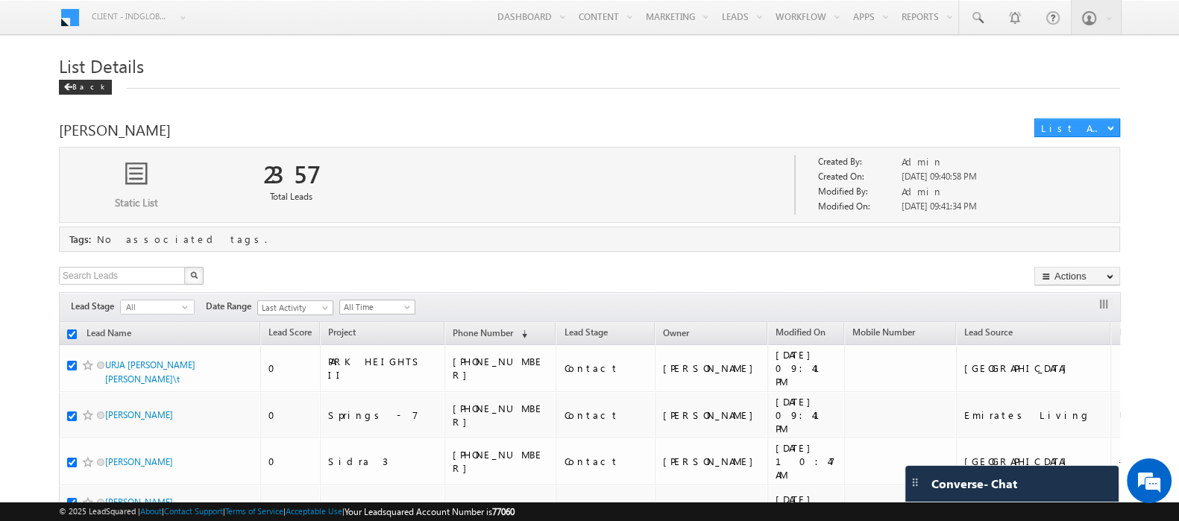
checkbox input "true"
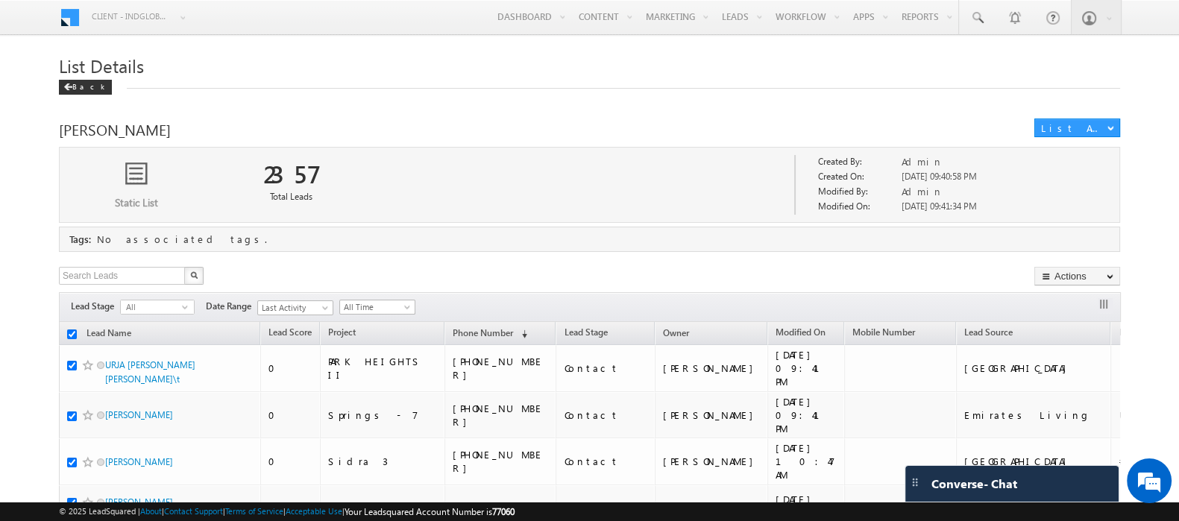
checkbox input "true"
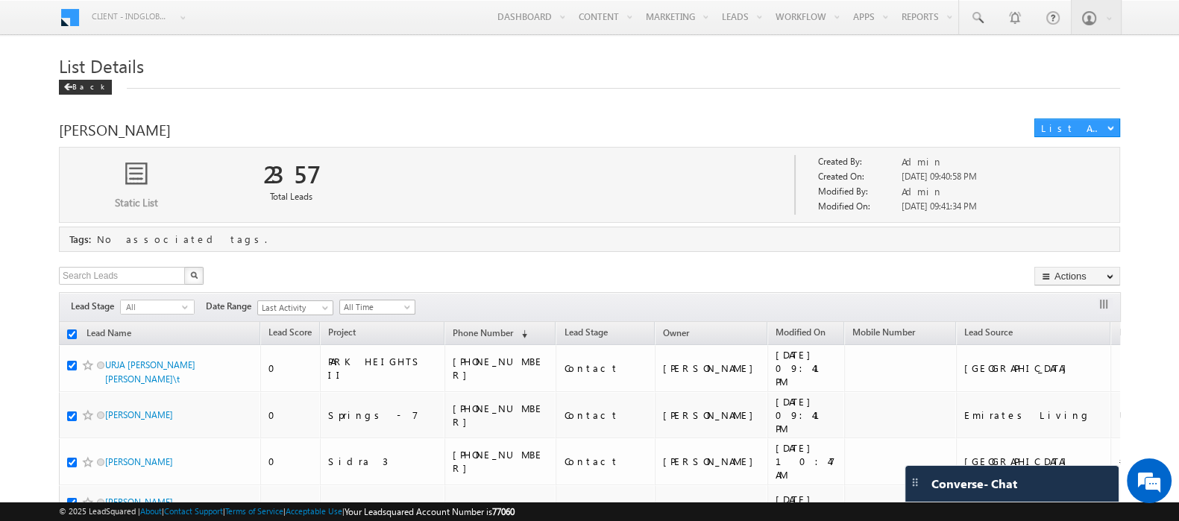
checkbox input "true"
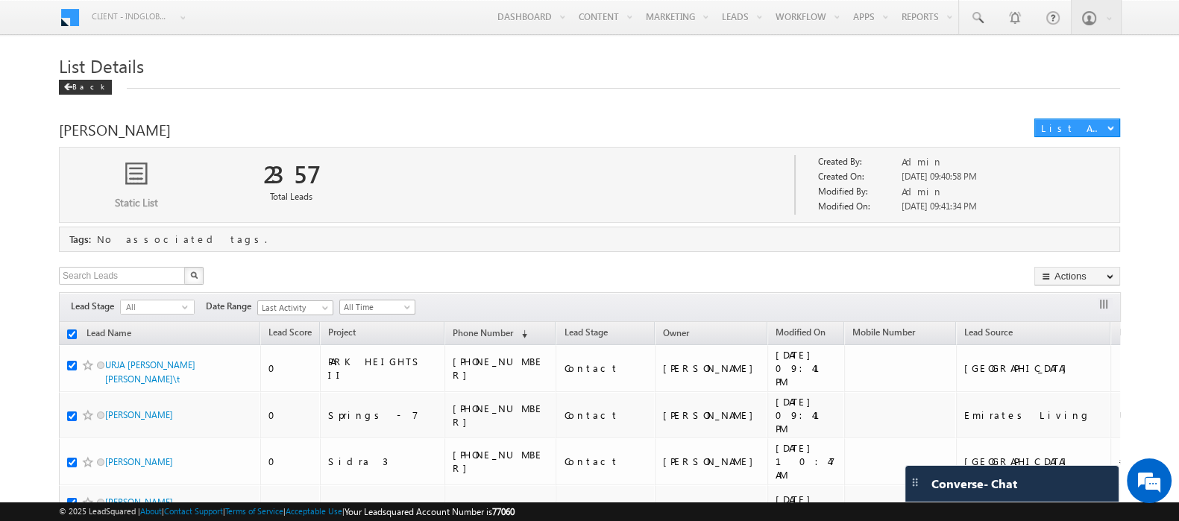
checkbox input "true"
click at [1102, 307] on button "button" at bounding box center [1105, 305] width 15 height 15
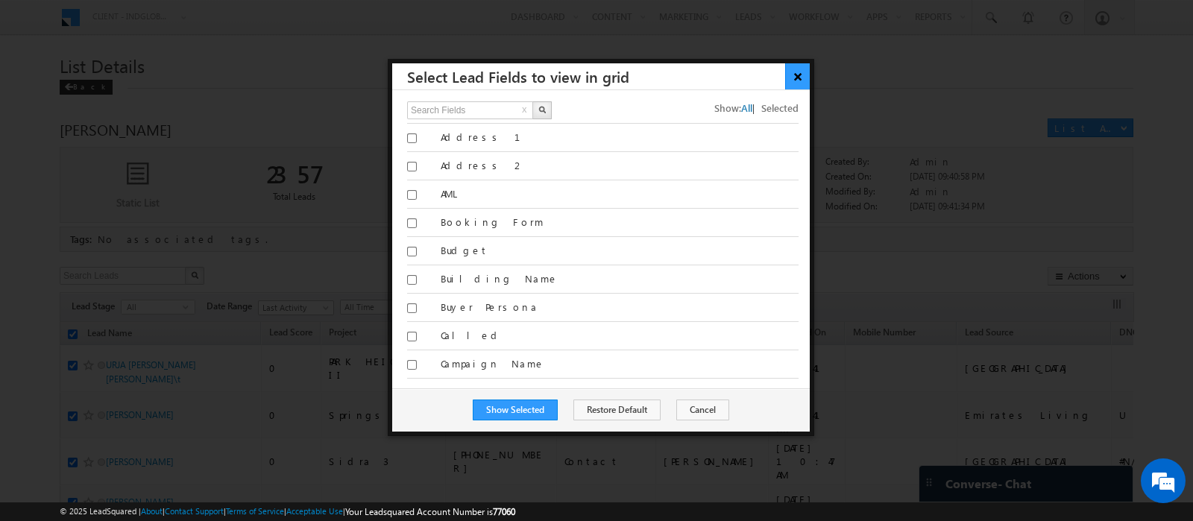
click at [790, 77] on button "×" at bounding box center [797, 76] width 25 height 26
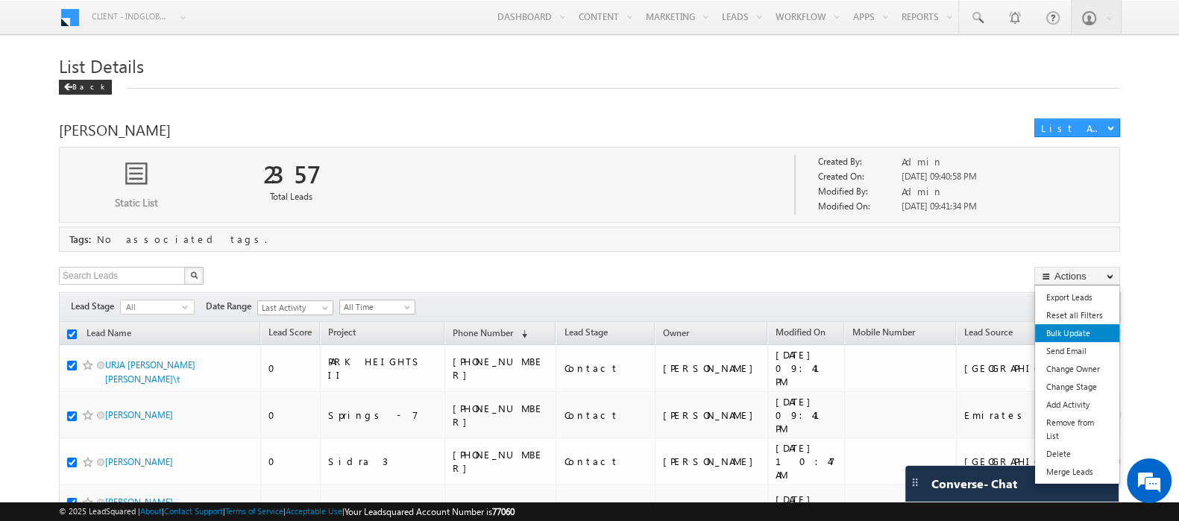
click at [1056, 330] on link "Bulk Update" at bounding box center [1077, 333] width 84 height 18
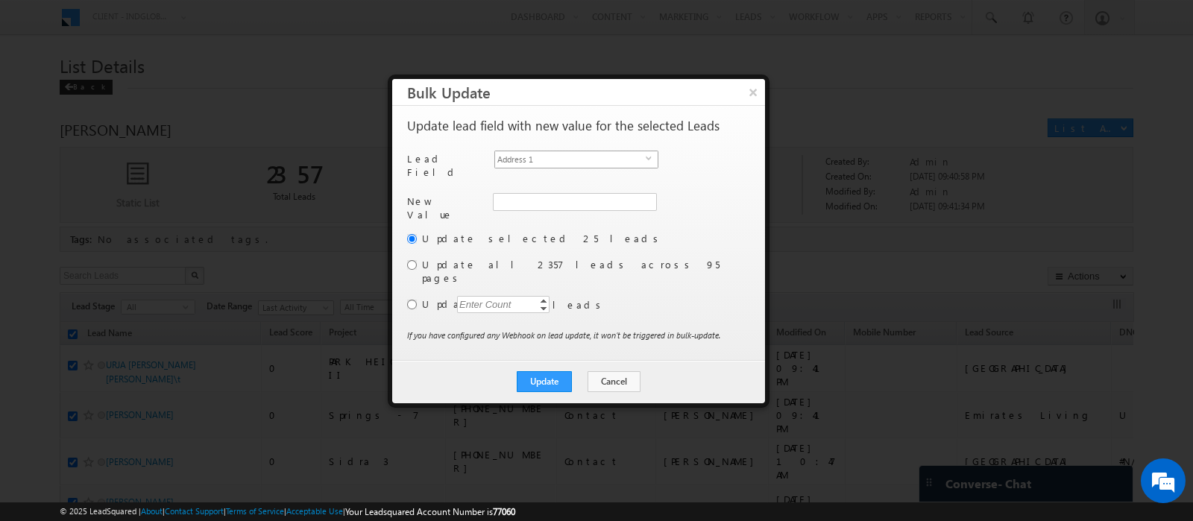
click at [522, 155] on span "Address 1" at bounding box center [570, 159] width 151 height 16
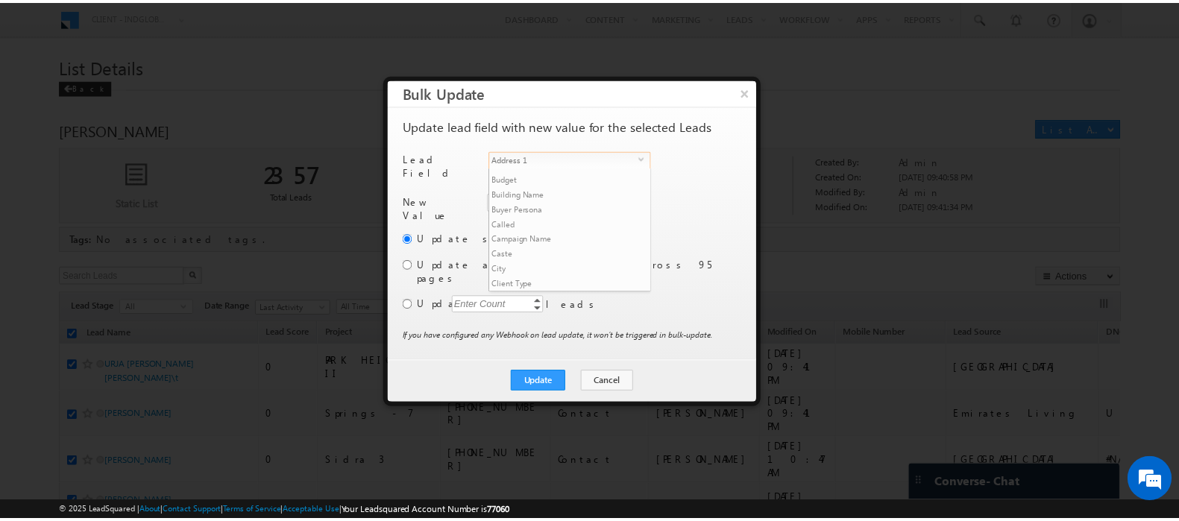
scroll to position [581, 0]
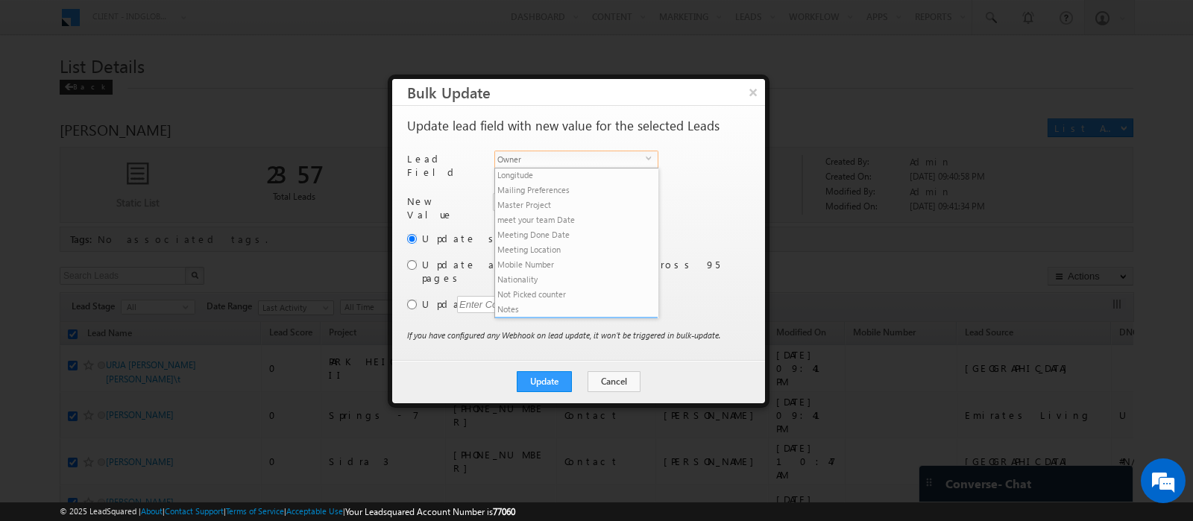
click at [520, 317] on li "Owner" at bounding box center [576, 324] width 163 height 15
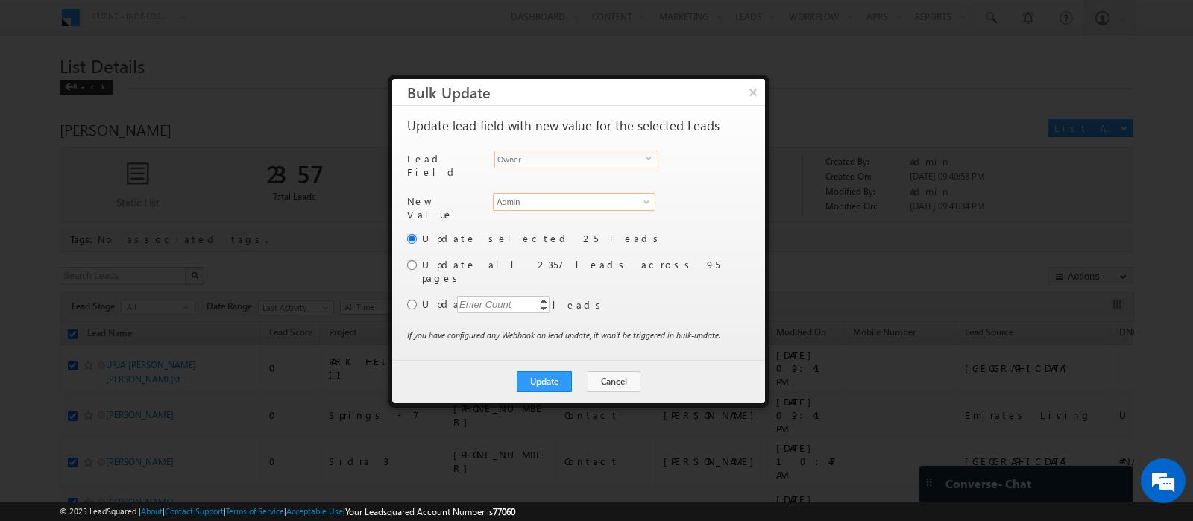
click at [535, 197] on input "Admin" at bounding box center [574, 202] width 163 height 18
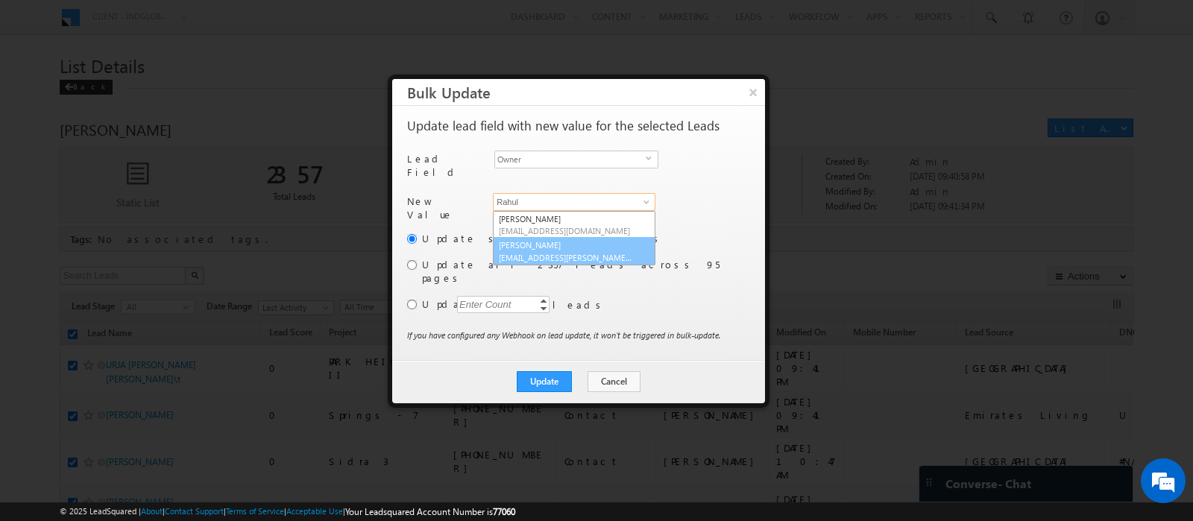
click at [549, 252] on span "rahul.rajpurohit@indglobal.ae" at bounding box center [566, 257] width 134 height 11
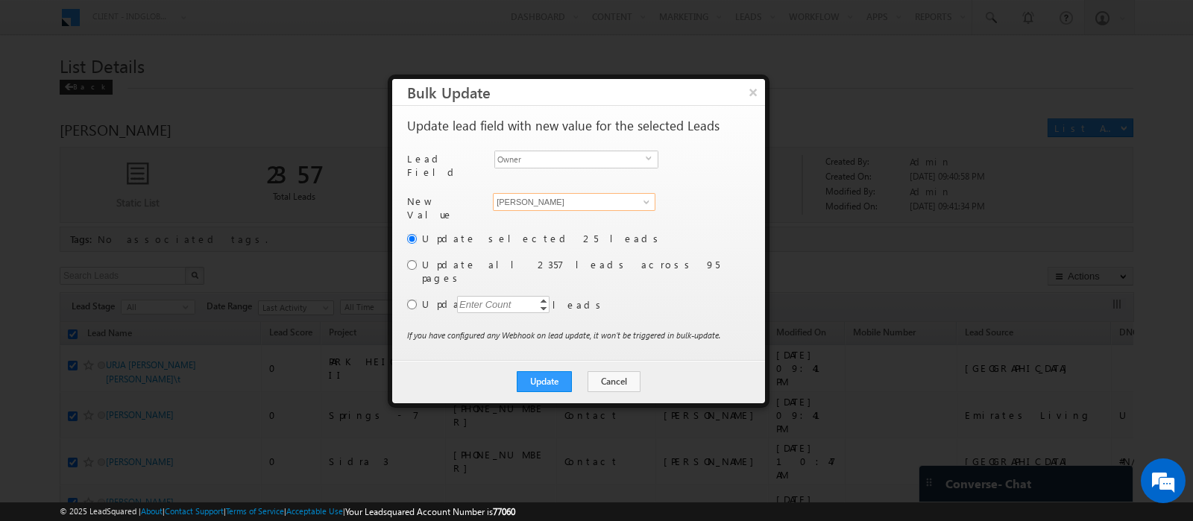
type input "Rahul Rajpurohit"
click at [411, 260] on input "radio" at bounding box center [412, 265] width 10 height 10
radio input "true"
click at [548, 371] on button "Update" at bounding box center [544, 381] width 55 height 21
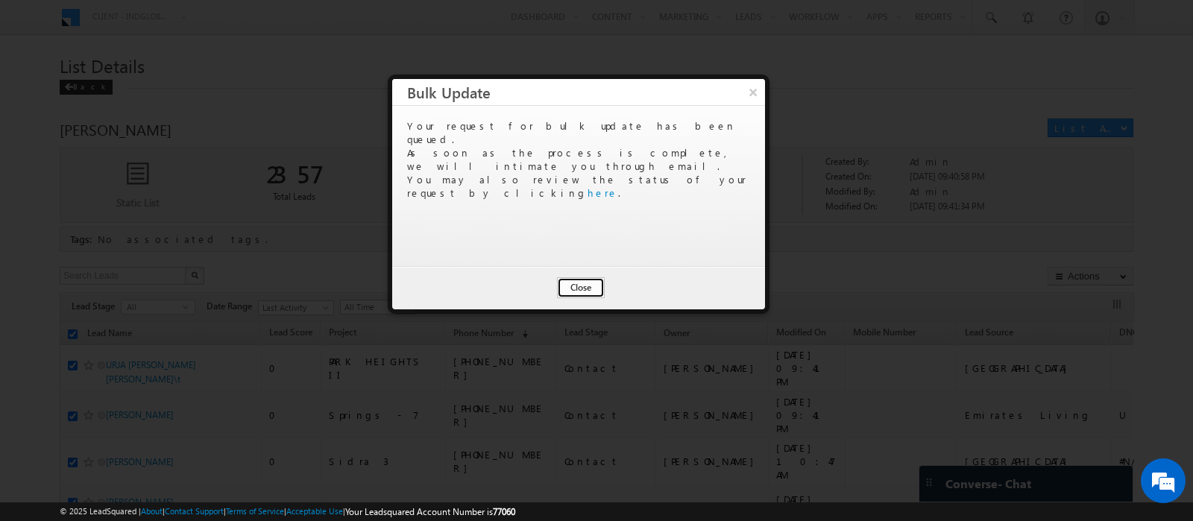
click at [593, 277] on button "Close" at bounding box center [581, 287] width 48 height 21
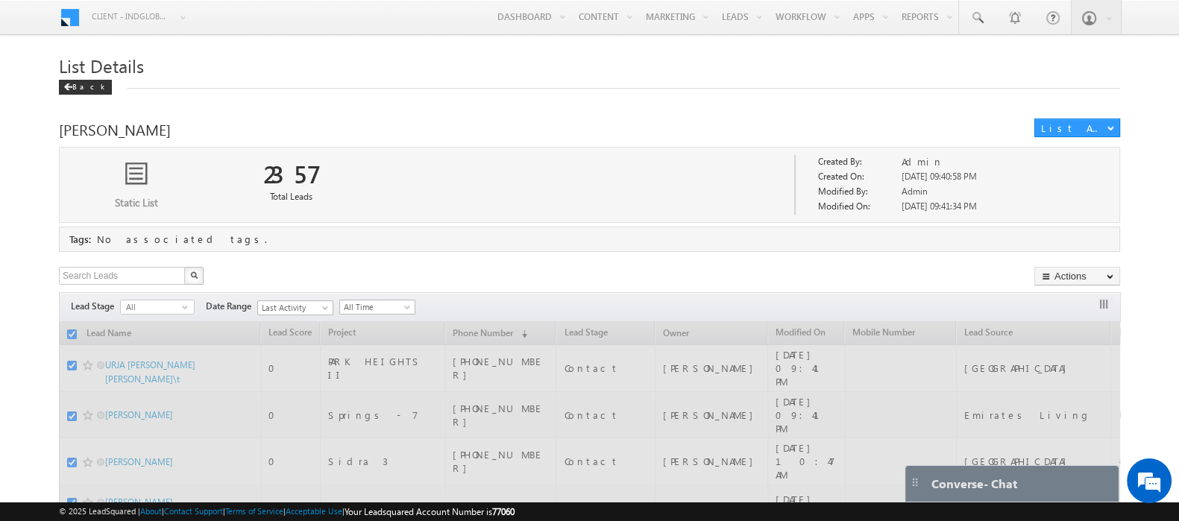
checkbox input "false"
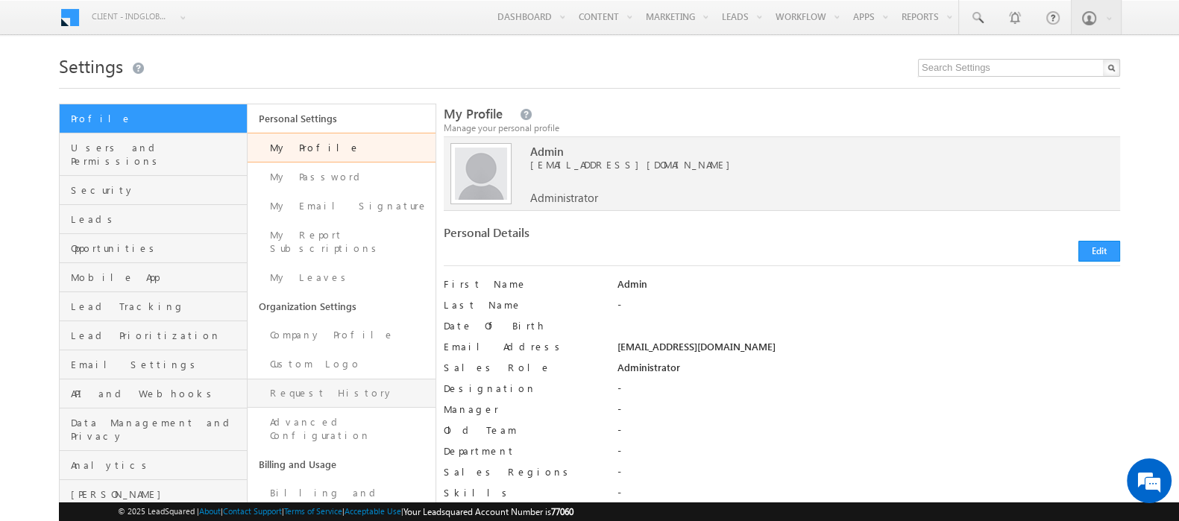
click at [324, 379] on link "Request History" at bounding box center [342, 393] width 188 height 29
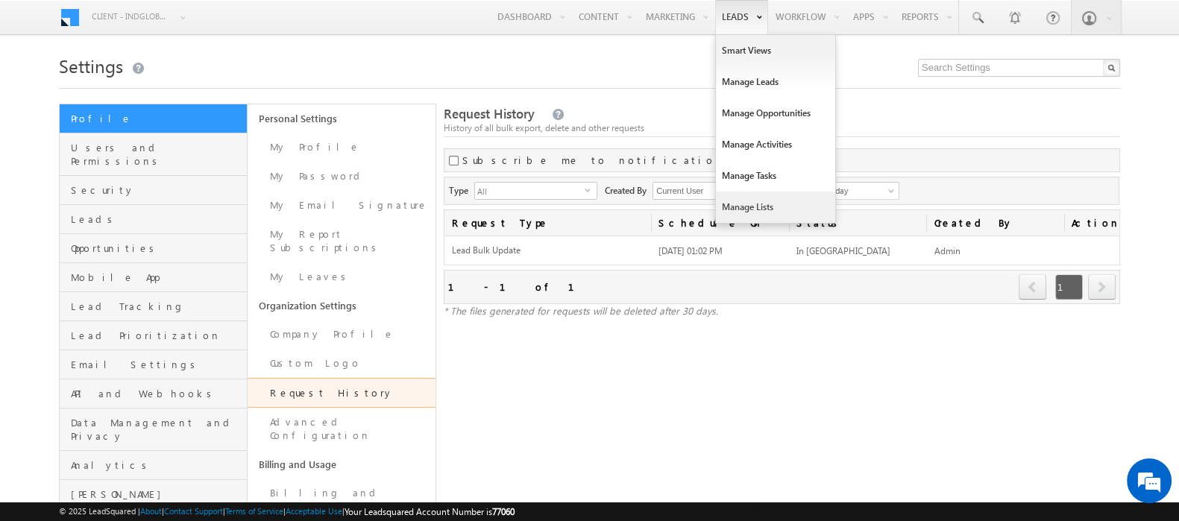
click at [734, 211] on link "Manage Lists" at bounding box center [775, 207] width 119 height 31
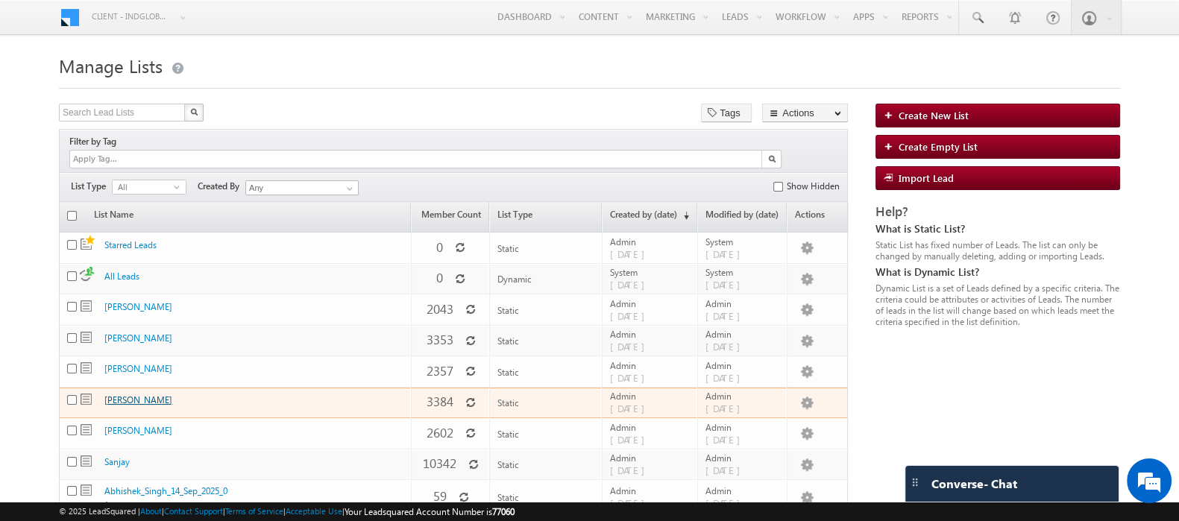
click at [123, 394] on link "[PERSON_NAME]" at bounding box center [138, 399] width 68 height 11
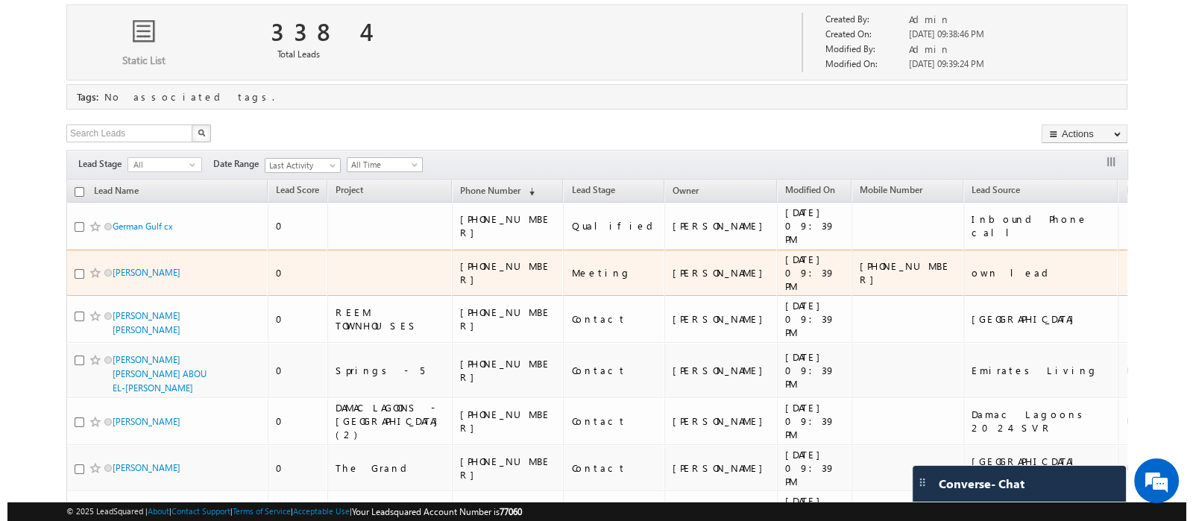
scroll to position [143, 0]
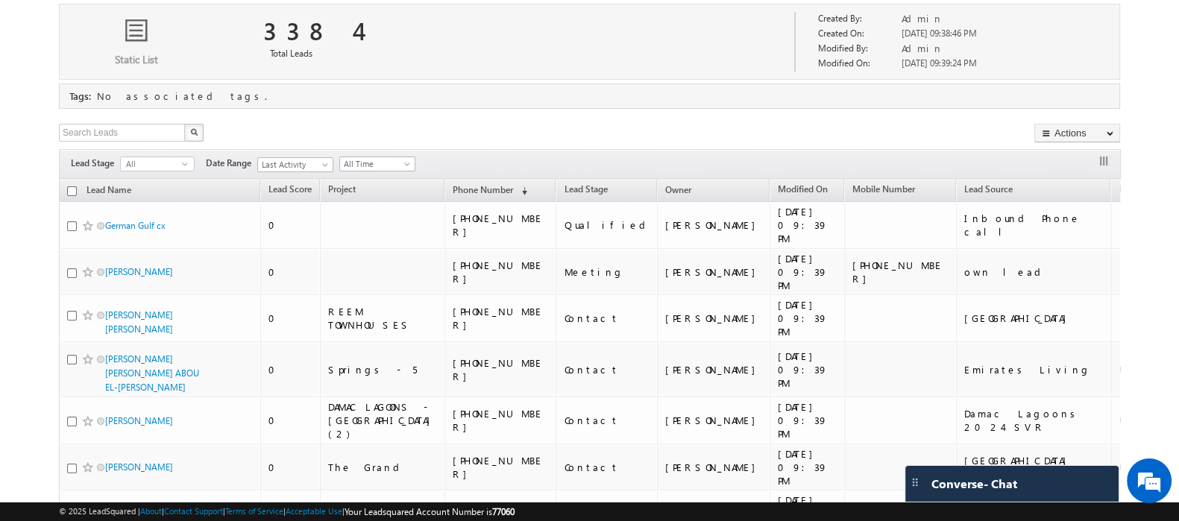
click at [75, 191] on input "checkbox" at bounding box center [72, 191] width 10 height 10
checkbox input "true"
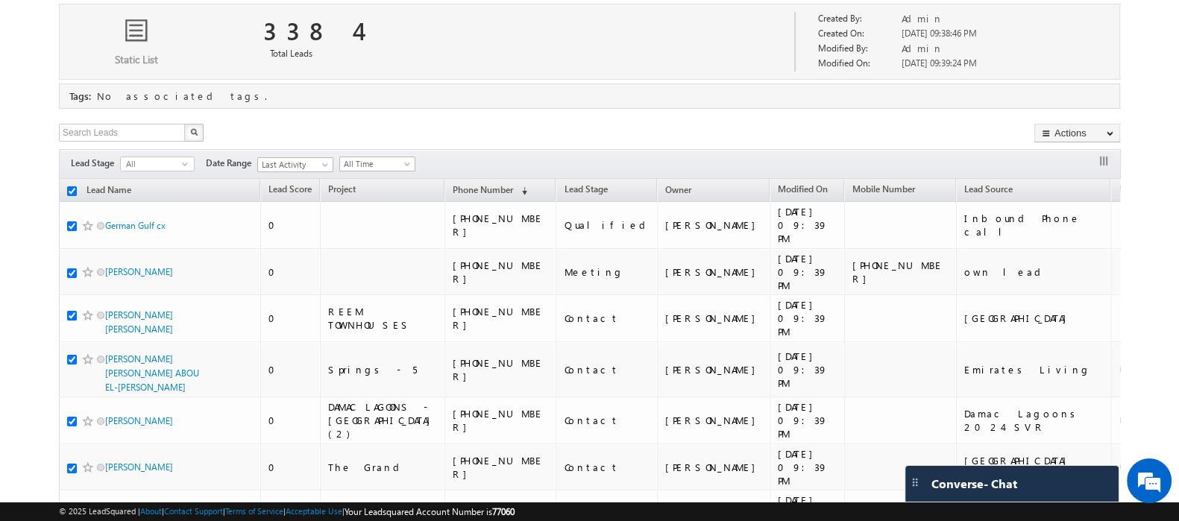
checkbox input "true"
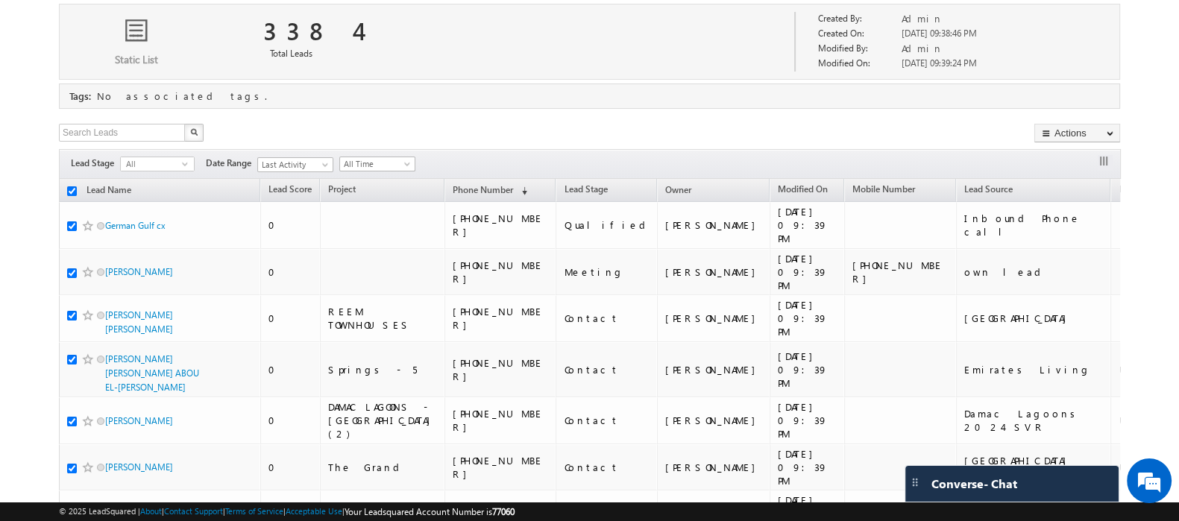
checkbox input "true"
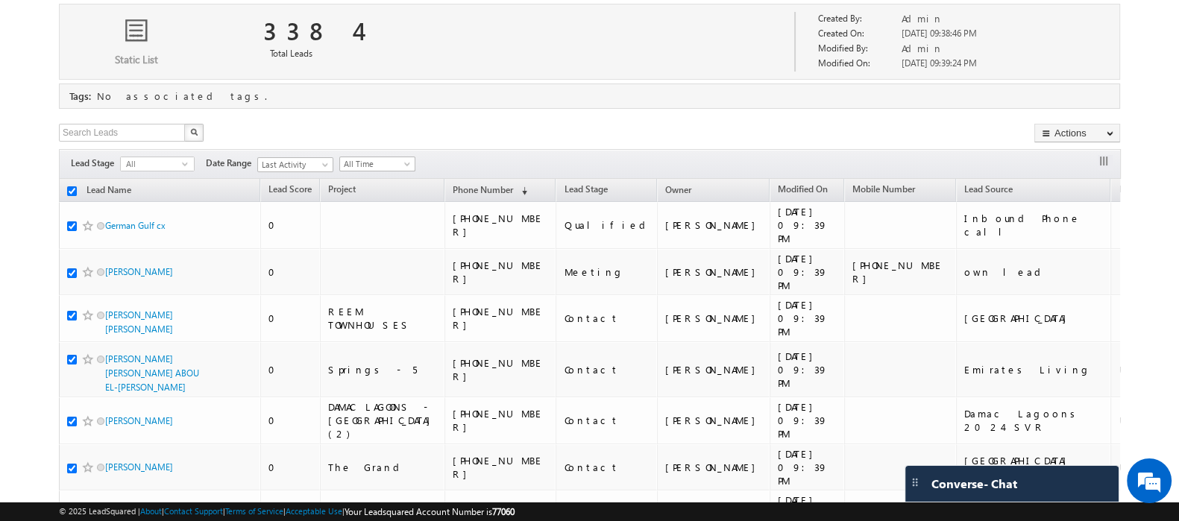
checkbox input "true"
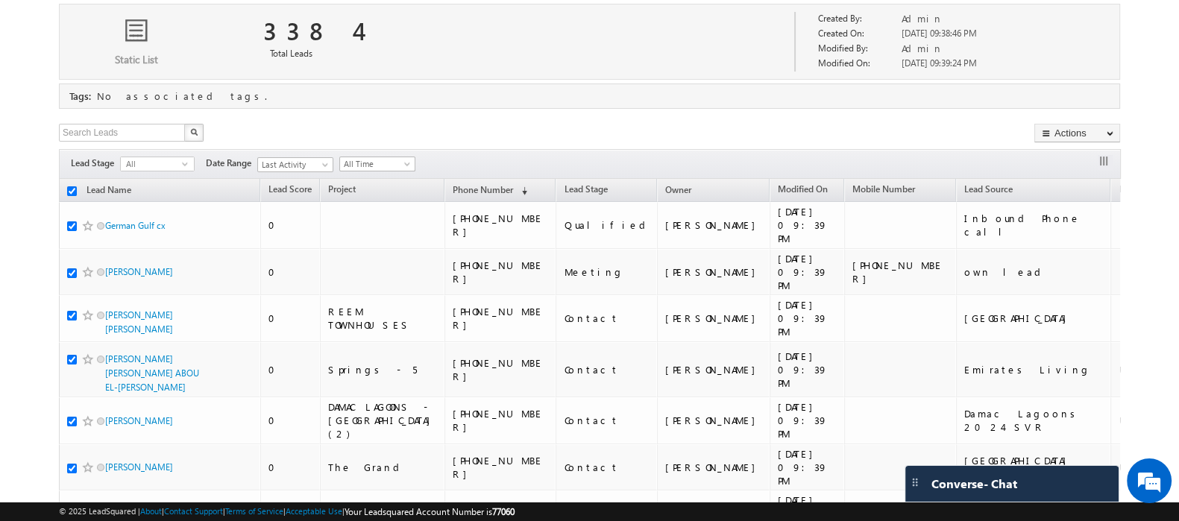
checkbox input "true"
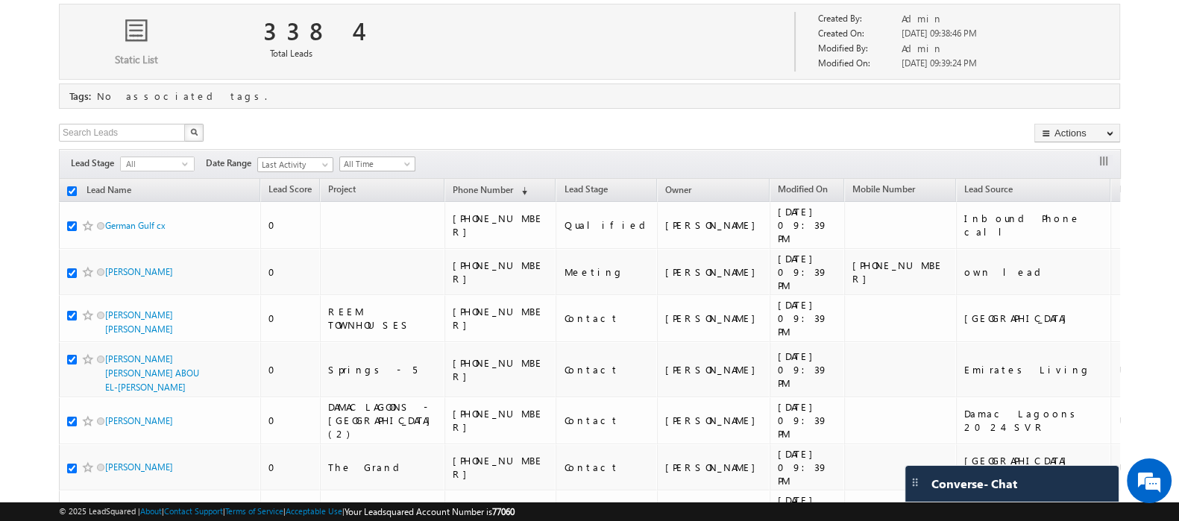
checkbox input "true"
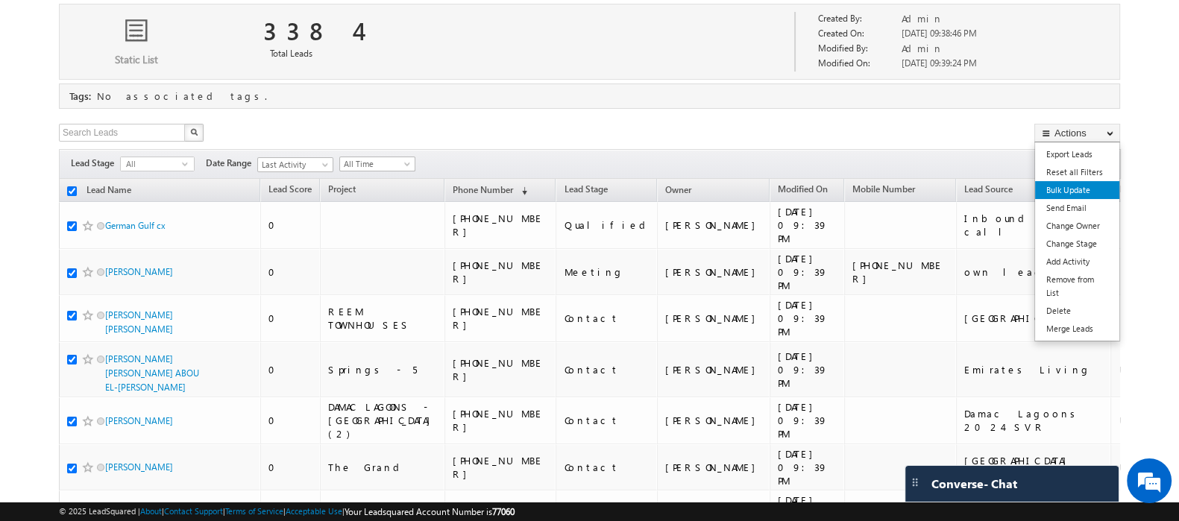
click at [1075, 188] on link "Bulk Update" at bounding box center [1077, 190] width 84 height 18
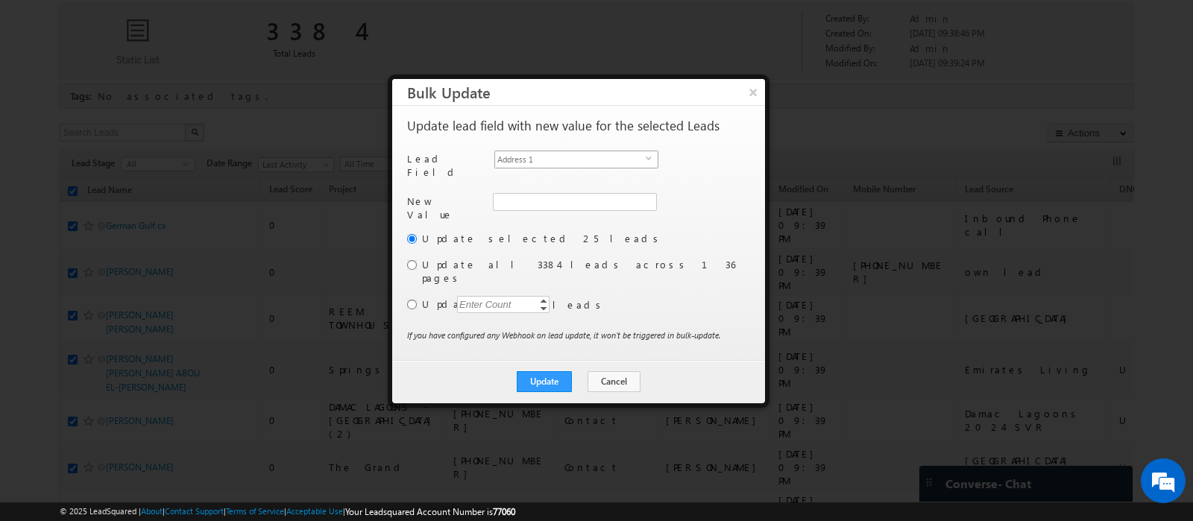
click at [573, 156] on span "Address 1" at bounding box center [570, 159] width 151 height 16
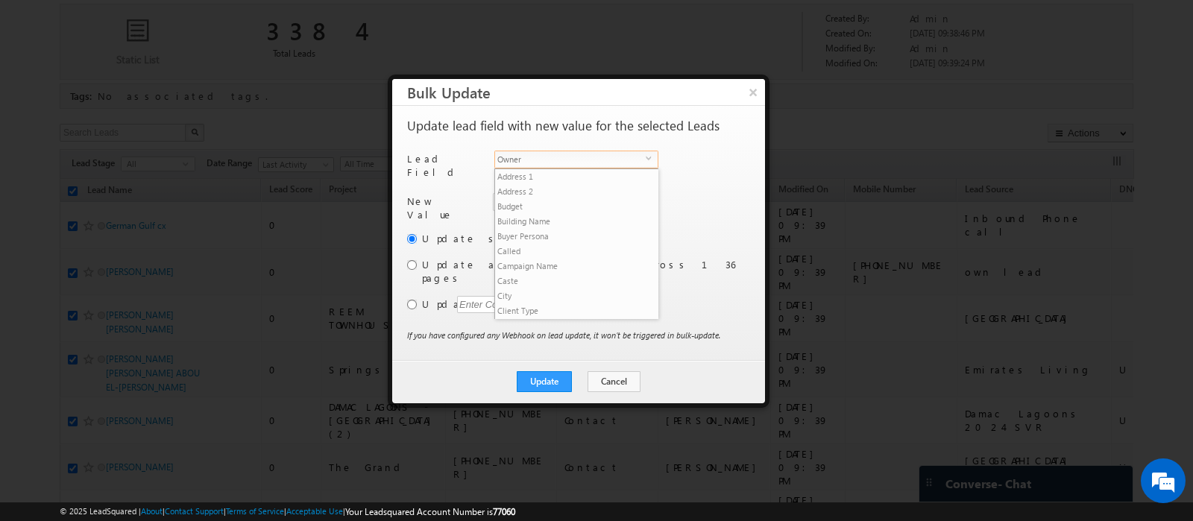
scroll to position [581, 0]
click at [564, 318] on li "Owner" at bounding box center [576, 325] width 163 height 15
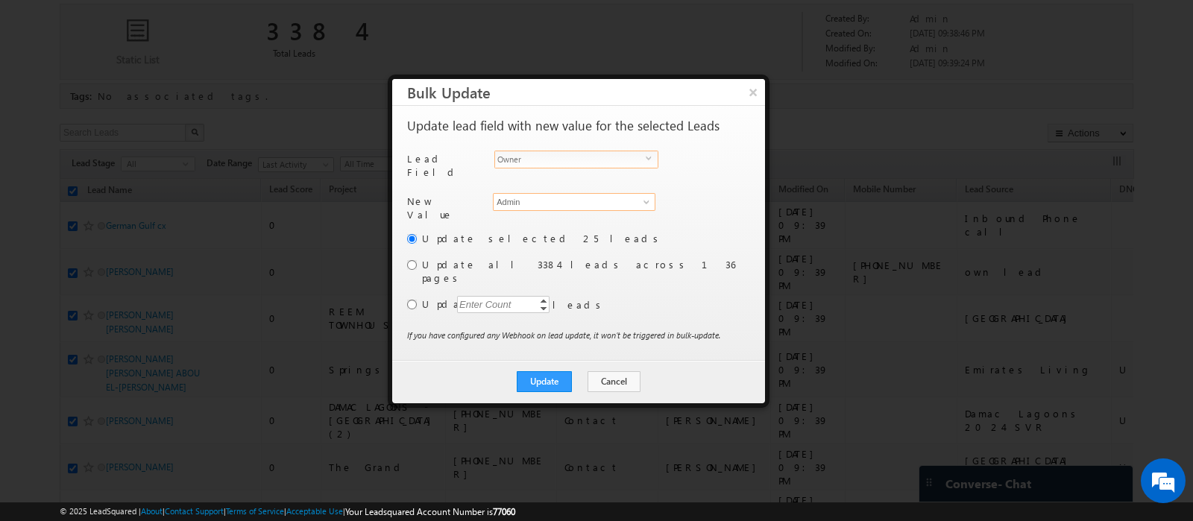
click at [536, 197] on input "Admin" at bounding box center [574, 202] width 163 height 18
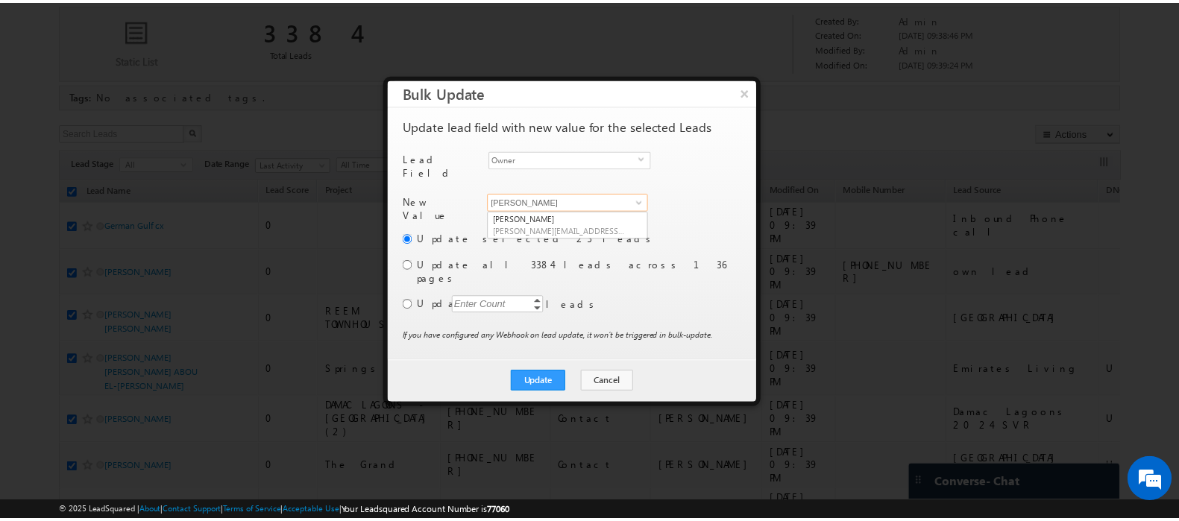
scroll to position [0, 0]
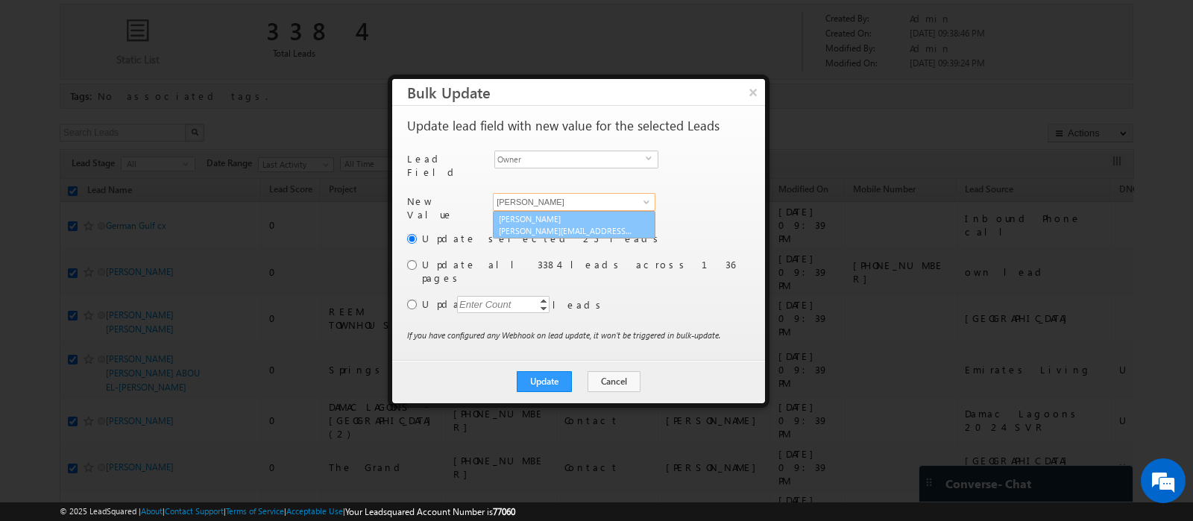
click at [547, 211] on link "Murari Sharma murari.sharma@indglobal.ae" at bounding box center [574, 225] width 163 height 28
type input "[PERSON_NAME]"
click at [416, 260] on input "radio" at bounding box center [412, 265] width 10 height 10
radio input "true"
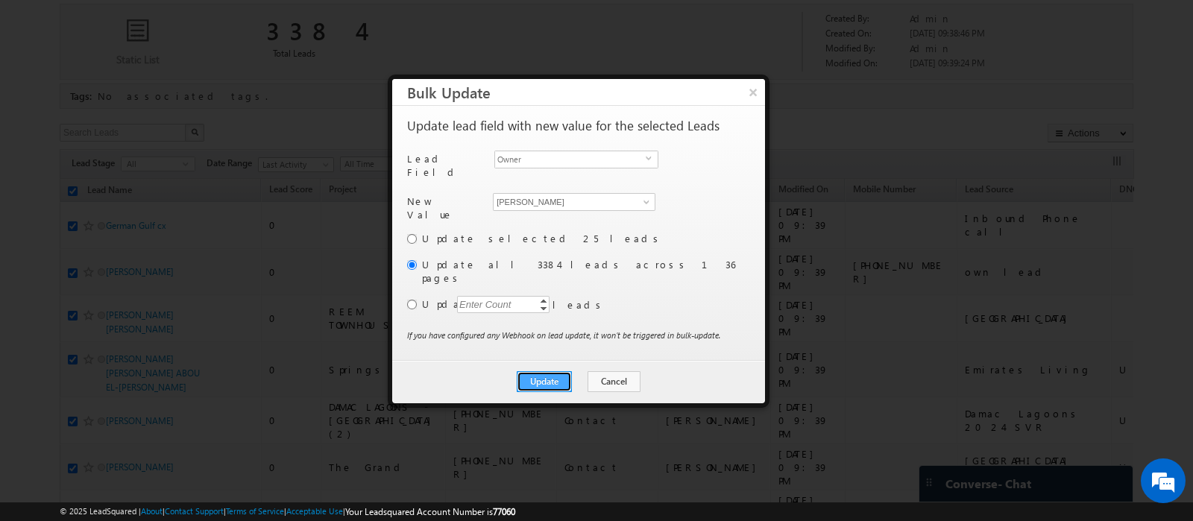
click at [547, 371] on button "Update" at bounding box center [544, 381] width 55 height 21
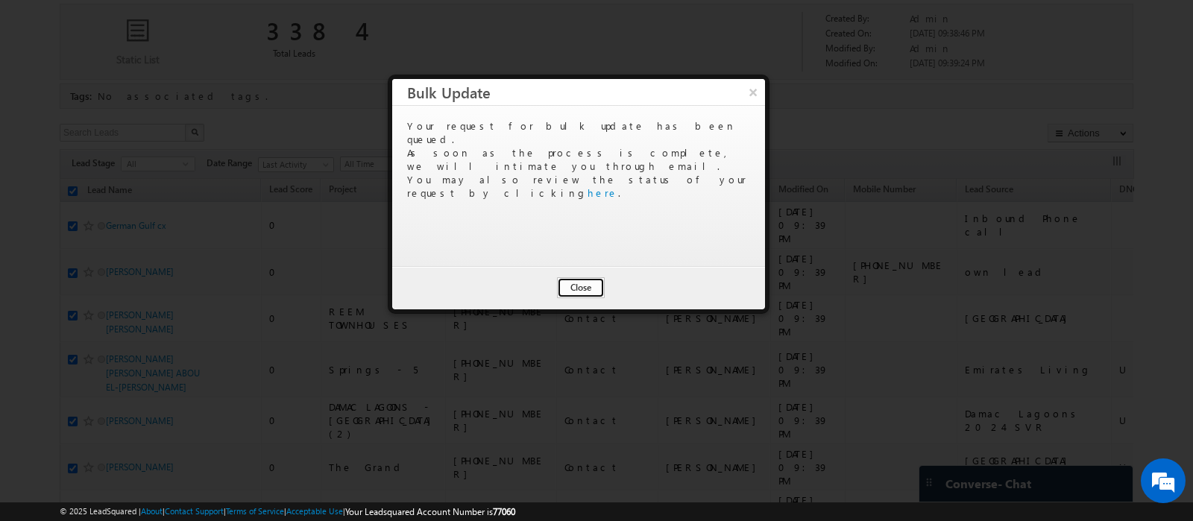
click at [583, 287] on button "Close" at bounding box center [581, 287] width 48 height 21
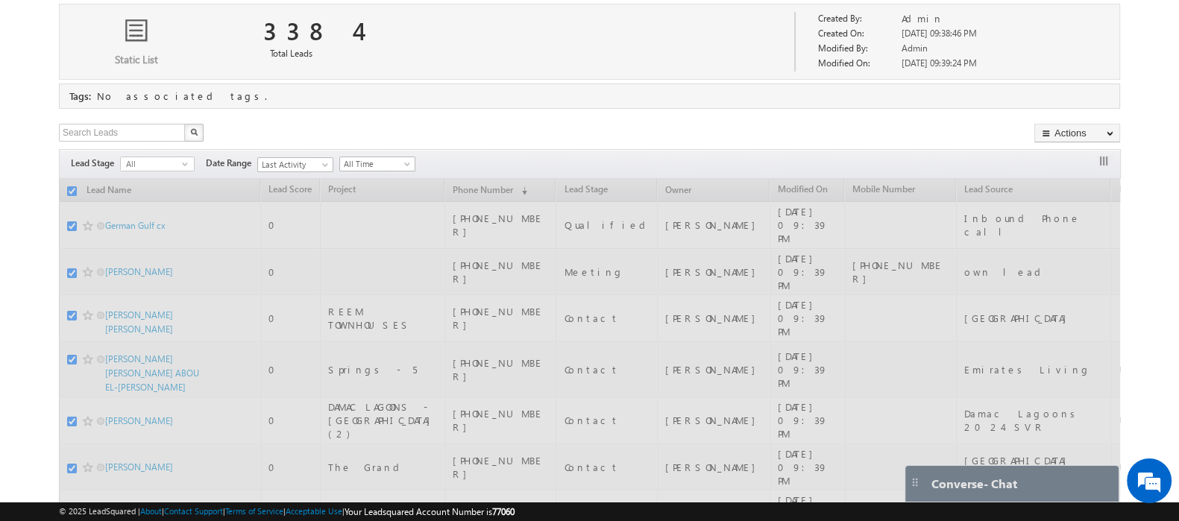
checkbox input "false"
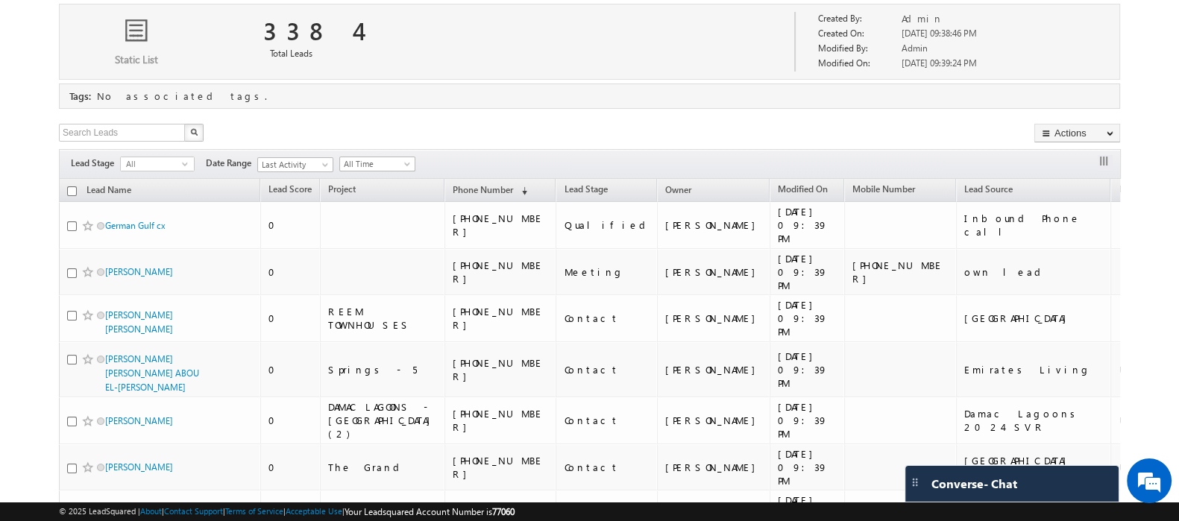
scroll to position [1, 0]
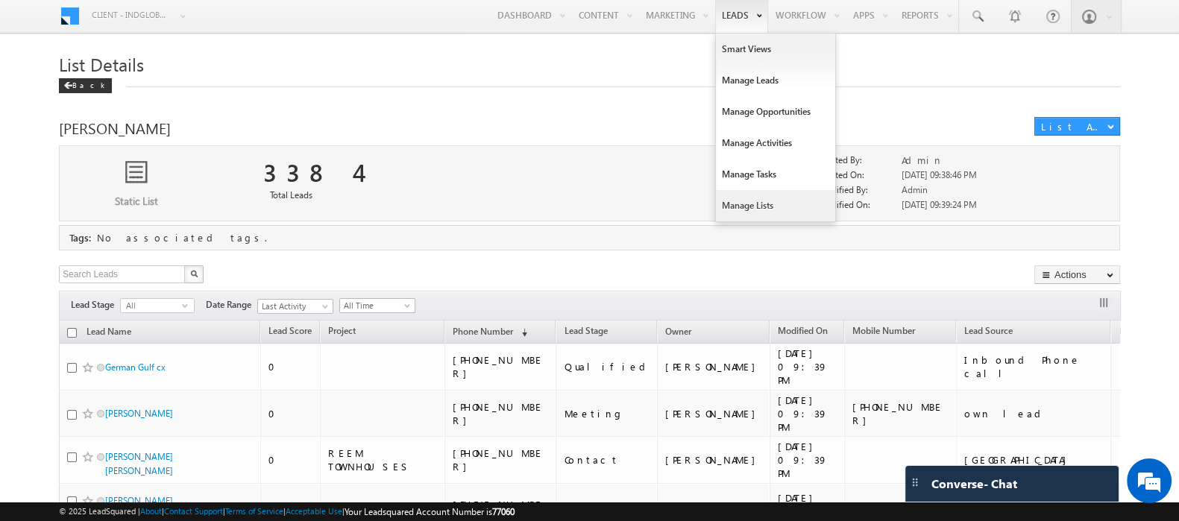
click at [740, 211] on link "Manage Lists" at bounding box center [775, 205] width 119 height 31
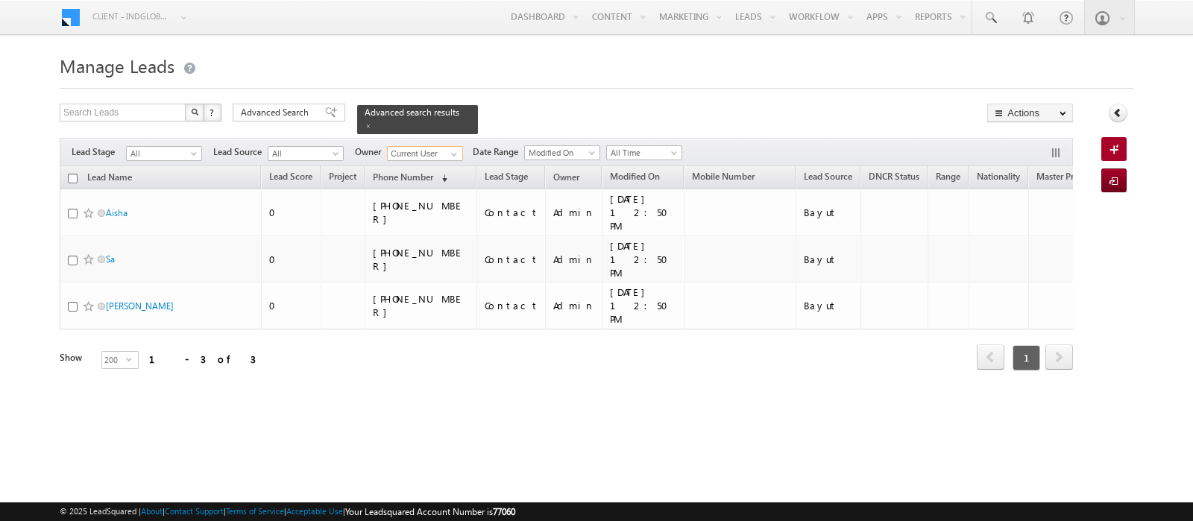
click at [441, 147] on input "Current User" at bounding box center [425, 153] width 76 height 15
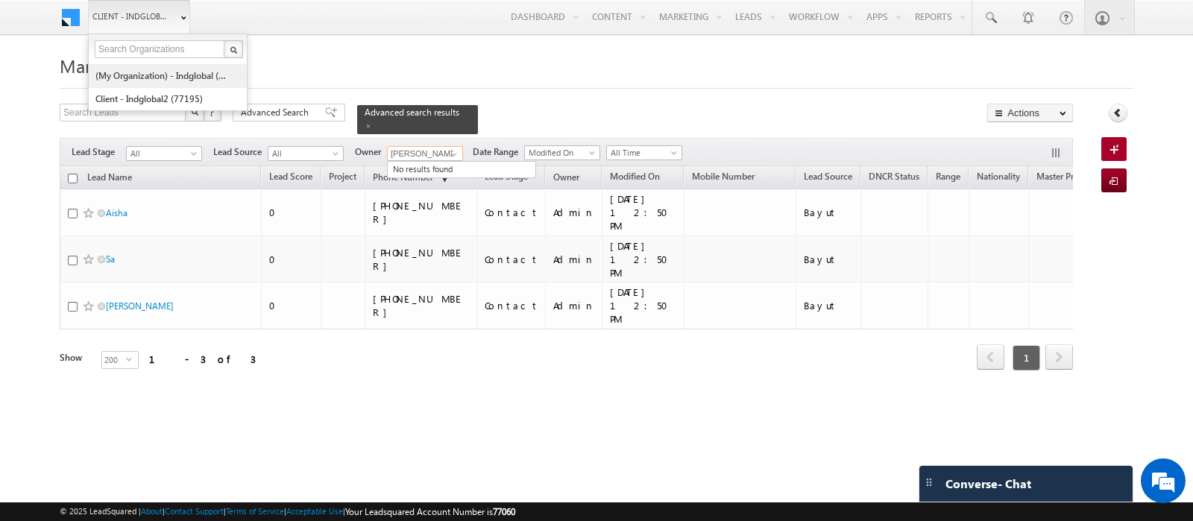
type input "[PERSON_NAME]"
click at [134, 73] on link "(My Organization) - indglobal (48060)" at bounding box center [163, 75] width 136 height 23
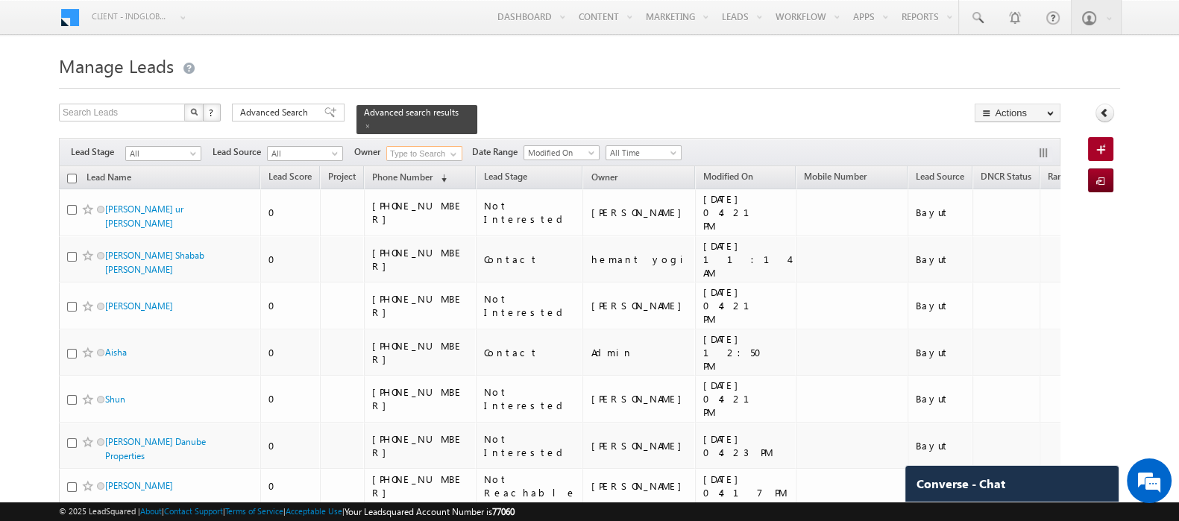
click at [438, 146] on input at bounding box center [424, 153] width 76 height 15
type input "aditya"
